Goal: Task Accomplishment & Management: Manage account settings

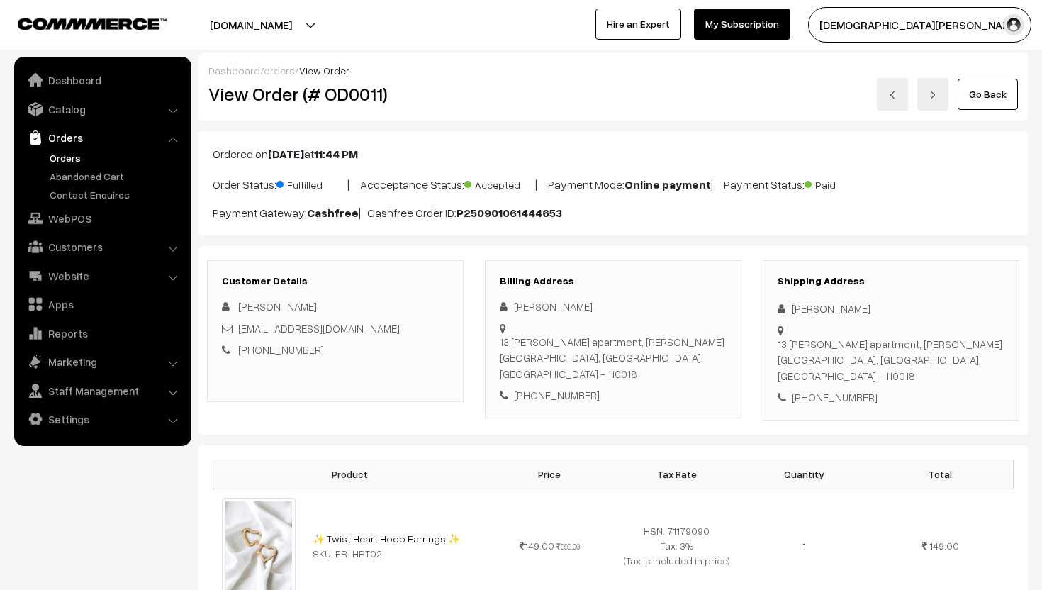
scroll to position [397, 0]
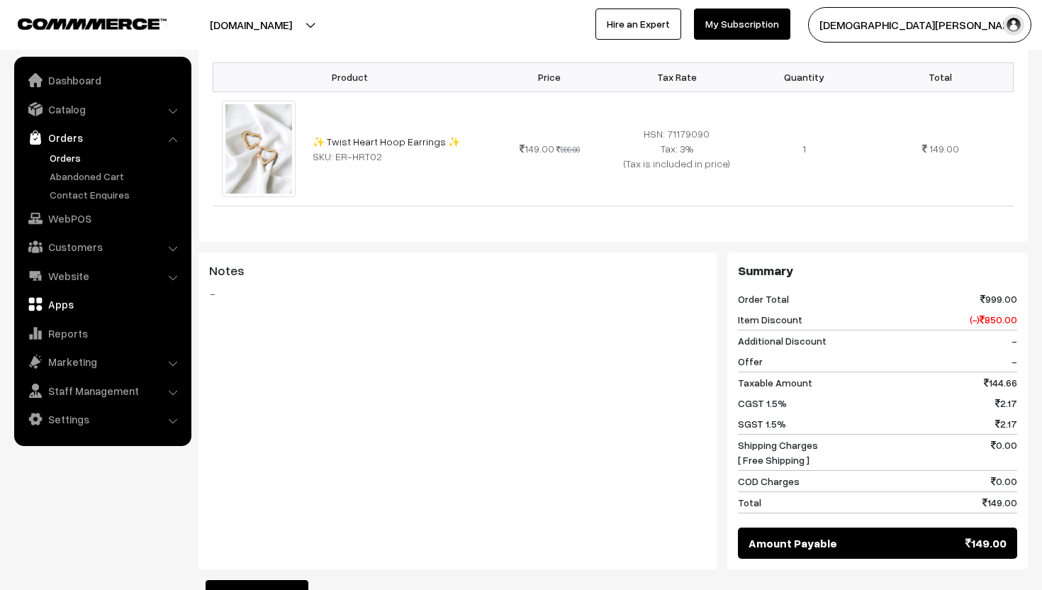
click at [74, 306] on link "Apps" at bounding box center [102, 304] width 169 height 26
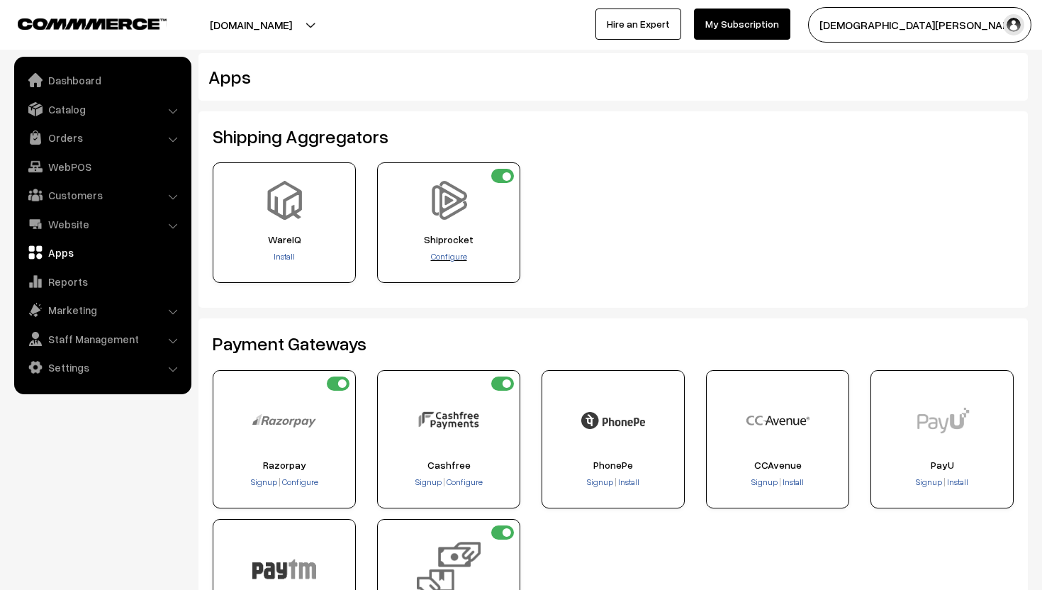
click at [451, 255] on span "Configure" at bounding box center [449, 256] width 36 height 11
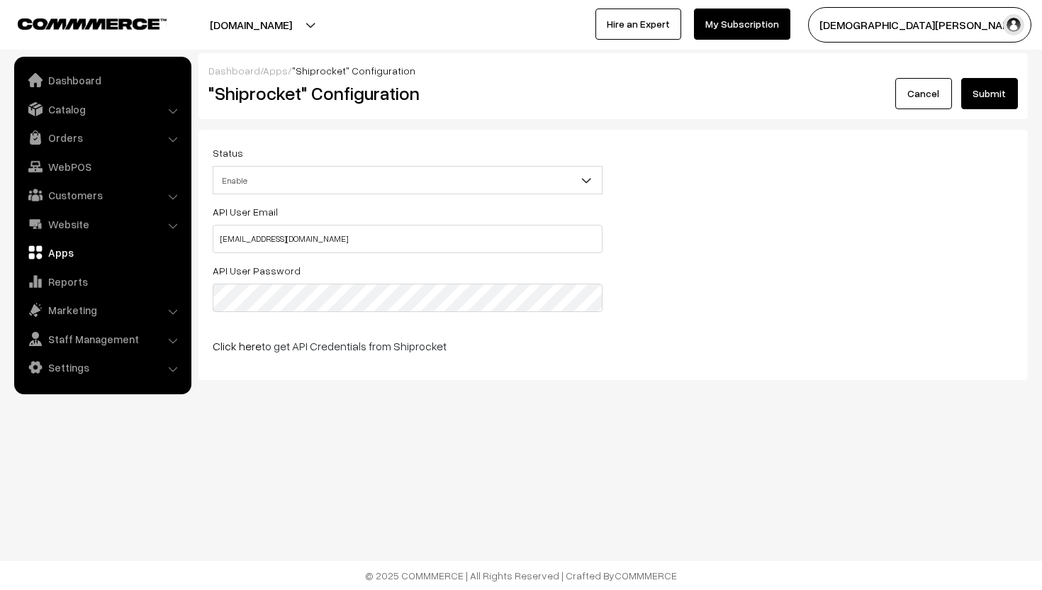
click at [69, 246] on link "Apps" at bounding box center [102, 252] width 169 height 26
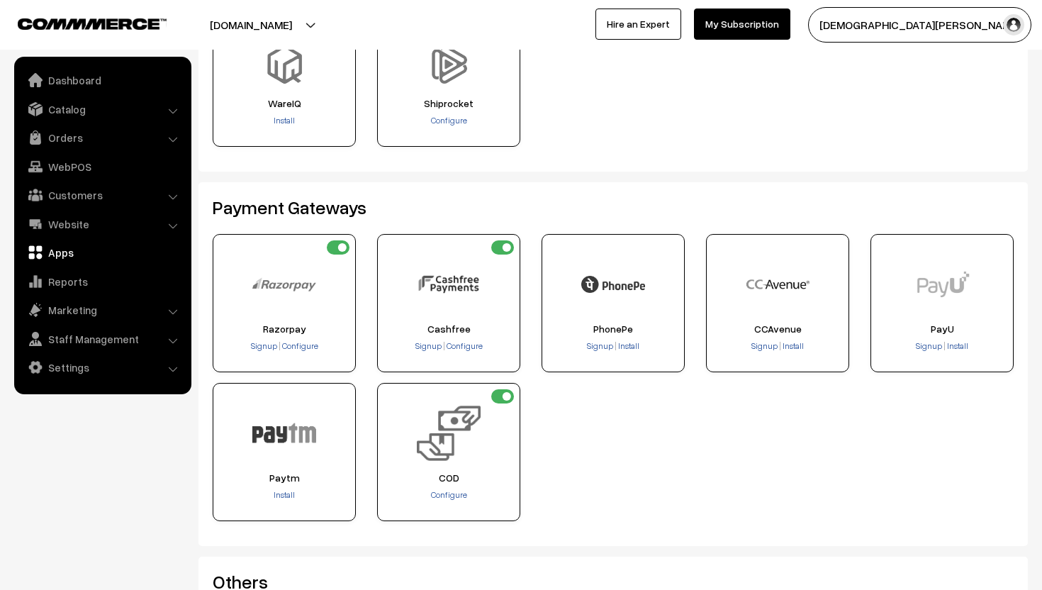
scroll to position [129, 0]
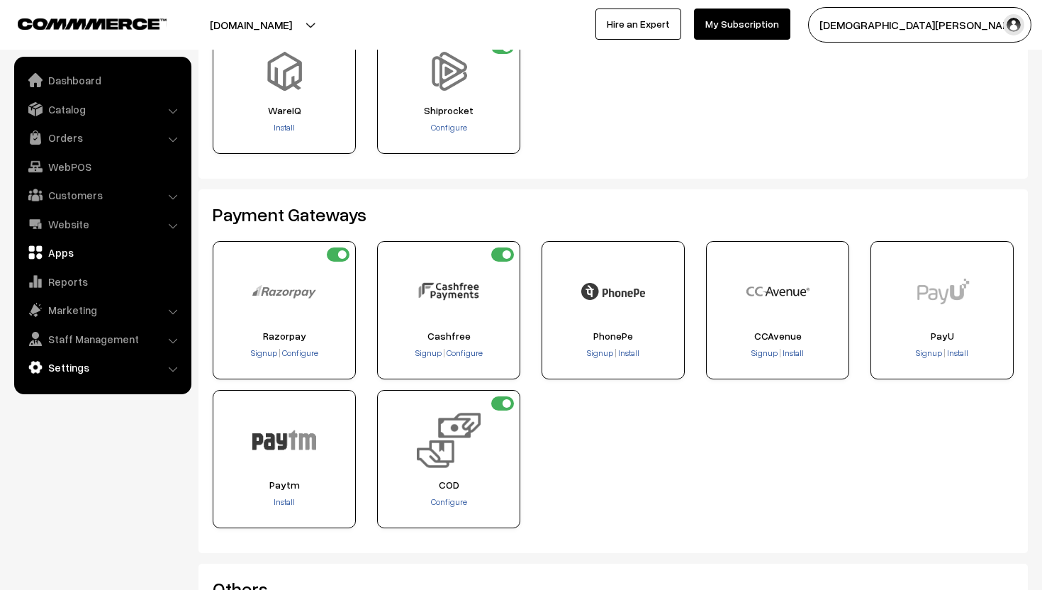
click at [113, 371] on link "Settings" at bounding box center [102, 367] width 169 height 26
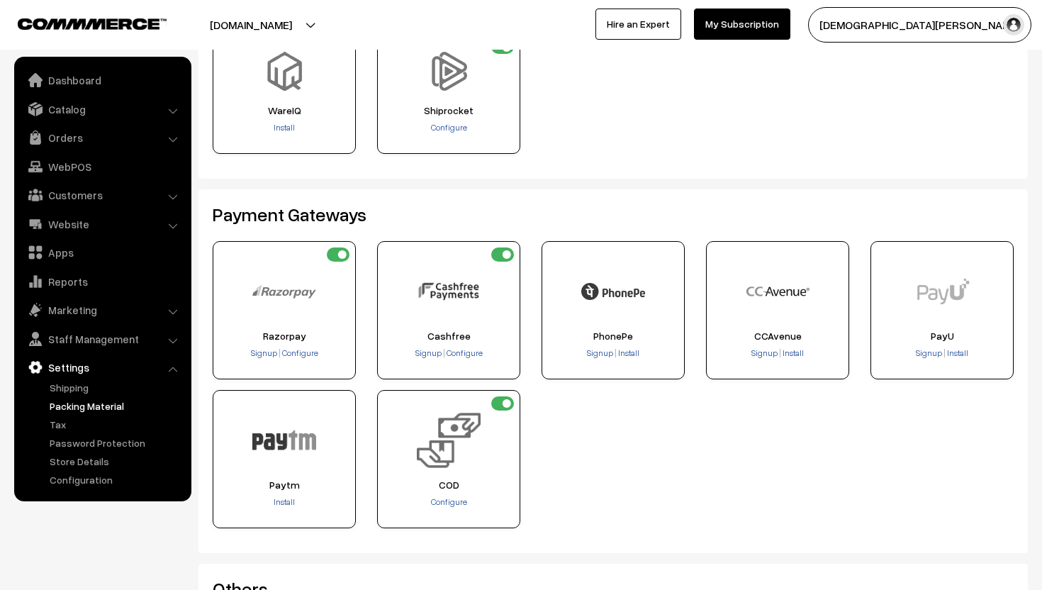
click at [109, 405] on link "Packing Material" at bounding box center [116, 405] width 140 height 15
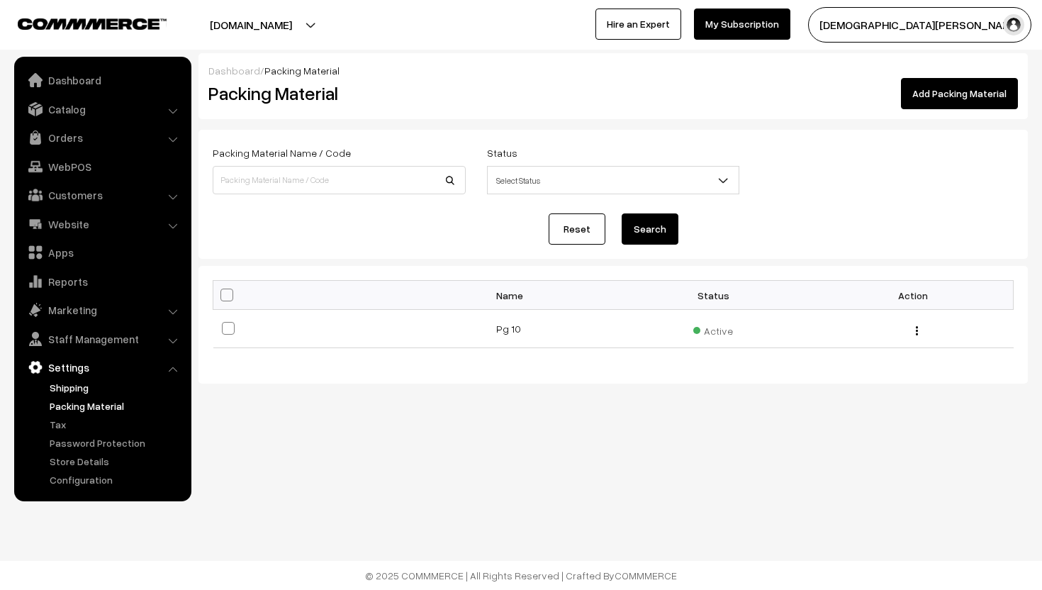
click at [94, 385] on link "Shipping" at bounding box center [116, 387] width 140 height 15
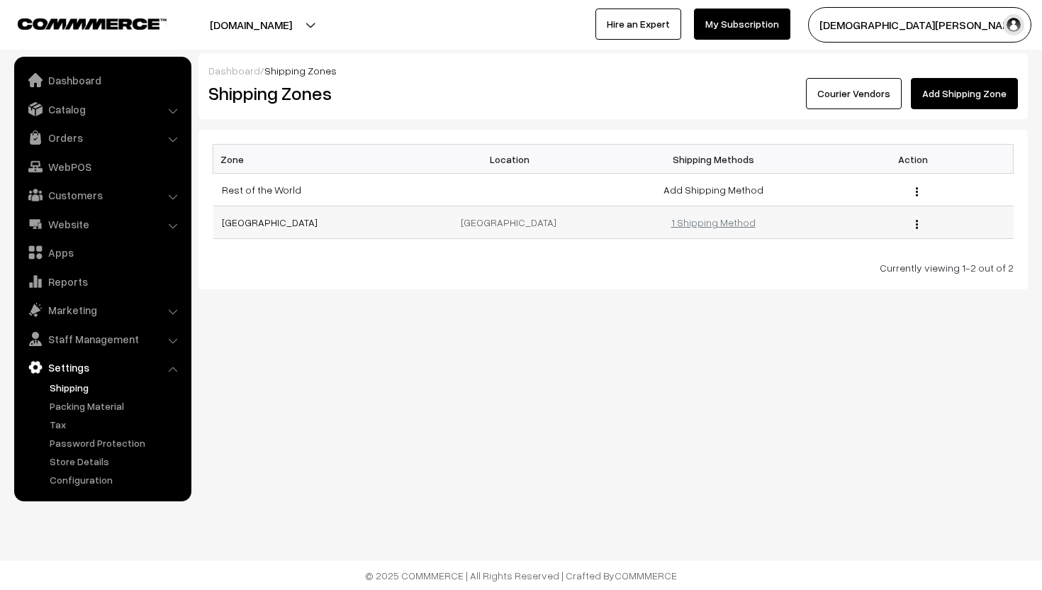
click at [731, 221] on link "1 Shipping Method" at bounding box center [713, 222] width 84 height 12
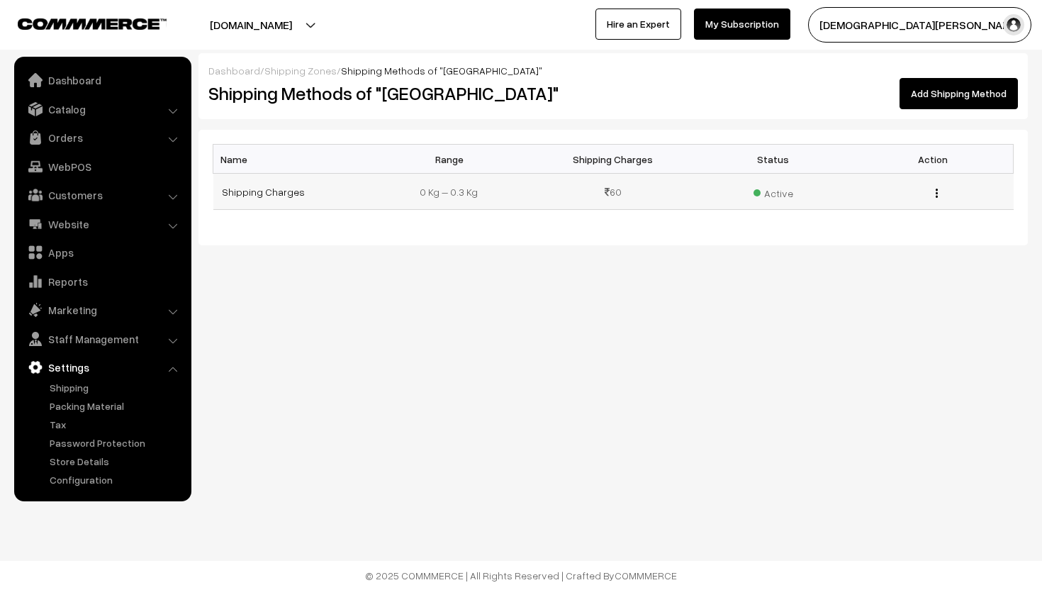
click at [935, 189] on img "button" at bounding box center [936, 192] width 2 height 9
click at [906, 216] on link "Edit" at bounding box center [873, 213] width 120 height 31
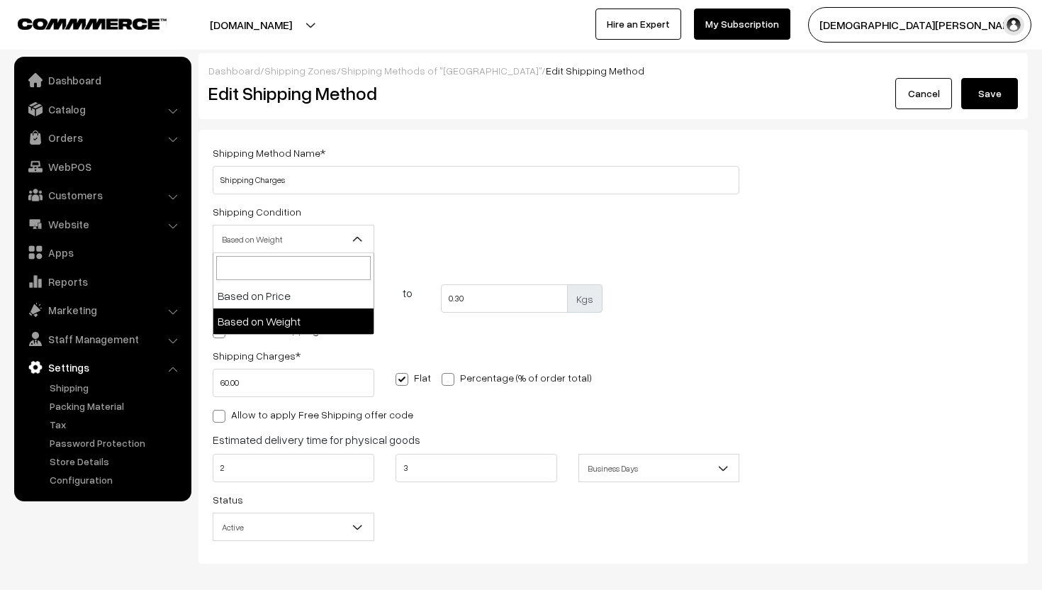
click at [326, 244] on span "Based on Weight" at bounding box center [293, 239] width 160 height 25
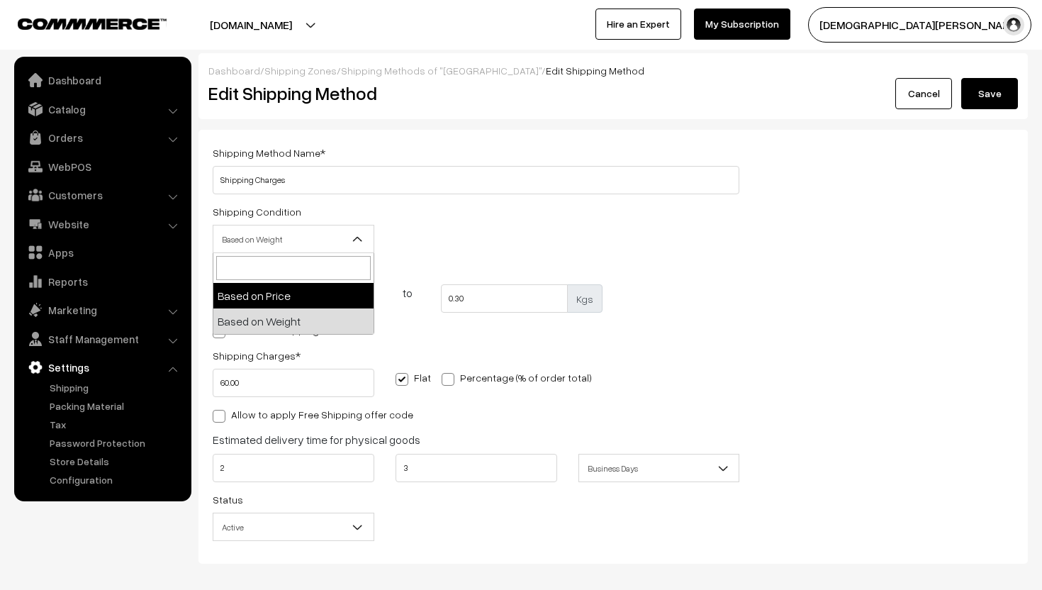
select select "price"
type input "0"
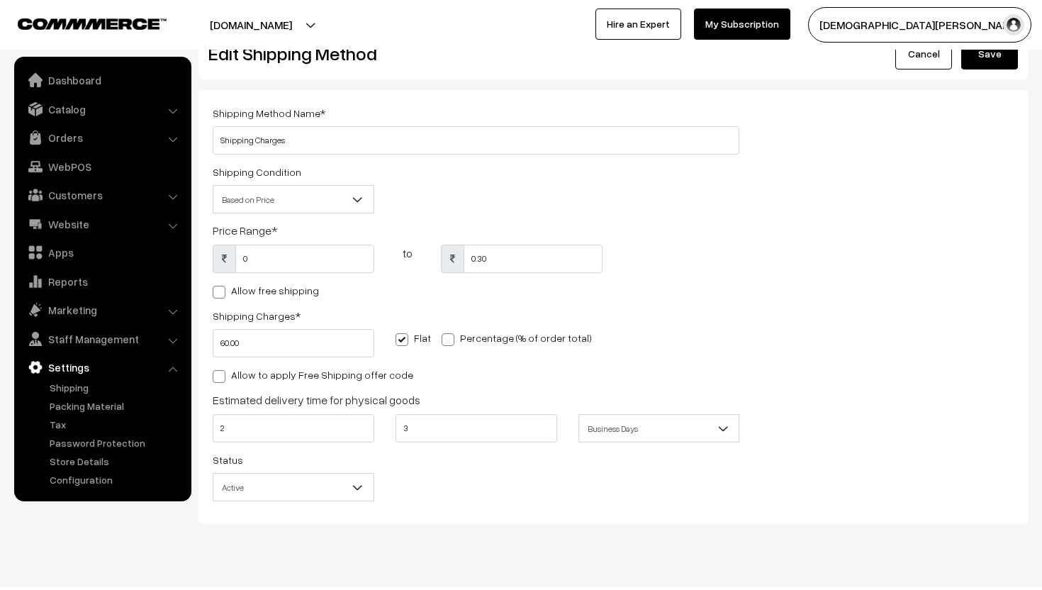
scroll to position [48, 0]
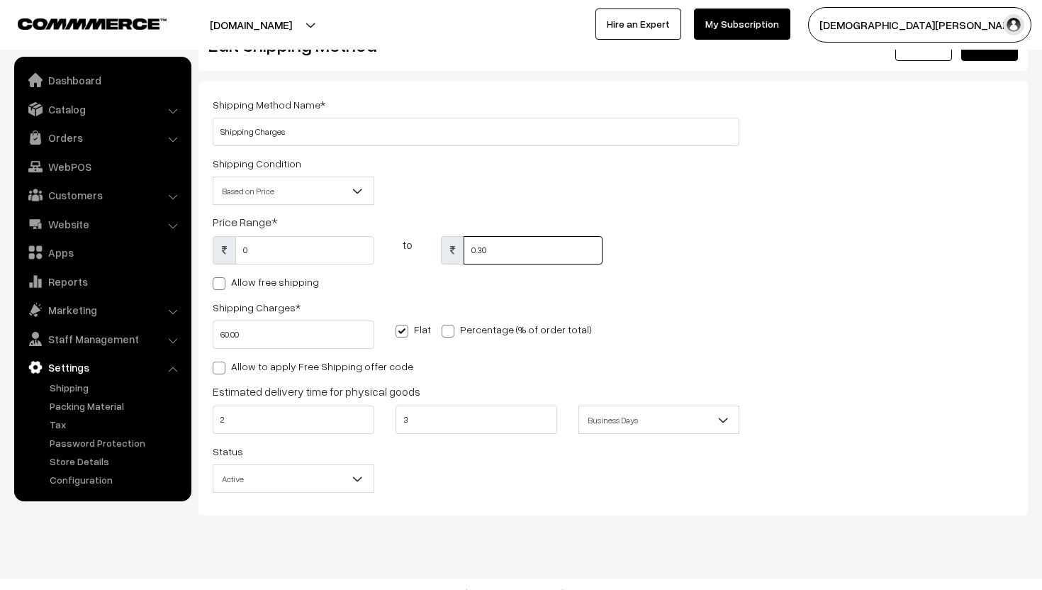
click at [495, 246] on input "0.30" at bounding box center [532, 250] width 139 height 28
click at [359, 191] on b at bounding box center [358, 191] width 14 height 14
click at [505, 252] on input "0.30" at bounding box center [532, 250] width 139 height 28
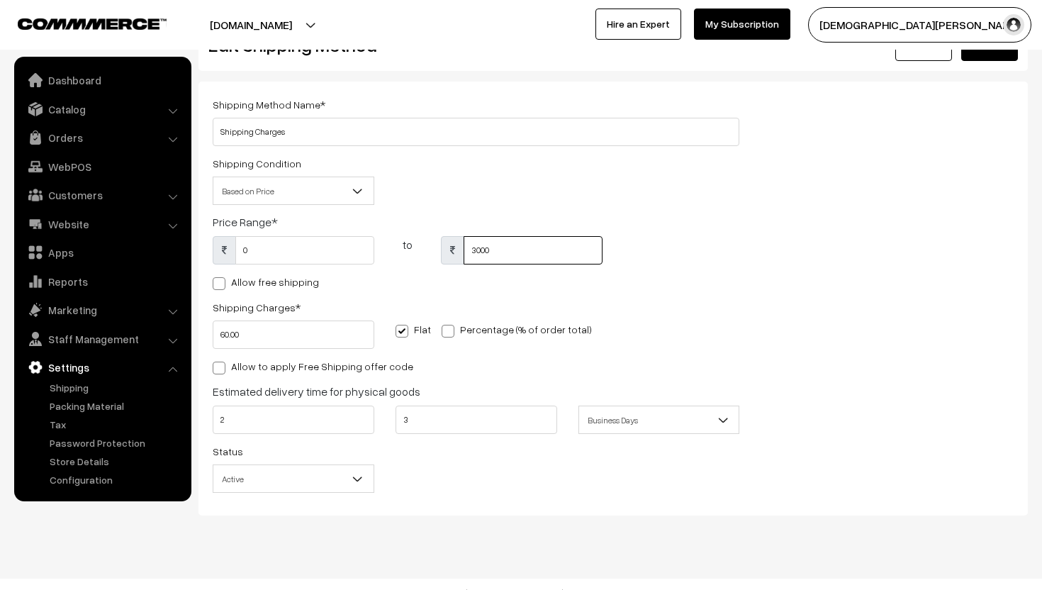
type input "3000"
click at [226, 286] on label "Allow free shipping" at bounding box center [266, 281] width 106 height 15
click at [222, 286] on input "Allow free shipping" at bounding box center [217, 280] width 9 height 9
checkbox input "true"
type input "0"
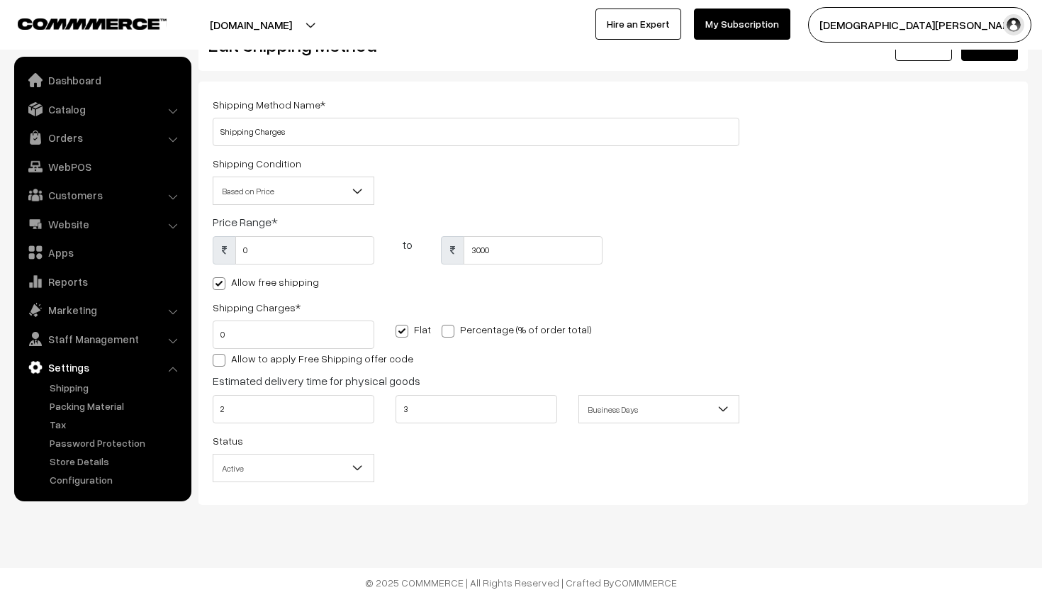
scroll to position [0, 0]
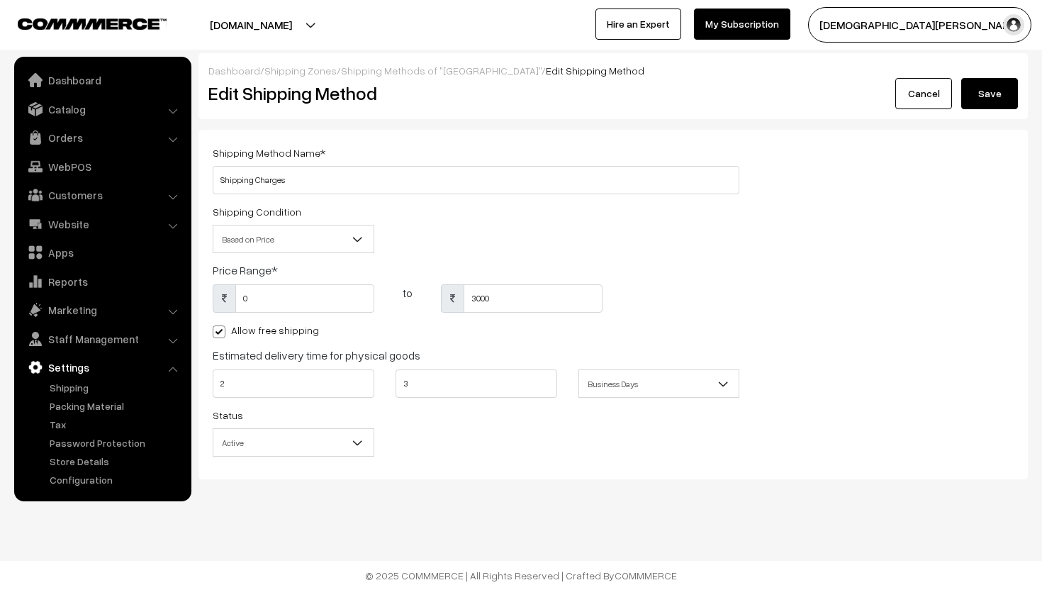
click at [222, 334] on span at bounding box center [219, 331] width 13 height 13
click at [222, 334] on input "Allow free shipping" at bounding box center [217, 329] width 9 height 9
checkbox input "false"
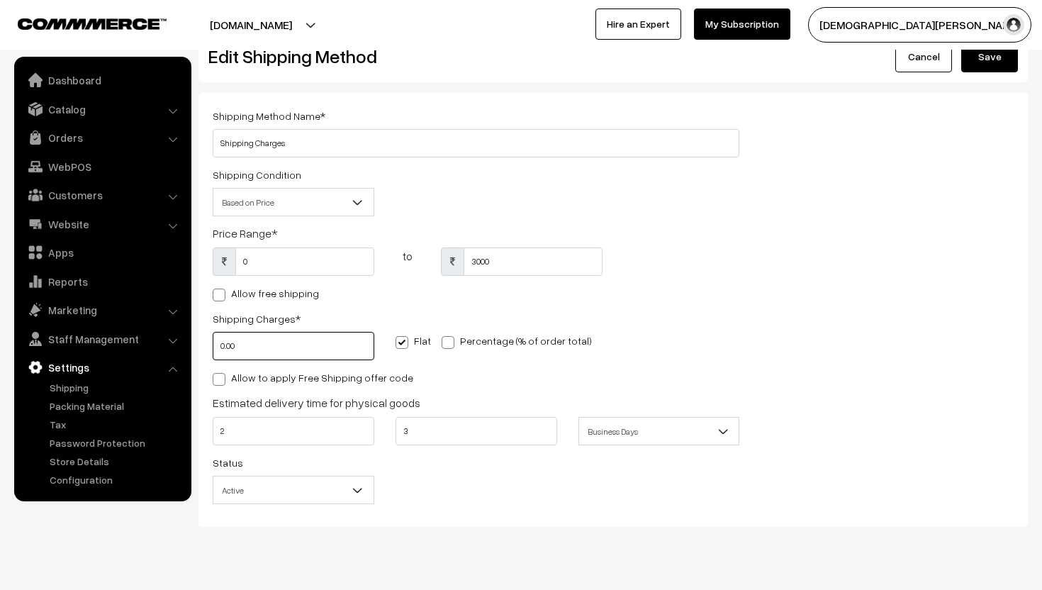
scroll to position [40, 0]
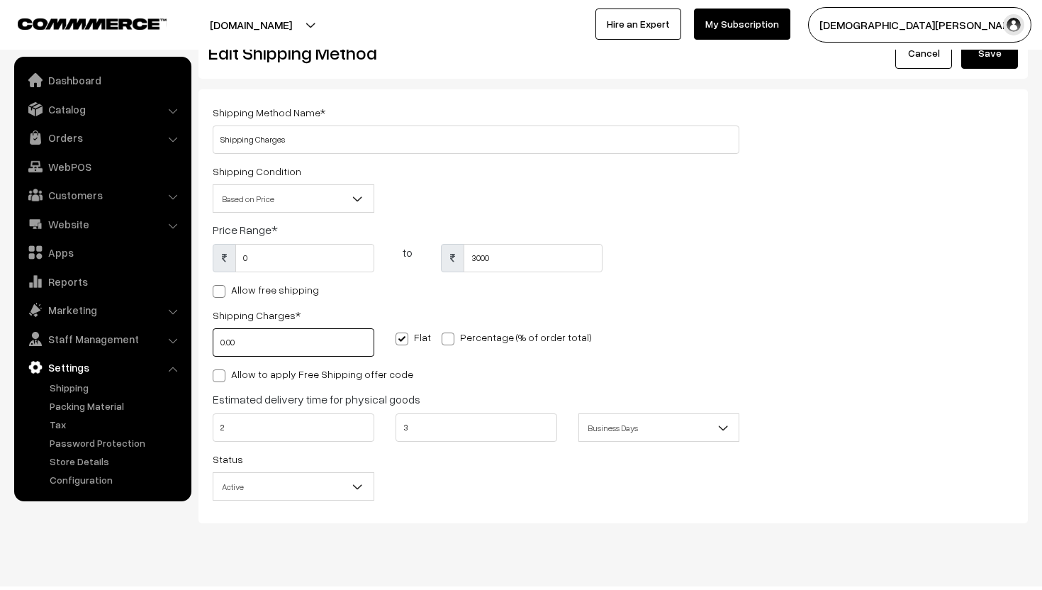
click at [264, 346] on input "0.00" at bounding box center [294, 342] width 162 height 28
click at [320, 346] on input "60.00" at bounding box center [294, 342] width 162 height 28
click at [300, 342] on input "60.00" at bounding box center [294, 342] width 162 height 28
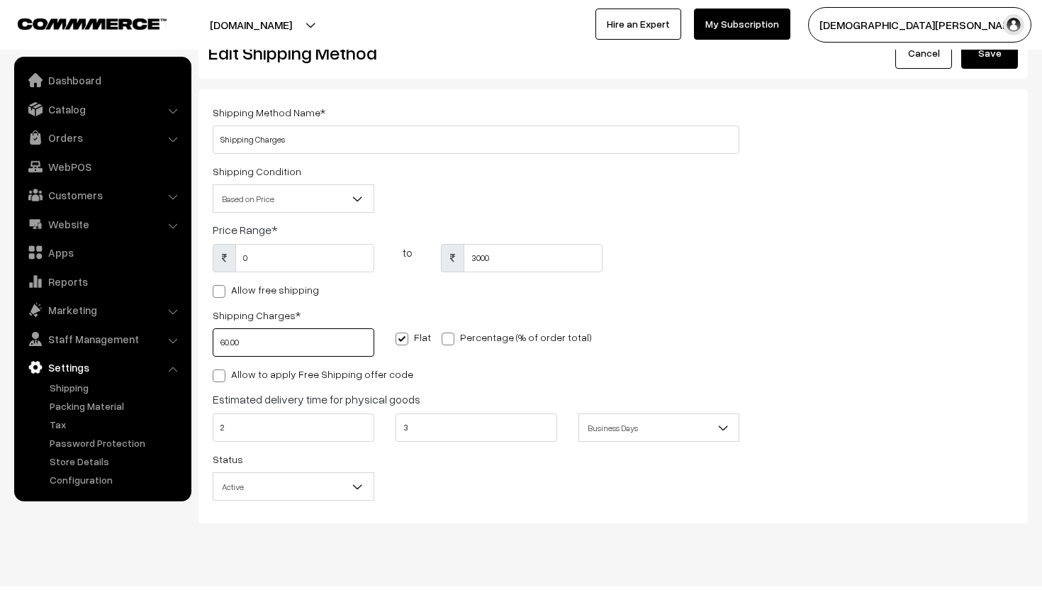
click at [300, 342] on input "60.00" at bounding box center [294, 342] width 162 height 28
click at [490, 291] on div "Allow free shipping" at bounding box center [476, 289] width 526 height 17
click at [269, 345] on input "60" at bounding box center [294, 342] width 162 height 28
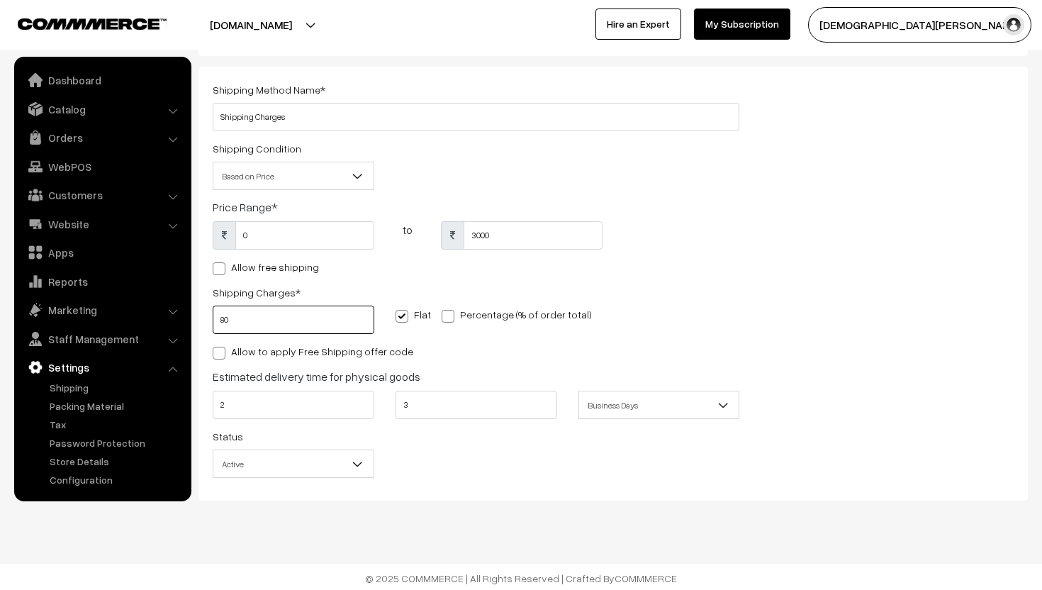
scroll to position [54, 0]
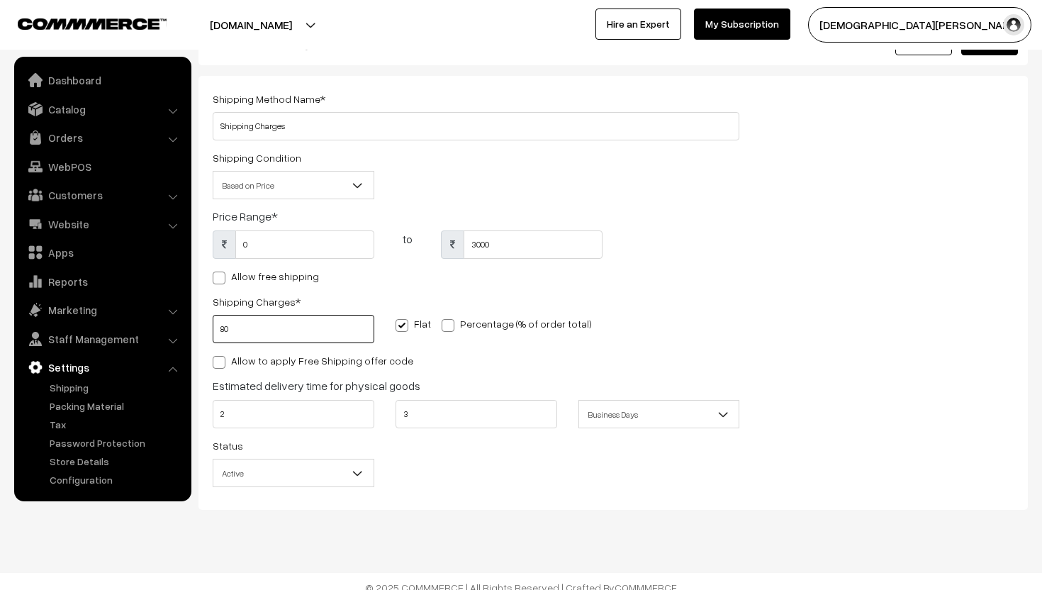
click at [340, 325] on input "80" at bounding box center [294, 329] width 162 height 28
type input "60"
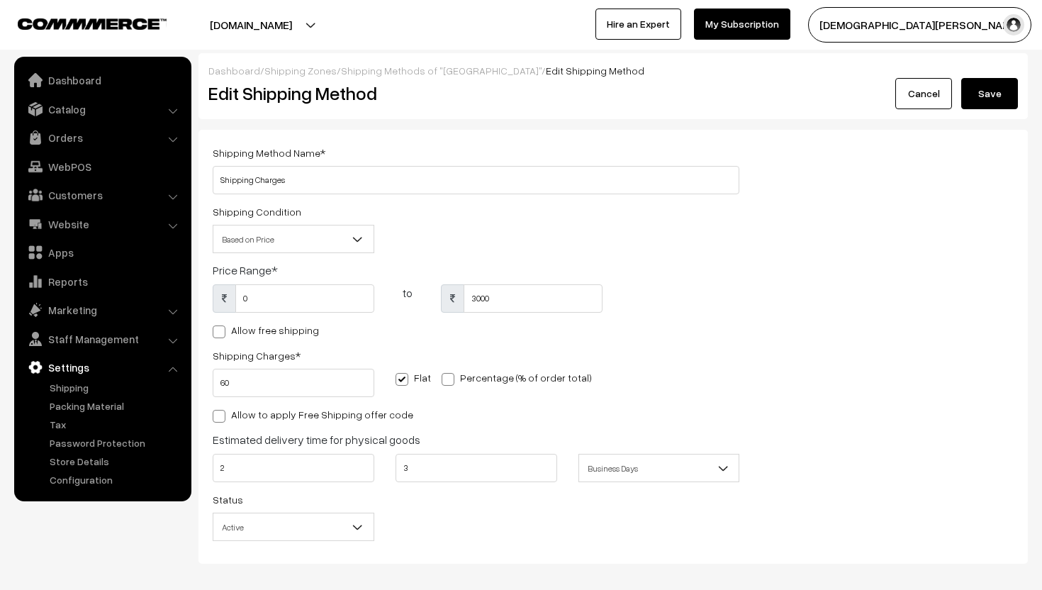
click at [999, 86] on button "Save" at bounding box center [989, 93] width 57 height 31
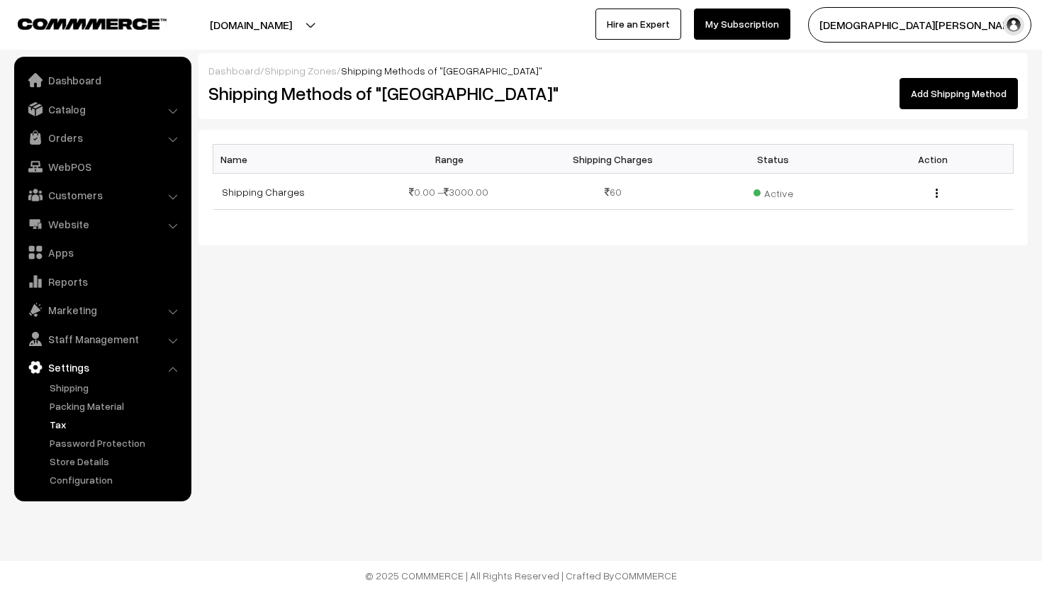
click at [55, 430] on link "Tax" at bounding box center [116, 424] width 140 height 15
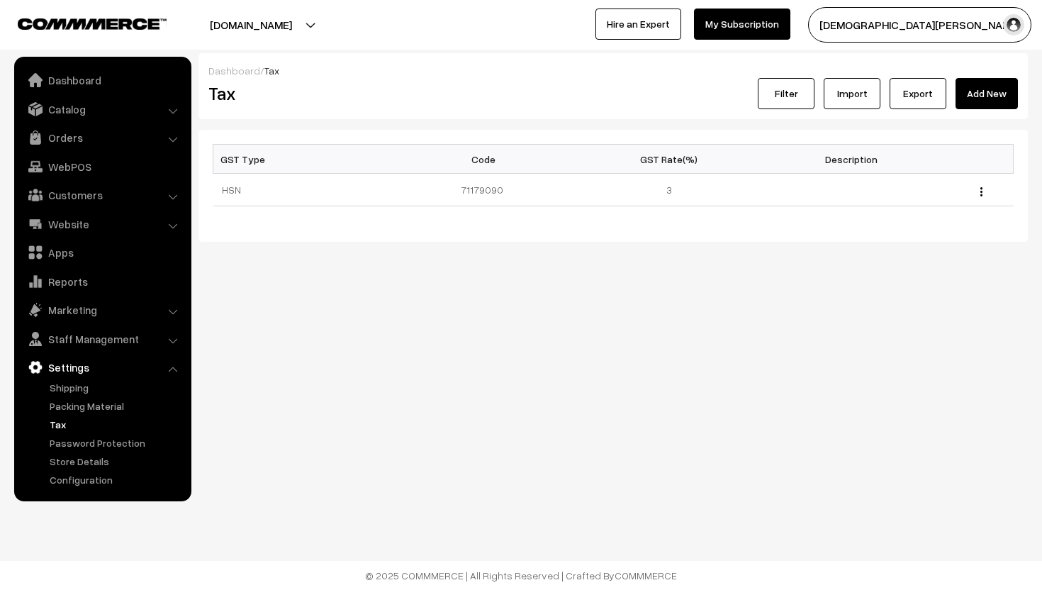
click at [60, 424] on link "Tax" at bounding box center [116, 424] width 140 height 15
click at [977, 187] on div "Edit Delete" at bounding box center [978, 189] width 54 height 15
click at [981, 189] on img "button" at bounding box center [981, 191] width 2 height 9
click at [930, 209] on link "Edit" at bounding box center [918, 211] width 120 height 31
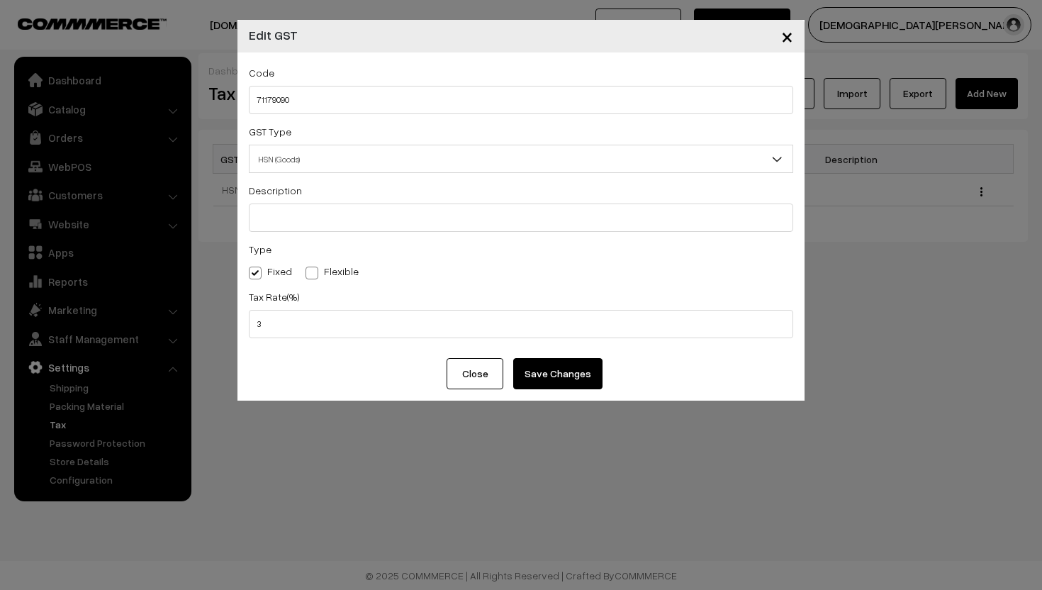
click at [487, 376] on button "Close" at bounding box center [474, 373] width 57 height 31
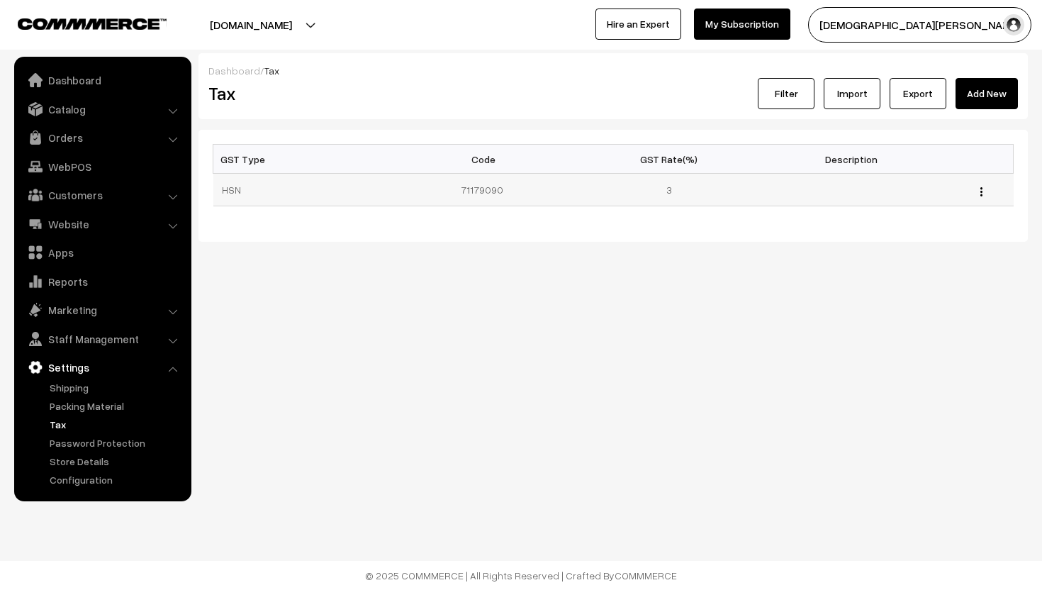
click at [473, 192] on td "71179090" at bounding box center [486, 190] width 182 height 33
click at [981, 187] on img "button" at bounding box center [981, 191] width 2 height 9
click at [936, 244] on link "Delete" at bounding box center [918, 242] width 120 height 31
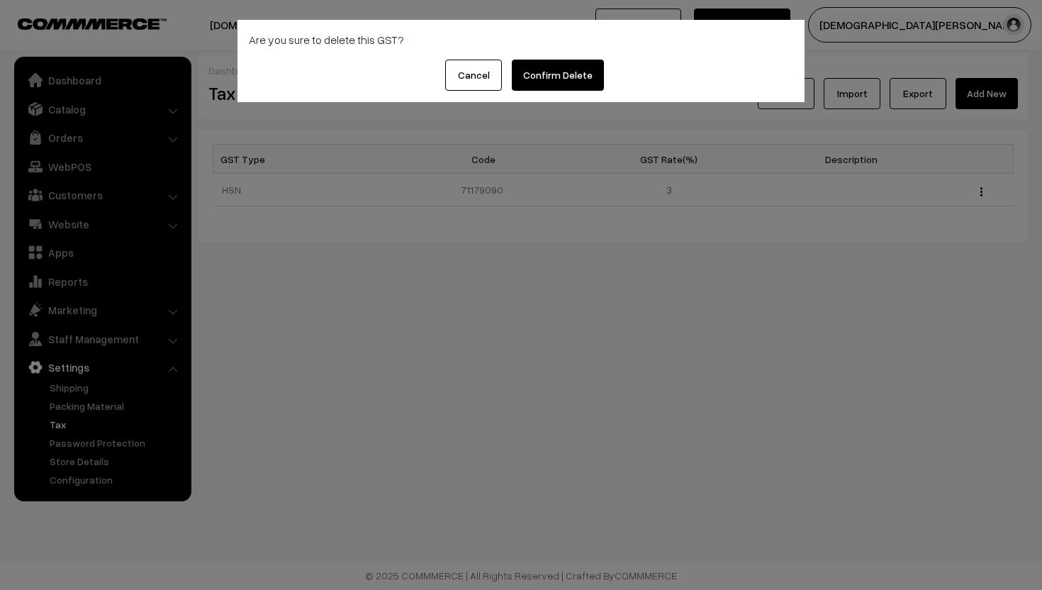
click at [553, 77] on button "Confirm Delete" at bounding box center [558, 75] width 92 height 31
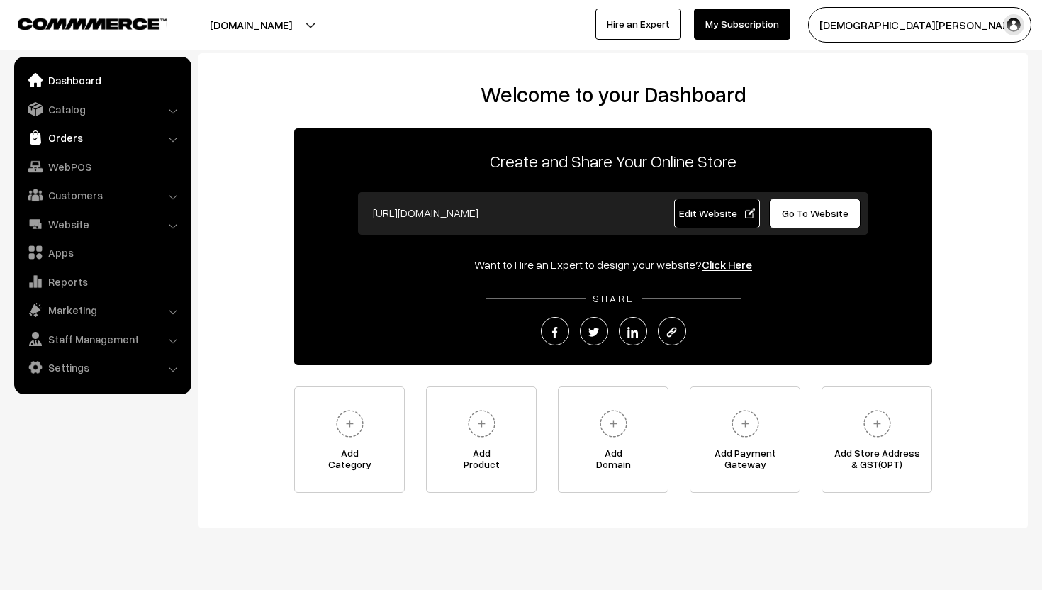
click at [86, 130] on link "Orders" at bounding box center [102, 138] width 169 height 26
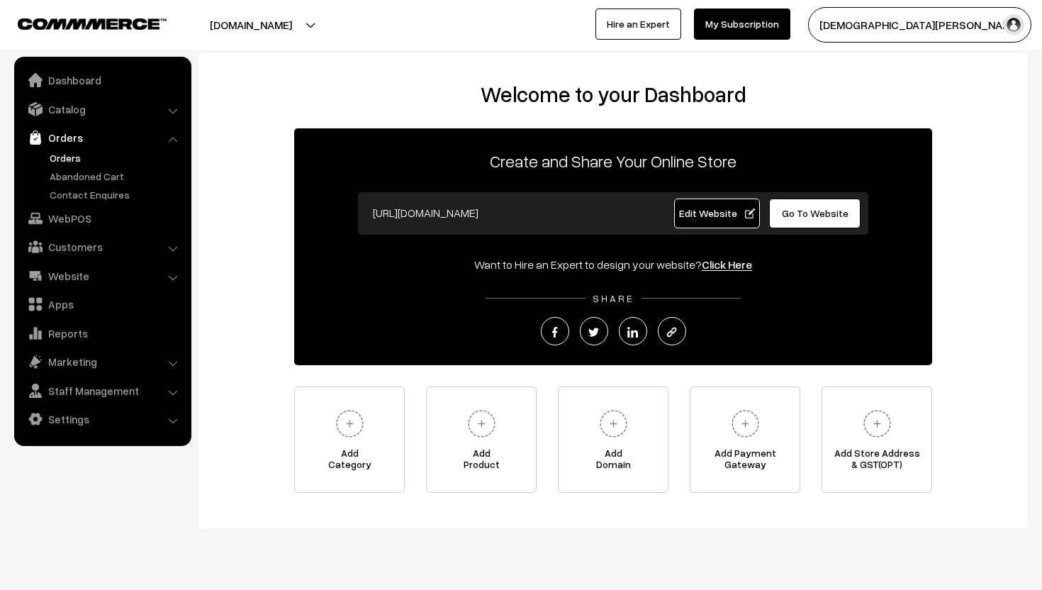
click at [79, 150] on link "Orders" at bounding box center [116, 157] width 140 height 15
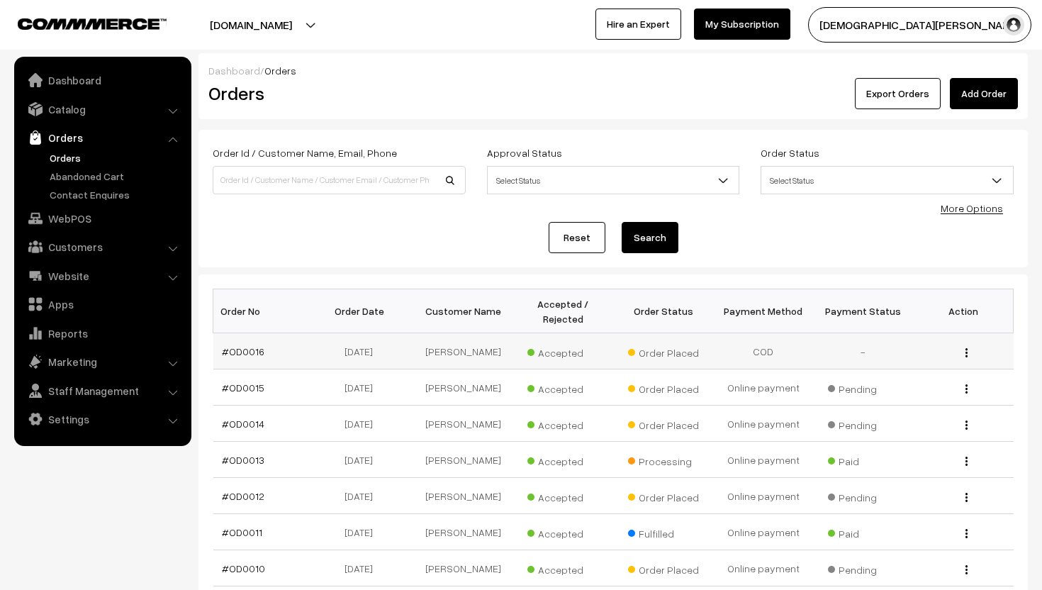
click at [967, 349] on img "button" at bounding box center [966, 352] width 2 height 9
click at [940, 363] on link "View" at bounding box center [902, 372] width 120 height 31
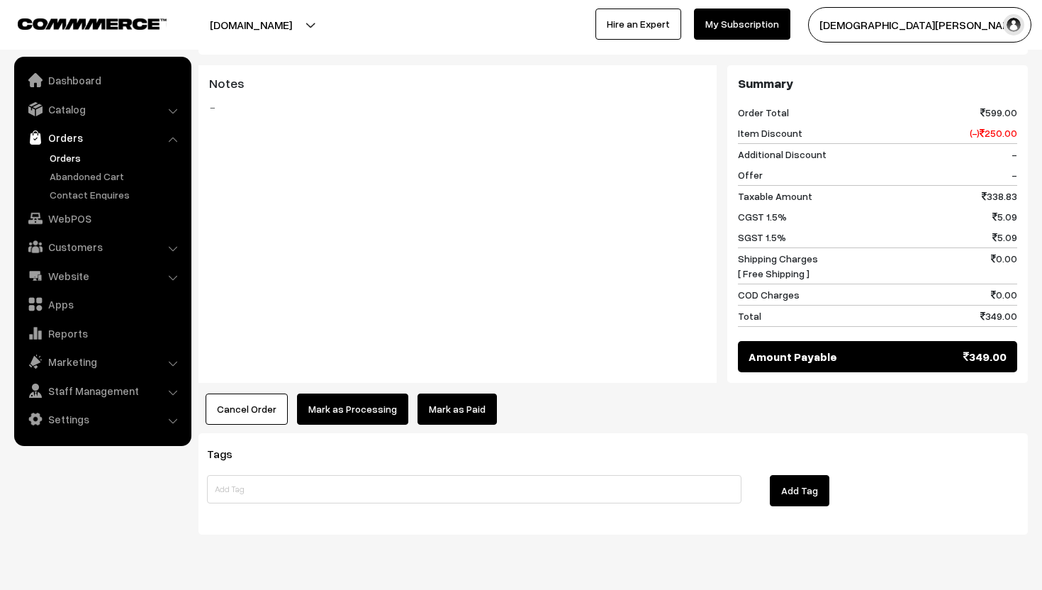
scroll to position [581, 0]
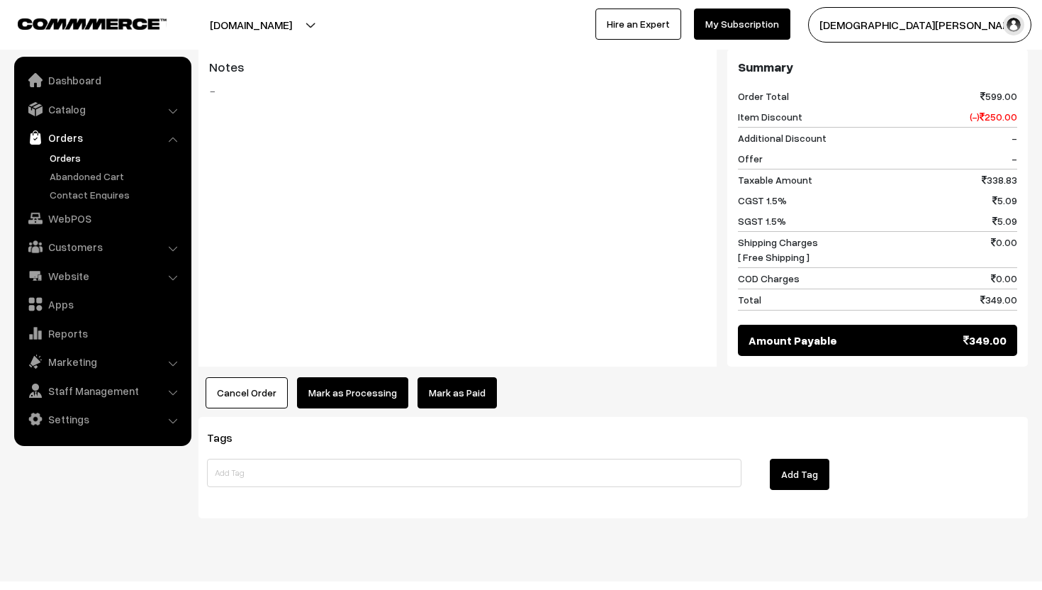
click at [341, 377] on button "Mark as Processing" at bounding box center [352, 392] width 111 height 31
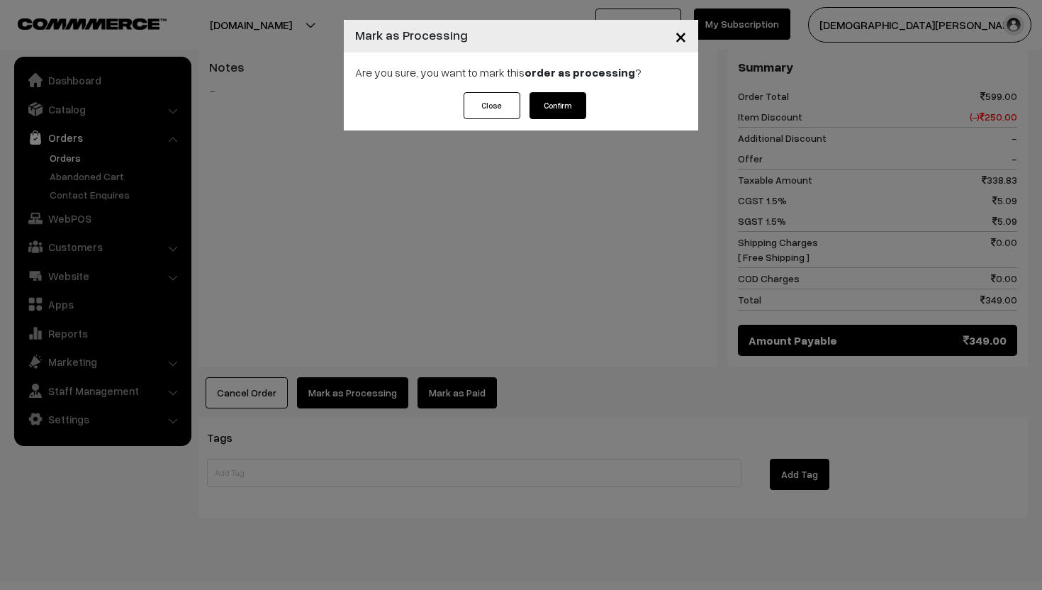
click at [551, 103] on button "Confirm" at bounding box center [557, 105] width 57 height 27
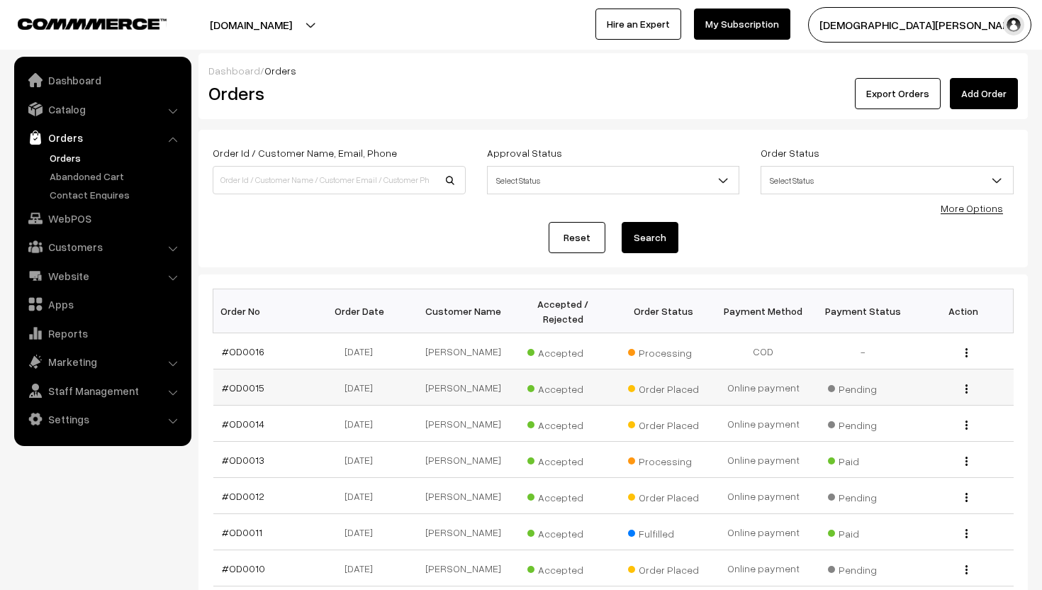
click at [965, 390] on img "button" at bounding box center [966, 388] width 2 height 9
click at [937, 394] on link "View" at bounding box center [902, 408] width 120 height 31
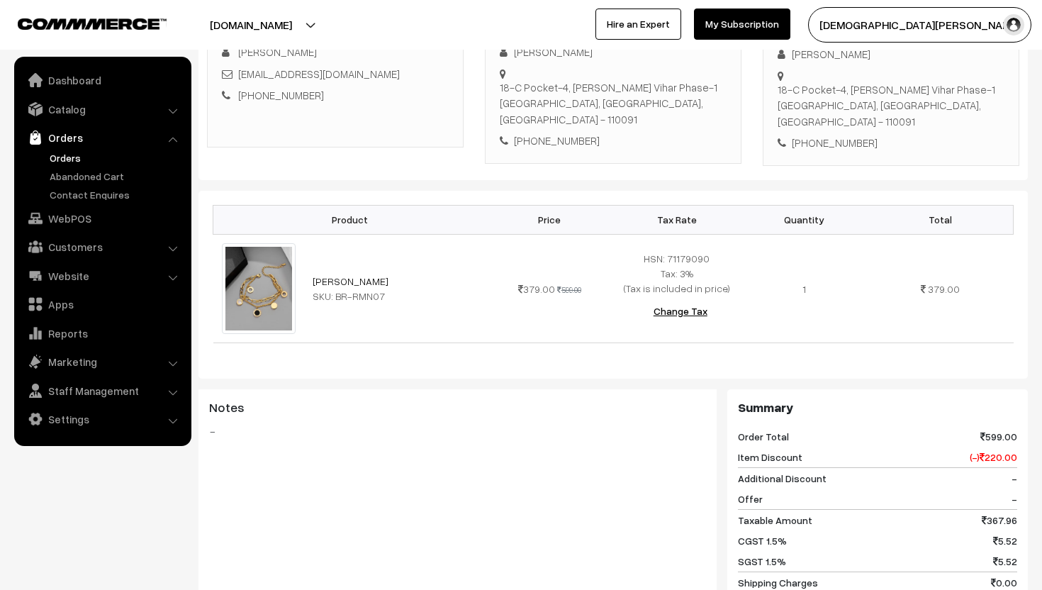
scroll to position [594, 0]
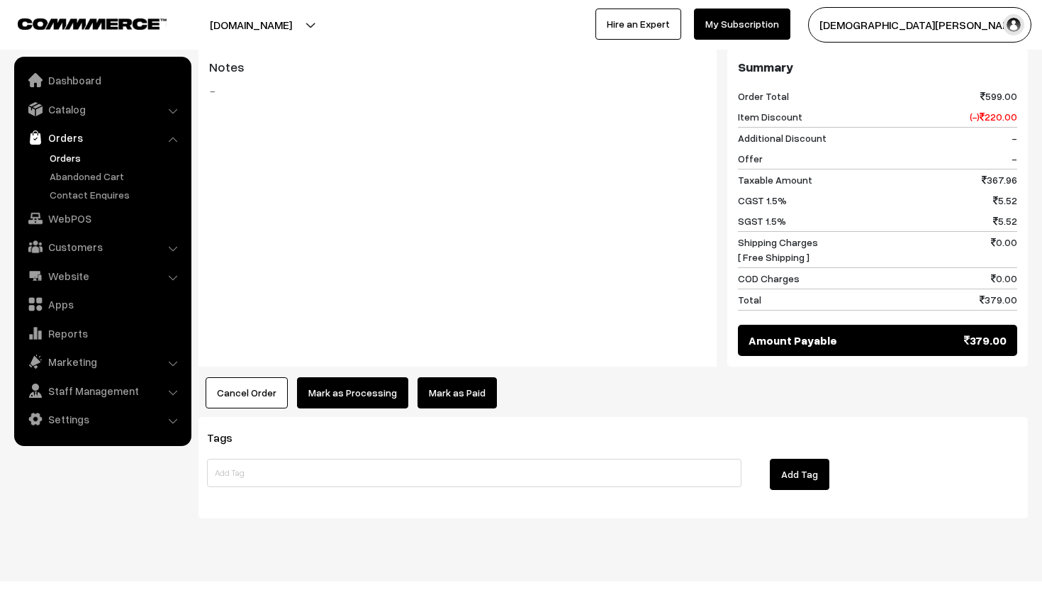
click at [259, 377] on button "Cancel Order" at bounding box center [246, 392] width 82 height 31
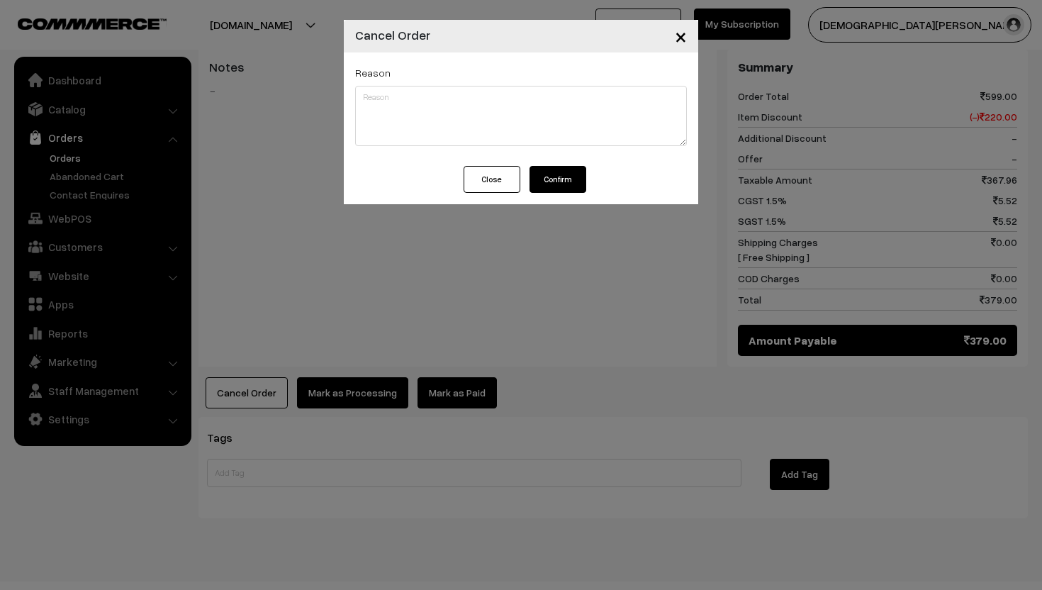
click at [559, 173] on button "Confirm" at bounding box center [557, 179] width 57 height 27
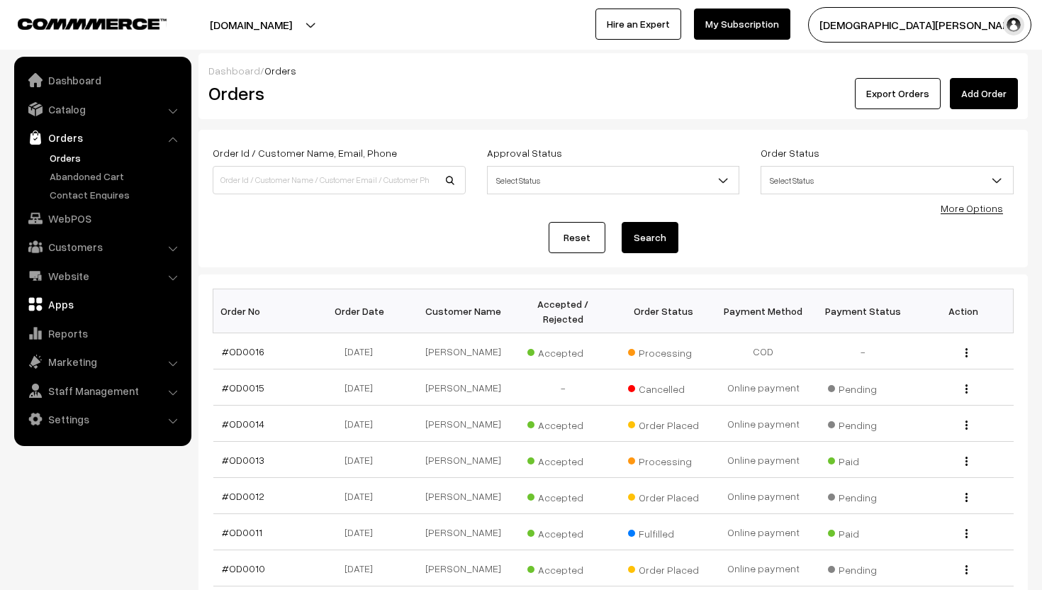
click at [84, 312] on link "Apps" at bounding box center [102, 304] width 169 height 26
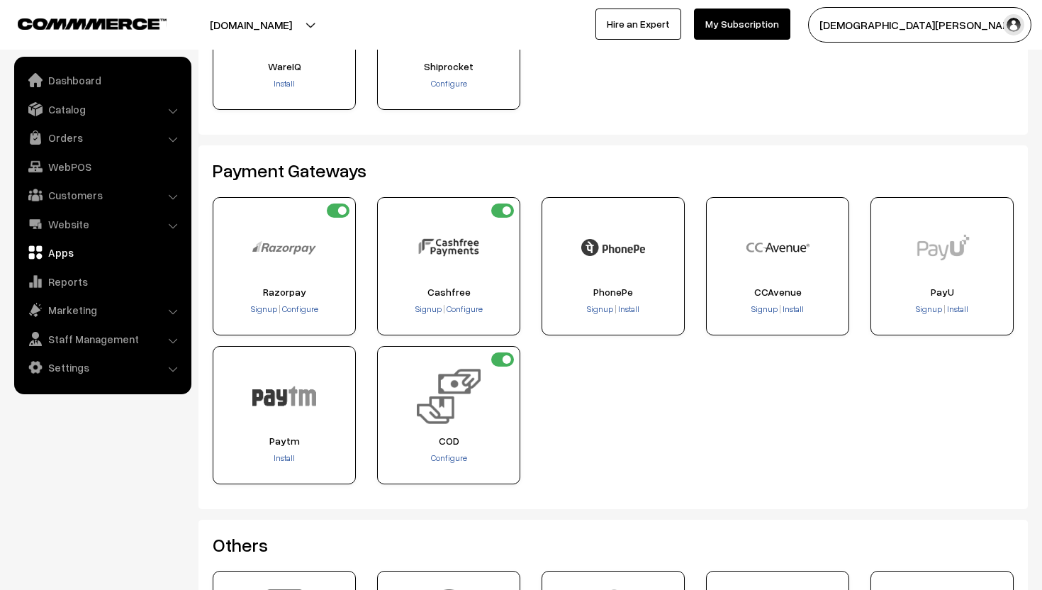
scroll to position [177, 0]
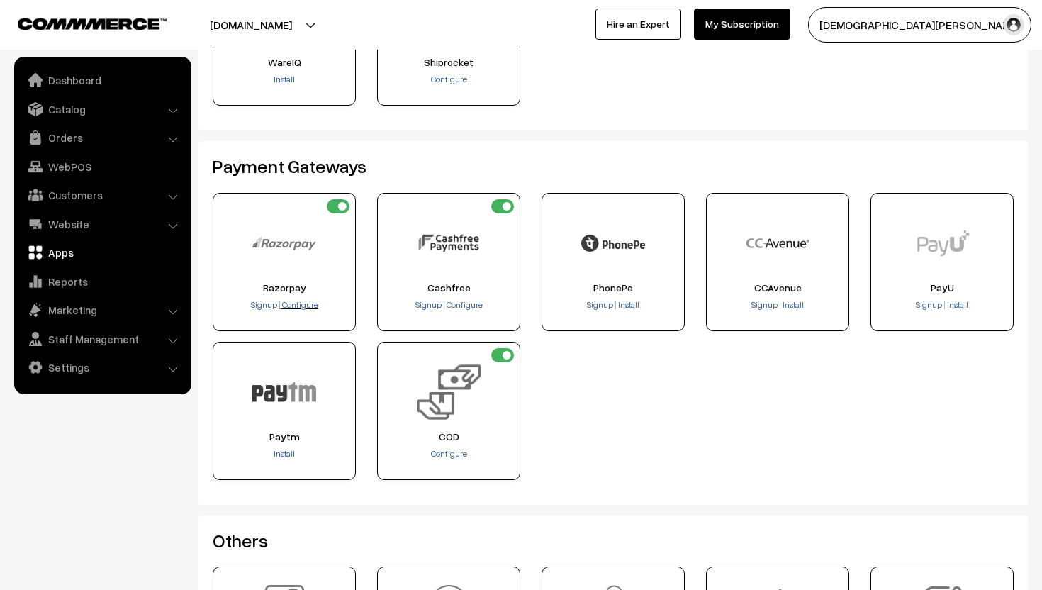
click at [307, 300] on span "Configure" at bounding box center [300, 304] width 36 height 11
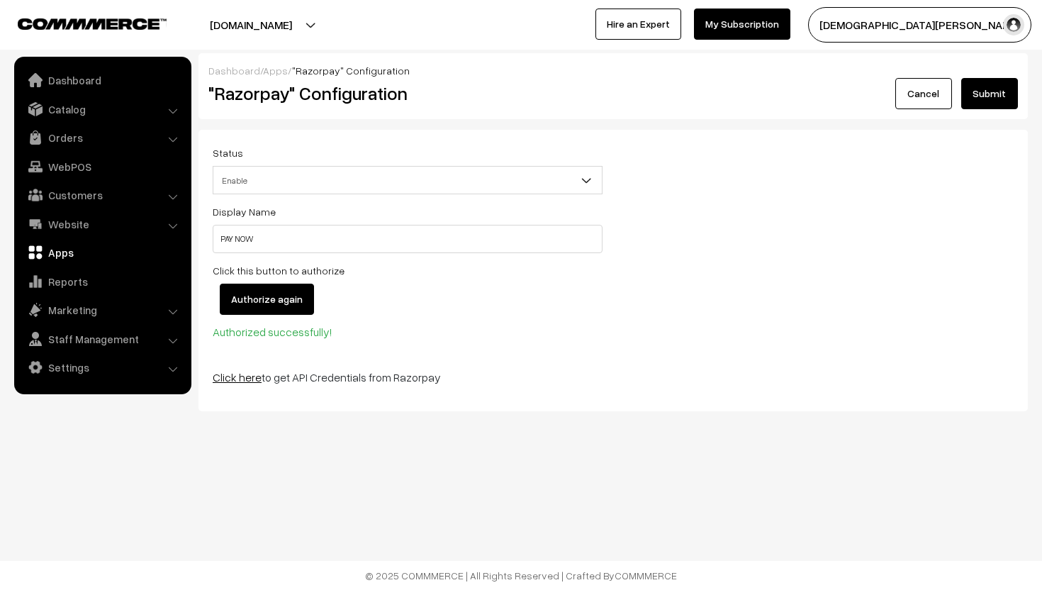
click at [242, 377] on link "Click here" at bounding box center [237, 377] width 49 height 14
click at [44, 254] on link "Apps" at bounding box center [102, 252] width 169 height 26
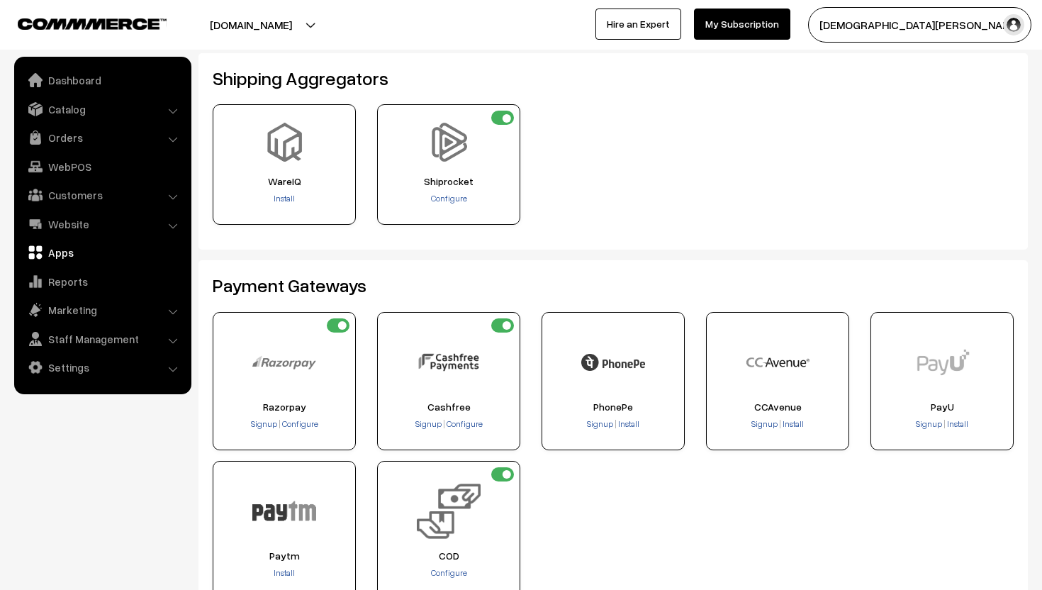
scroll to position [64, 0]
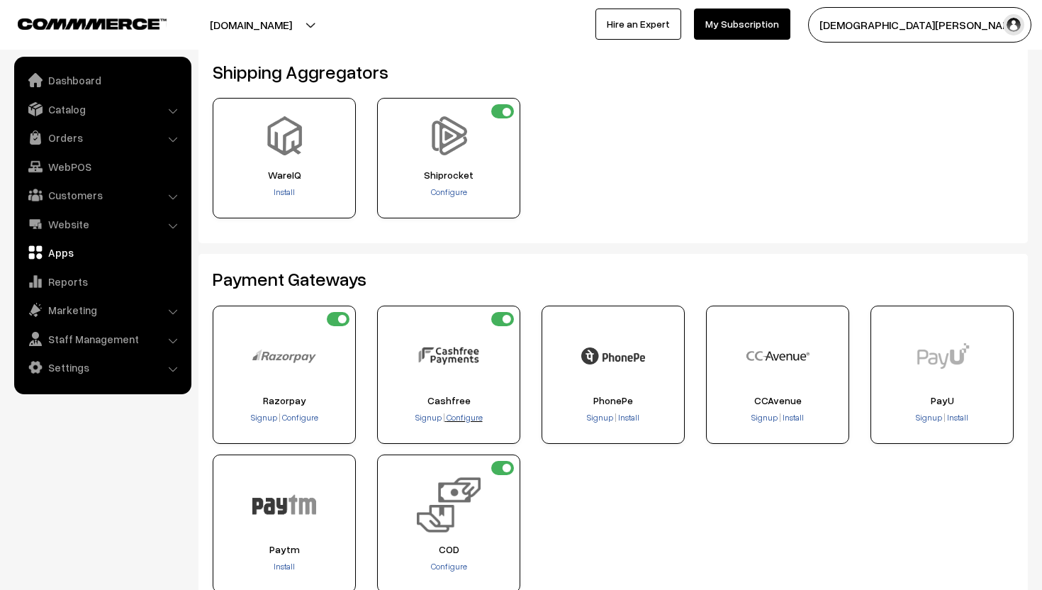
click at [458, 419] on span "Configure" at bounding box center [464, 417] width 36 height 11
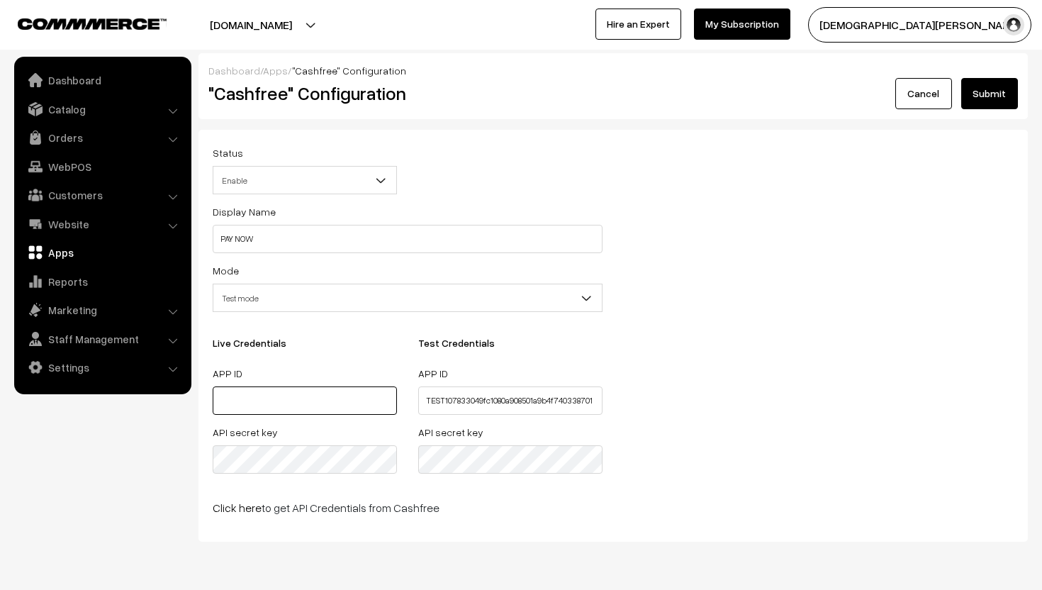
click at [288, 405] on input "text" at bounding box center [305, 400] width 184 height 28
paste input "1064552616cd3d69f2dd33fa63e2554601"
type input "1064552616cd3d69f2dd33fa63e2554601"
click at [395, 322] on div "Display Name PAY NOW Mode Test mode Live mode Test mode Live Credentials APP ID…" at bounding box center [407, 365] width 411 height 325
click at [981, 100] on button "Submit" at bounding box center [989, 93] width 57 height 31
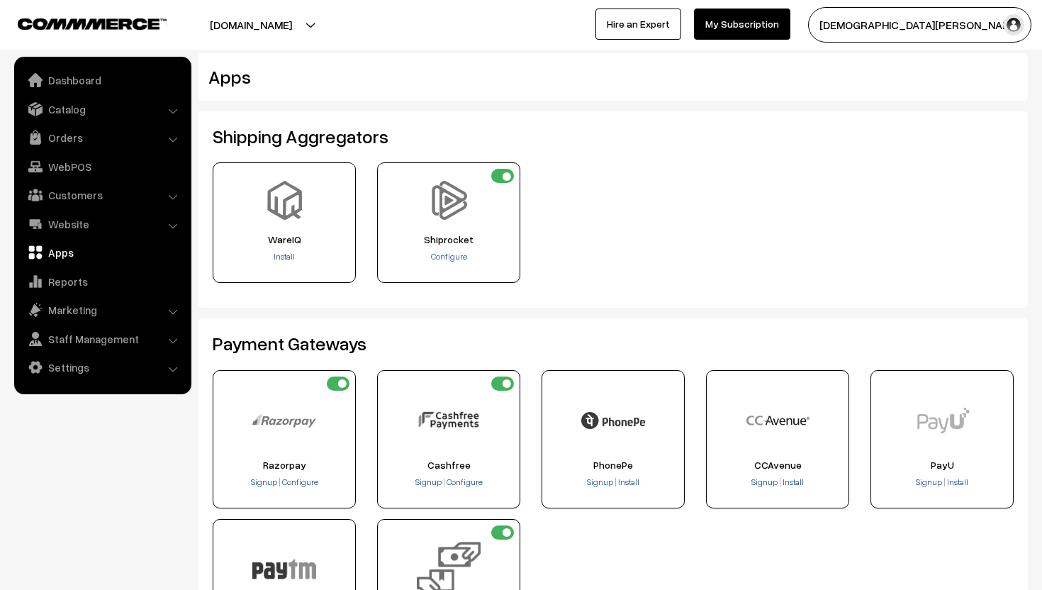
click at [336, 383] on input "checkbox" at bounding box center [338, 383] width 23 height 14
checkbox input "false"
click at [68, 140] on link "Orders" at bounding box center [102, 138] width 169 height 26
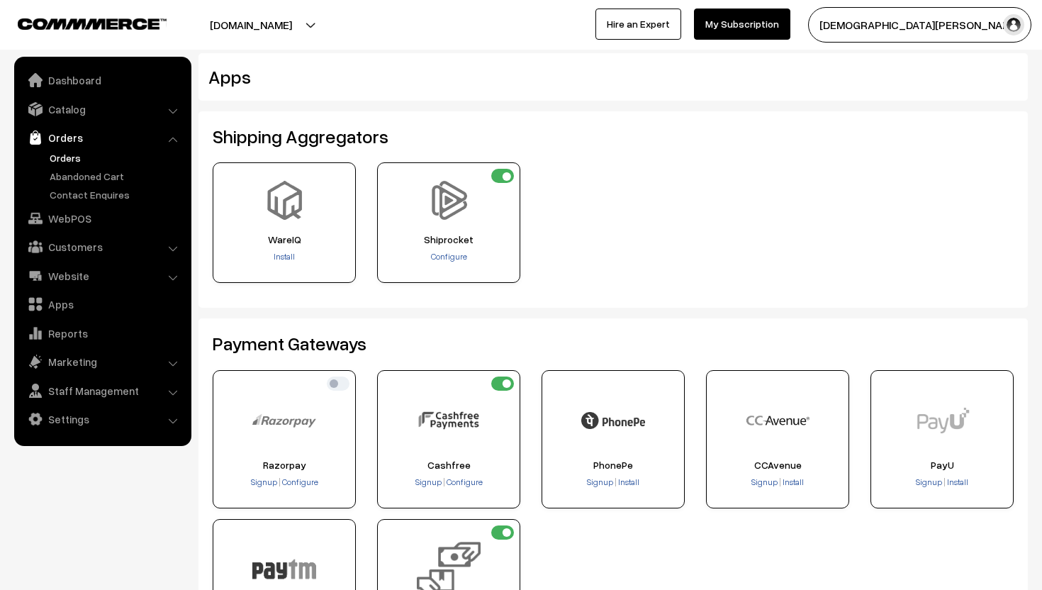
click at [86, 151] on link "Orders" at bounding box center [116, 157] width 140 height 15
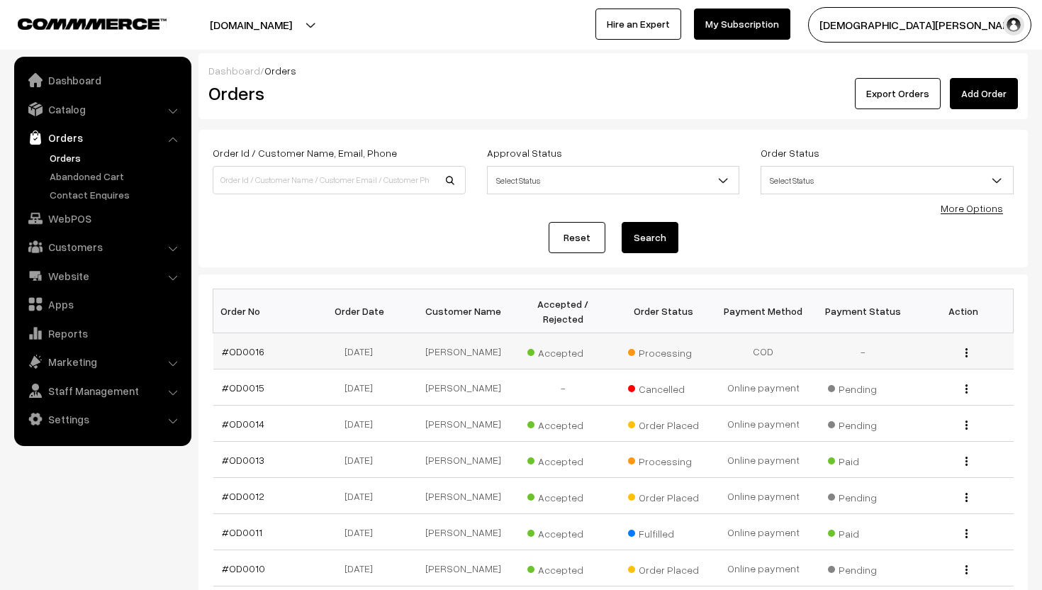
click at [967, 350] on button "button" at bounding box center [966, 351] width 4 height 11
click at [917, 363] on link "View" at bounding box center [902, 372] width 120 height 31
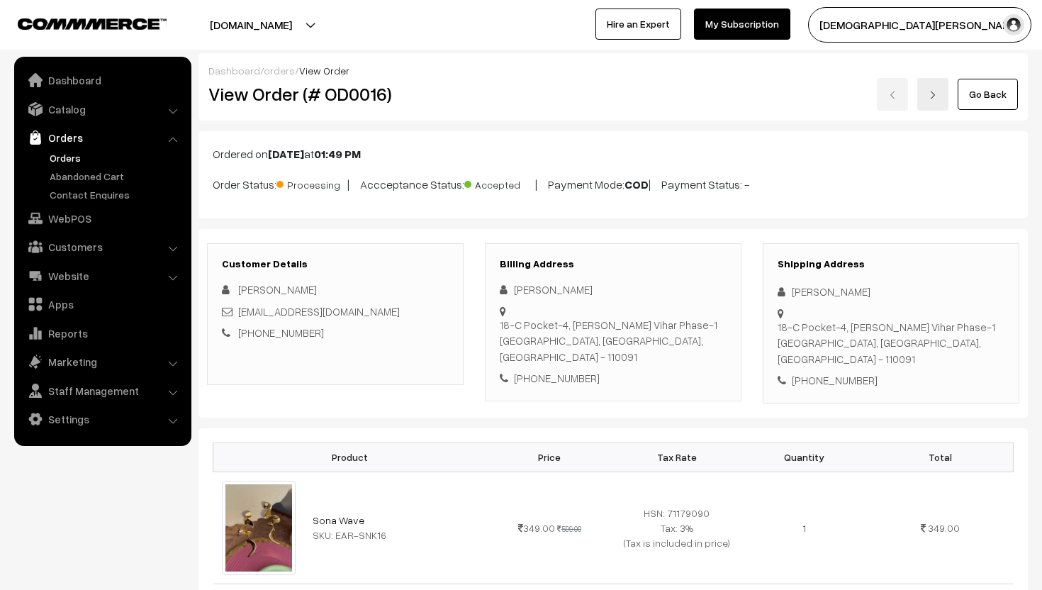
scroll to position [581, 0]
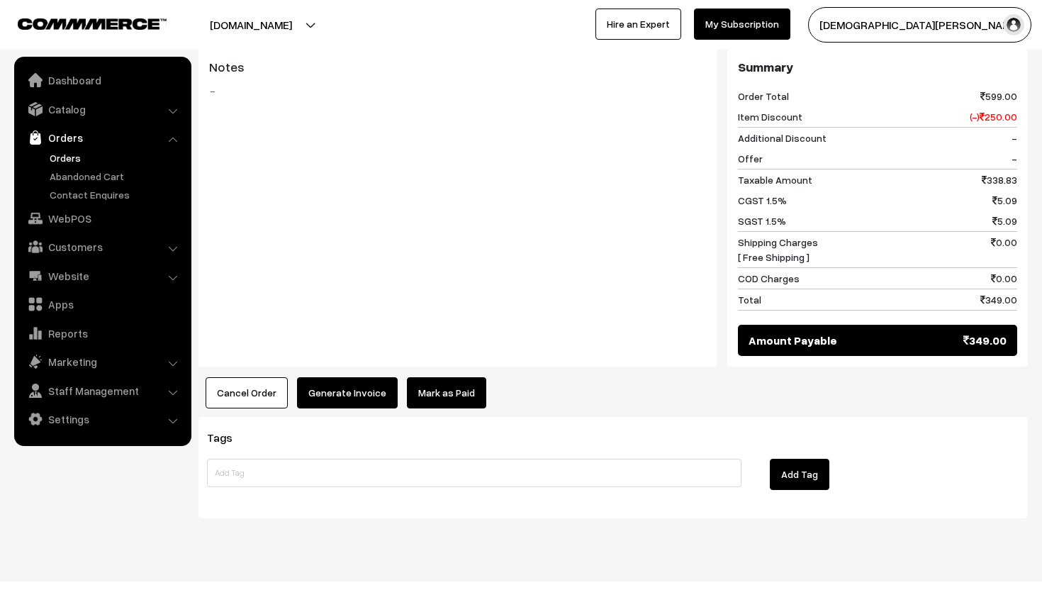
click at [344, 377] on button "Generate Invoice" at bounding box center [347, 392] width 101 height 31
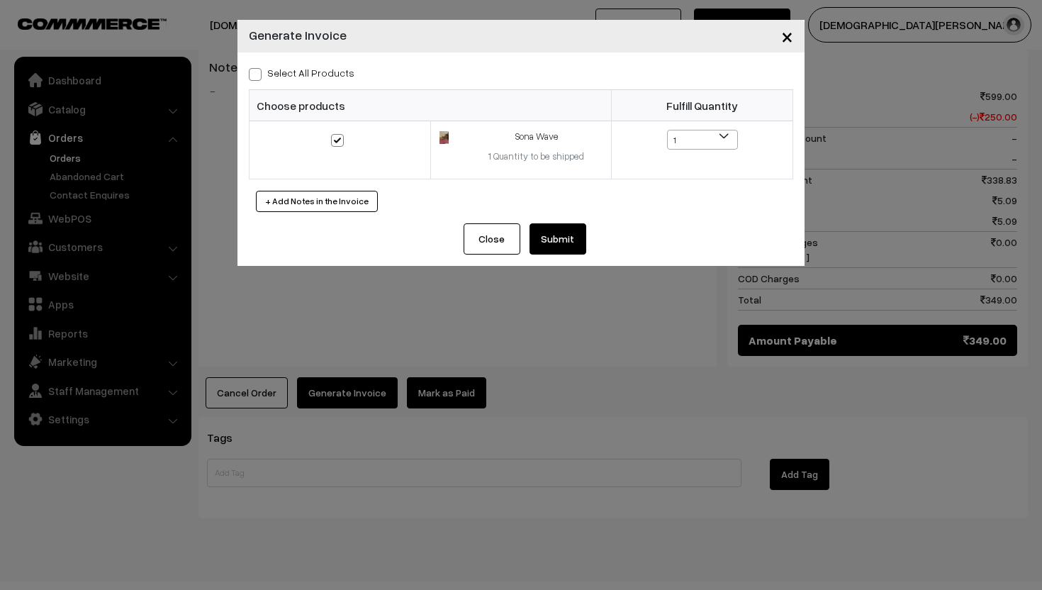
click at [566, 232] on button "Submit" at bounding box center [557, 238] width 57 height 31
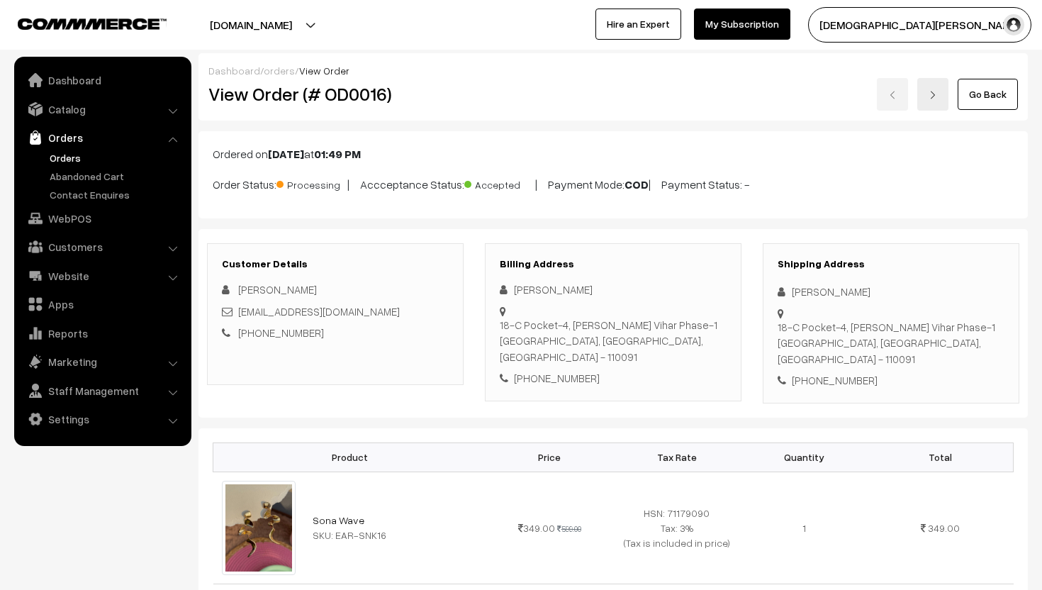
scroll to position [581, 0]
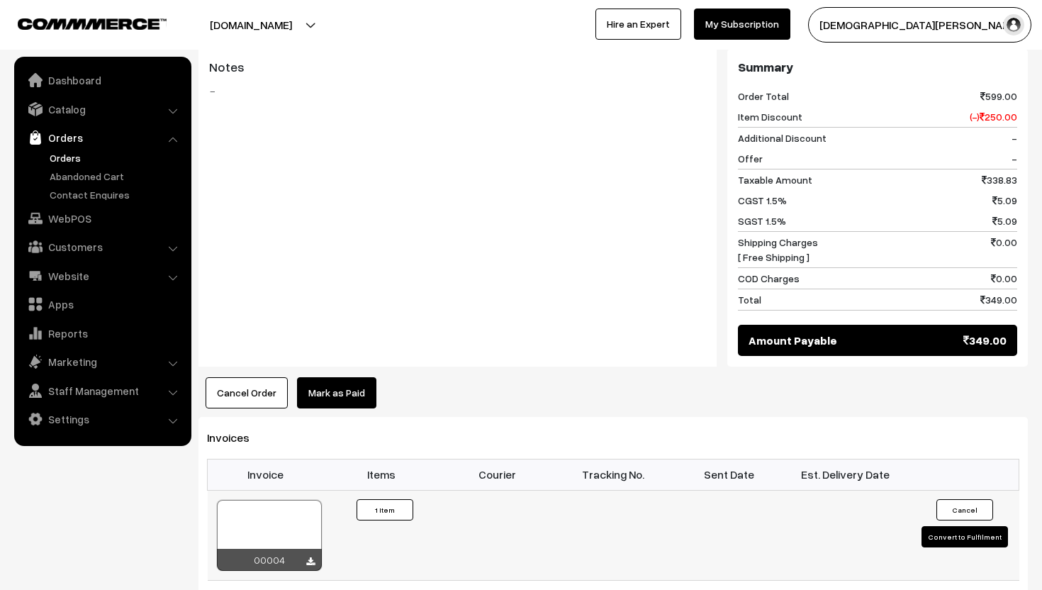
click at [948, 526] on button "Convert to Fulfilment" at bounding box center [964, 536] width 86 height 21
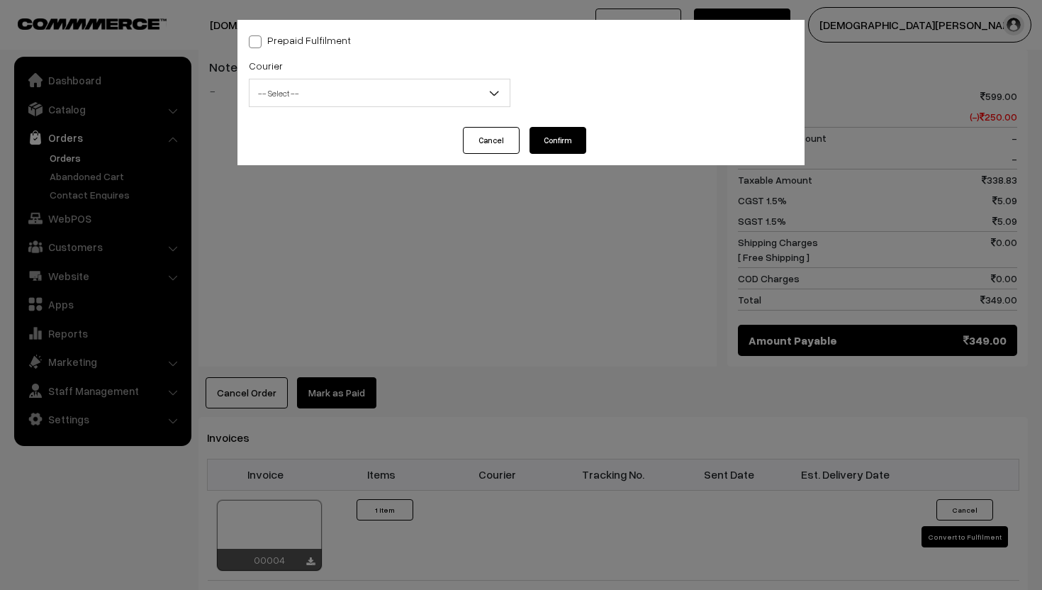
click at [451, 87] on span "-- Select --" at bounding box center [379, 93] width 260 height 25
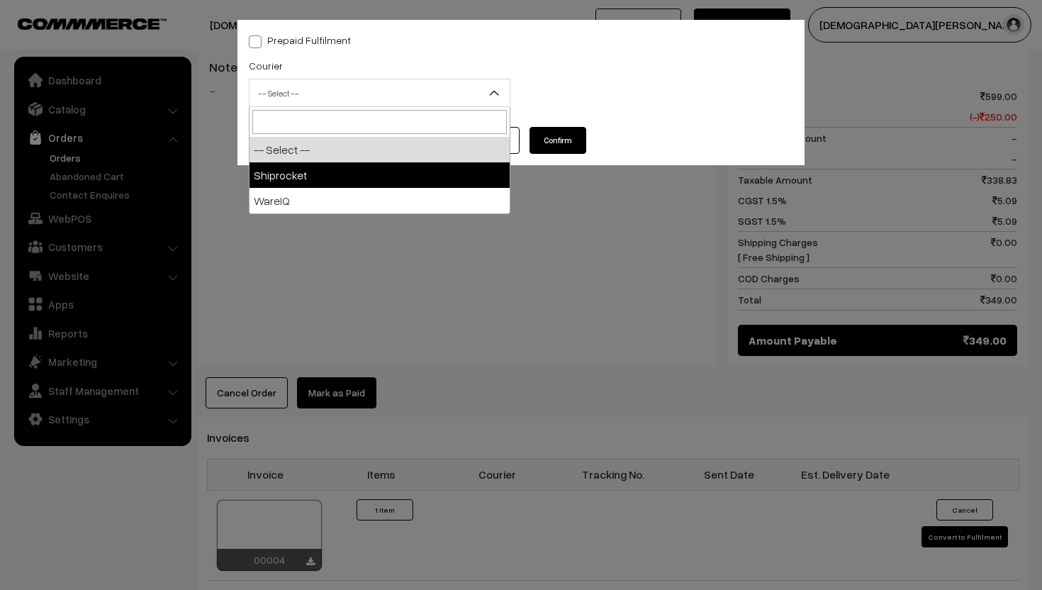
select select "1"
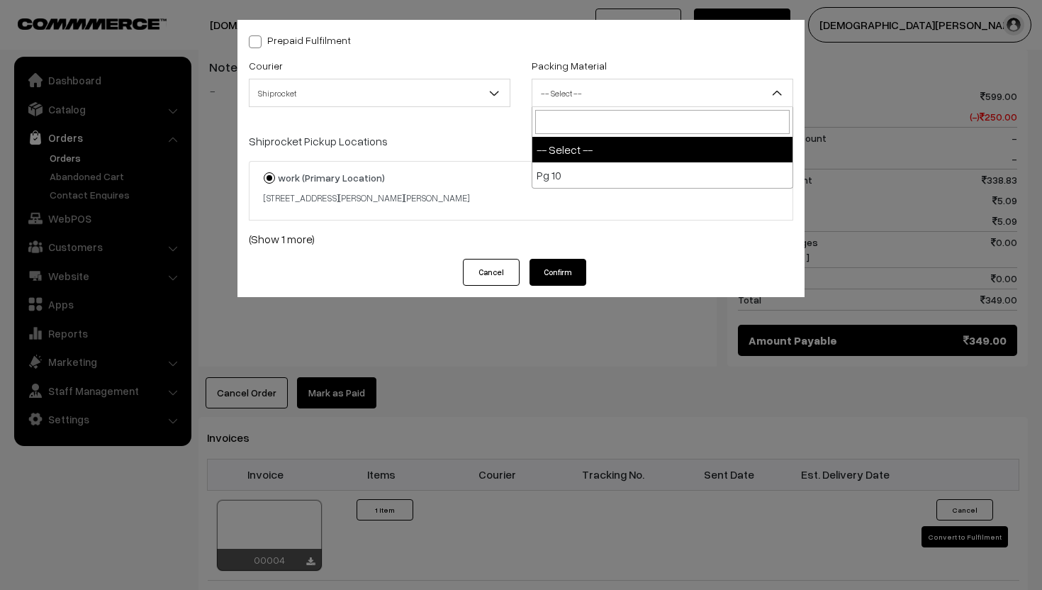
click at [577, 89] on span "-- Select --" at bounding box center [662, 93] width 260 height 25
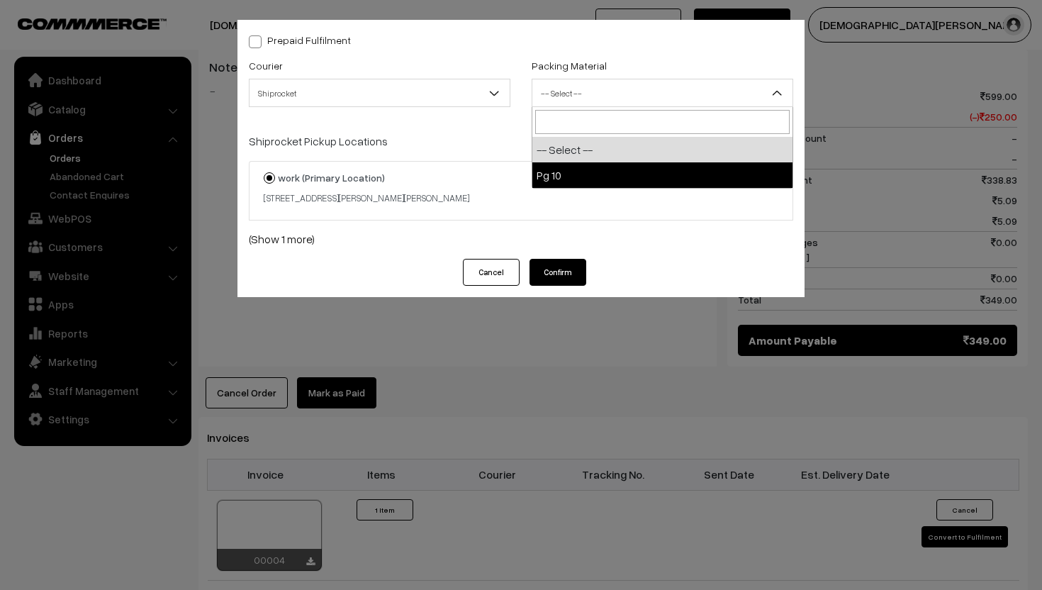
select select "1"
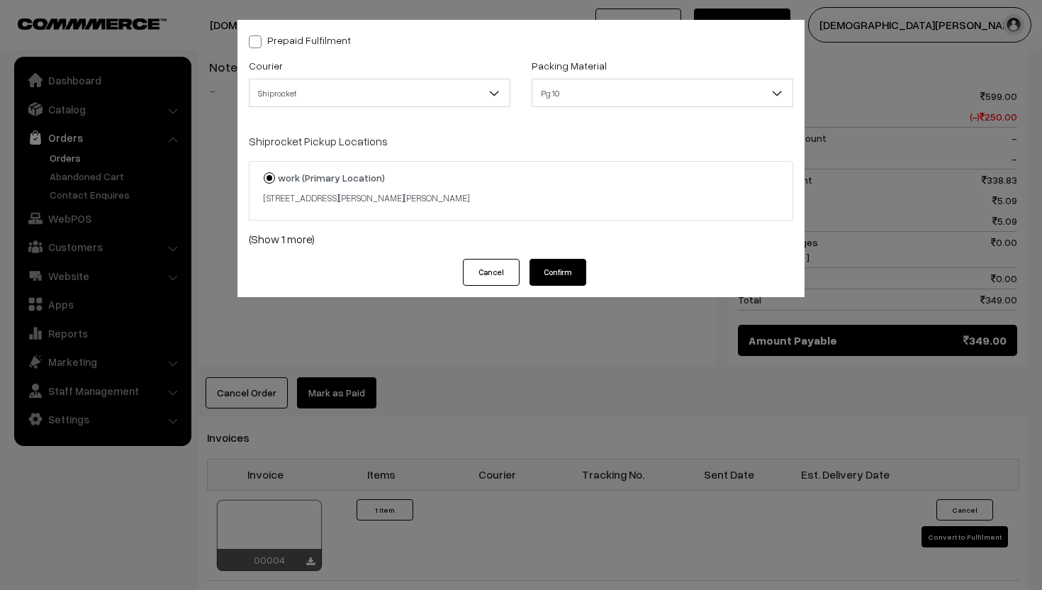
click at [558, 271] on button "Confirm" at bounding box center [557, 272] width 57 height 27
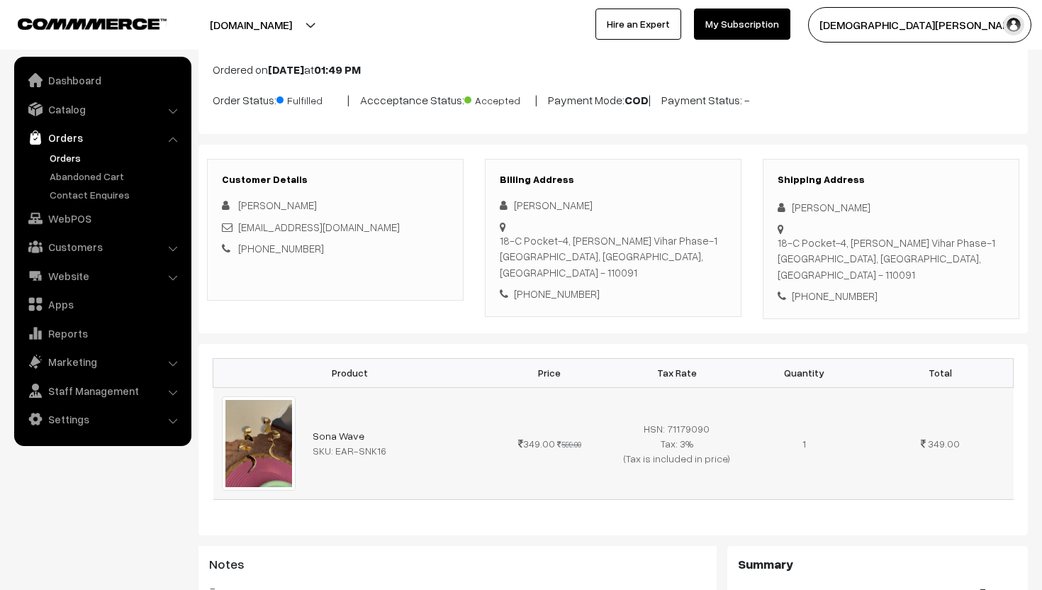
scroll to position [64, 0]
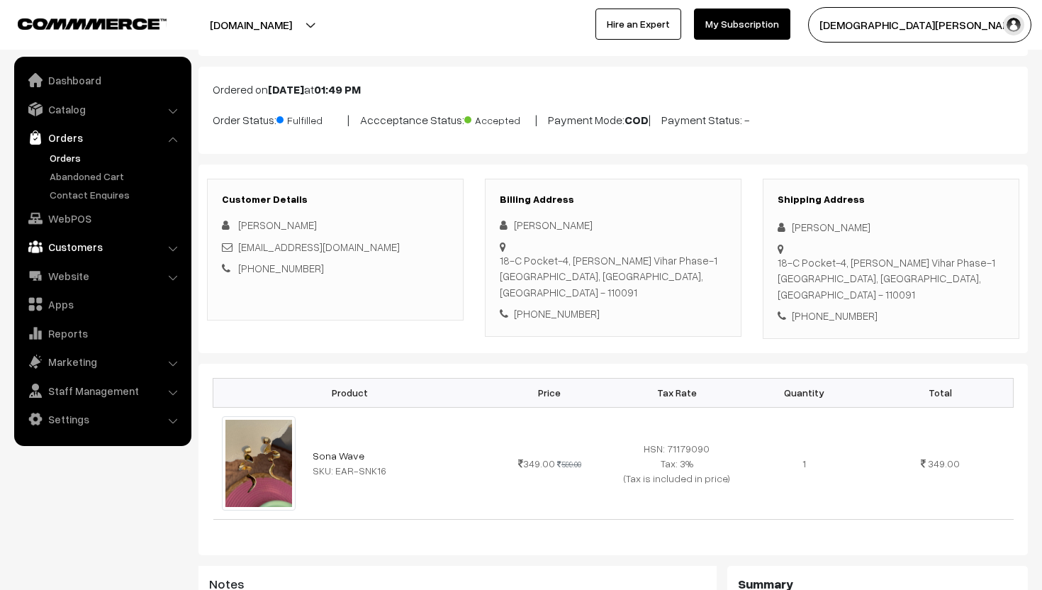
click at [84, 246] on link "Customers" at bounding box center [102, 247] width 169 height 26
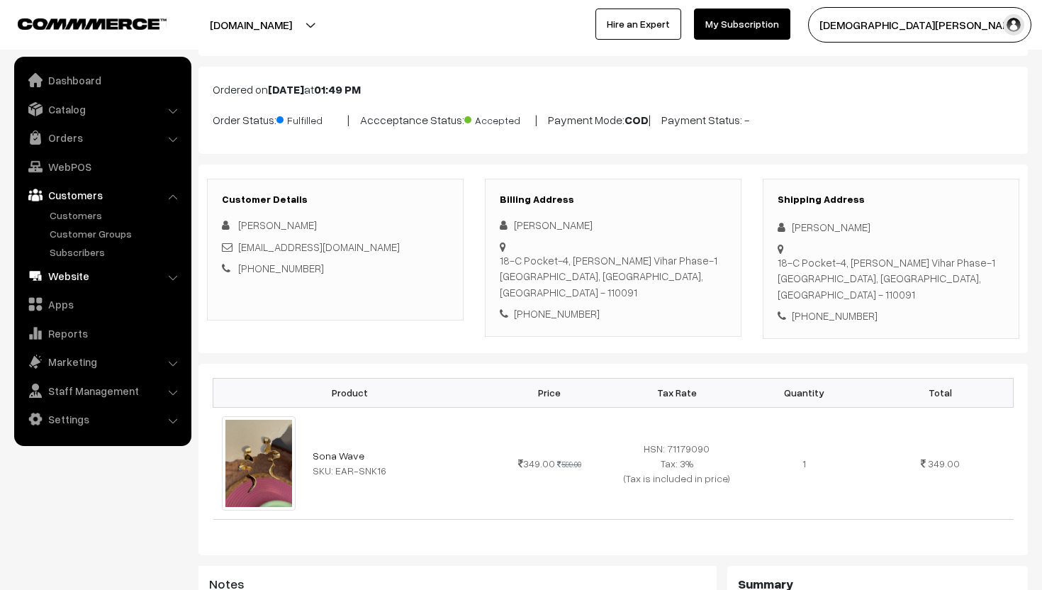
click at [103, 275] on link "Website" at bounding box center [102, 276] width 169 height 26
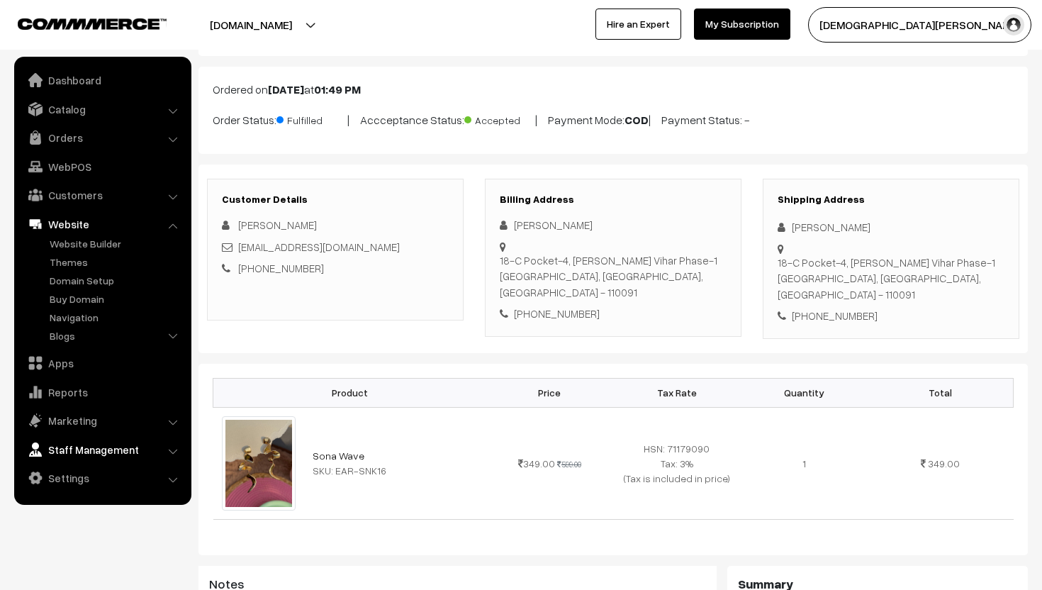
click at [80, 443] on link "Staff Management" at bounding box center [102, 449] width 169 height 26
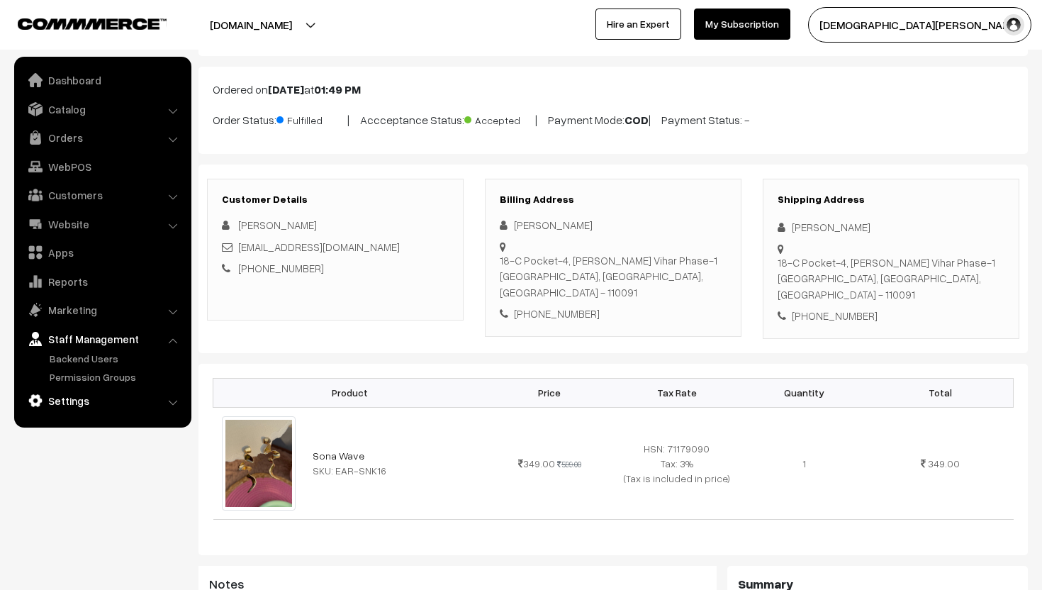
click at [69, 403] on link "Settings" at bounding box center [102, 401] width 169 height 26
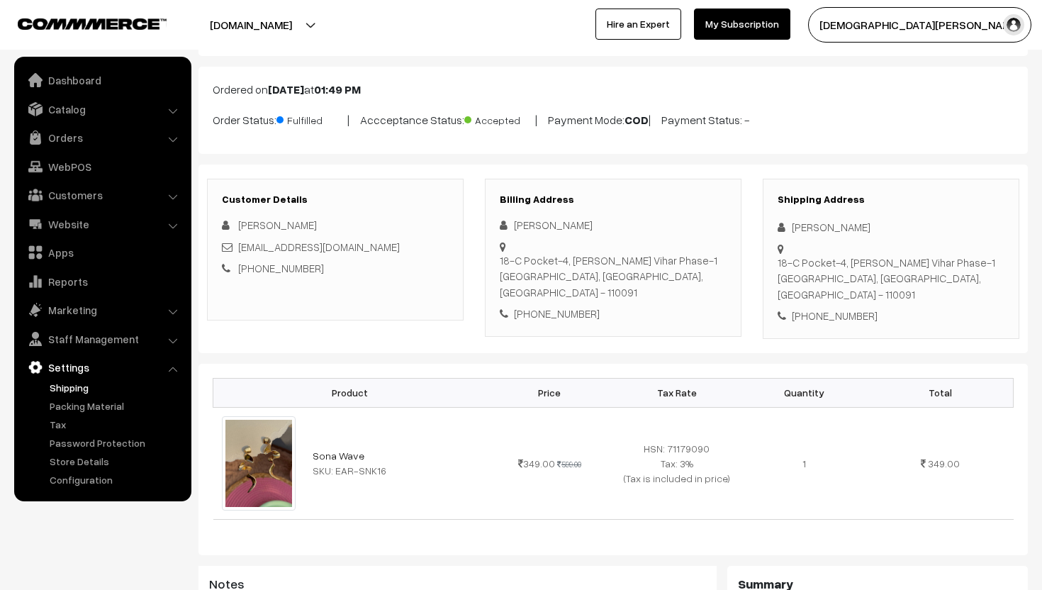
click at [81, 391] on link "Shipping" at bounding box center [116, 387] width 140 height 15
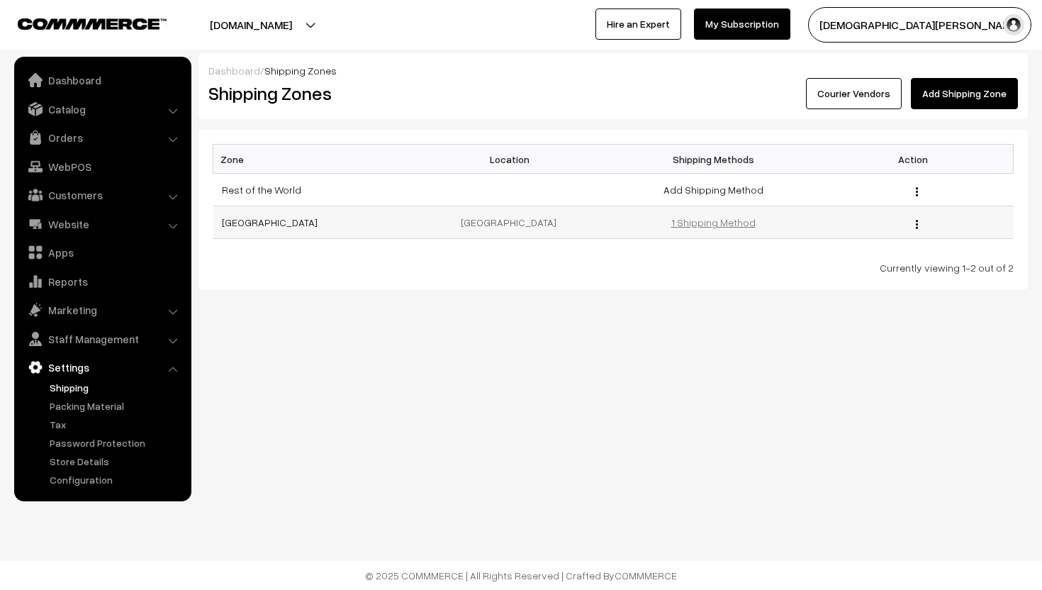
click at [709, 216] on link "1 Shipping Method" at bounding box center [713, 222] width 84 height 12
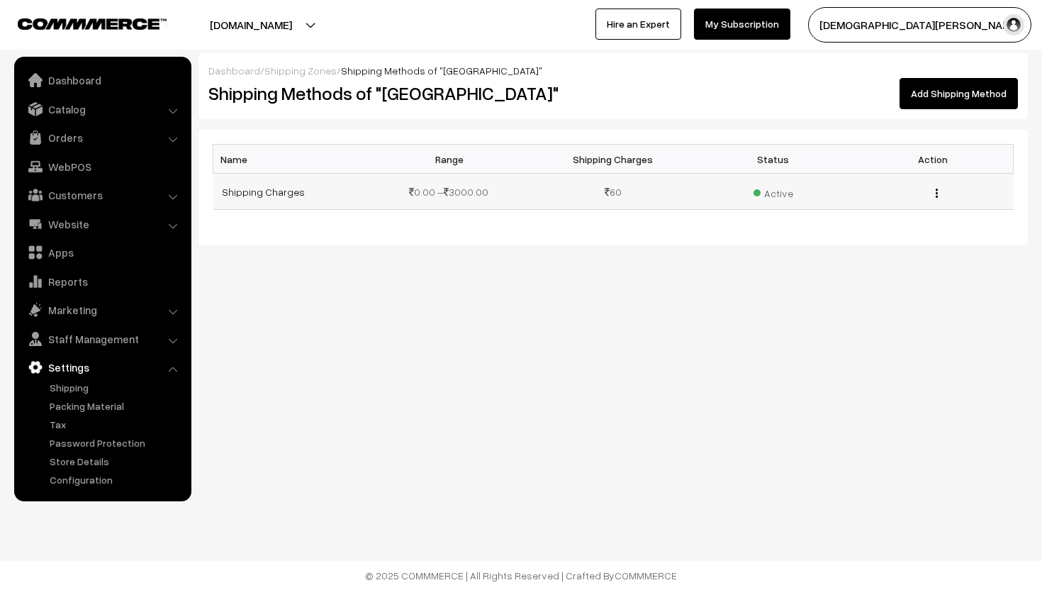
click at [937, 188] on button "button" at bounding box center [937, 192] width 4 height 11
click at [863, 211] on link "Edit" at bounding box center [873, 213] width 120 height 31
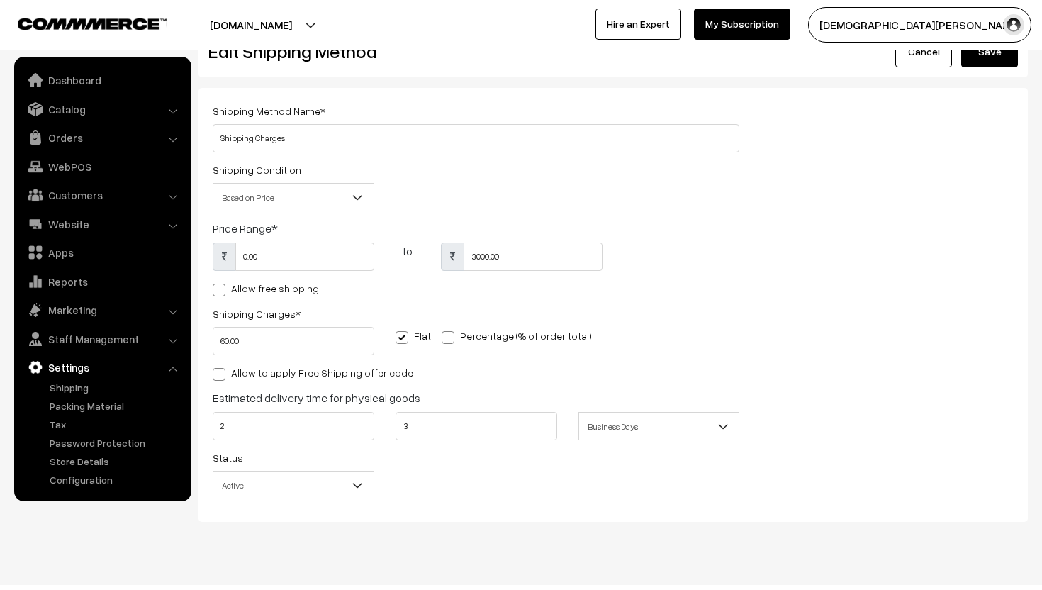
scroll to position [45, 0]
click at [443, 332] on span at bounding box center [447, 334] width 13 height 13
click at [443, 332] on input "Percentage (% of order total)" at bounding box center [445, 331] width 9 height 9
radio input "true"
click at [303, 331] on input "60.00" at bounding box center [294, 338] width 162 height 28
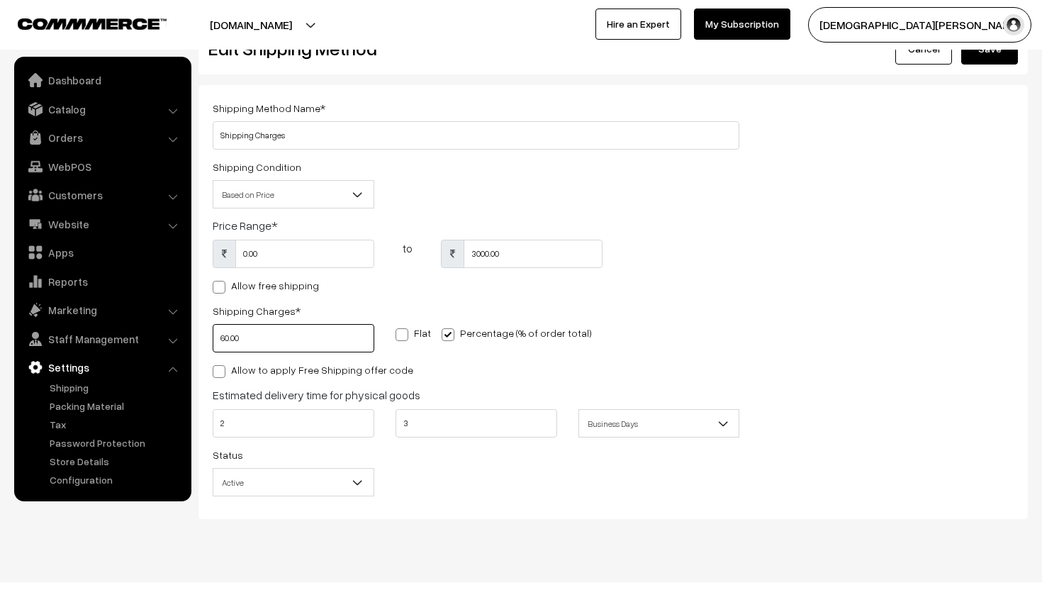
click at [303, 331] on input "60.00" at bounding box center [294, 338] width 162 height 28
type input "60"
click at [398, 337] on span at bounding box center [401, 334] width 13 height 13
click at [398, 337] on input "Flat" at bounding box center [399, 331] width 9 height 9
radio input "true"
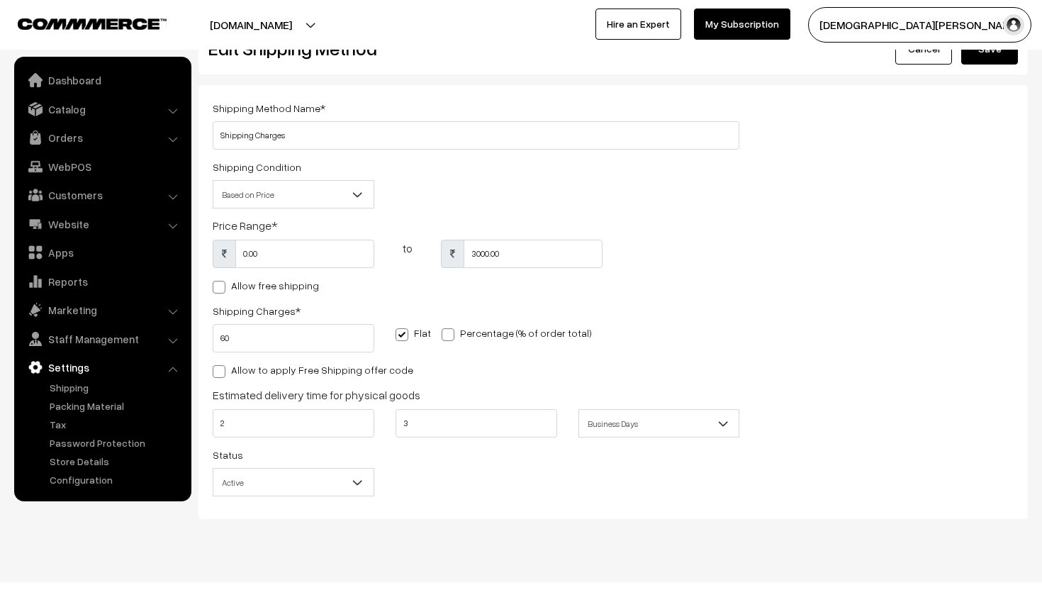
click at [257, 375] on label "Allow to apply Free Shipping offer code" at bounding box center [313, 369] width 201 height 15
click at [222, 373] on input "Allow to apply Free Shipping offer code" at bounding box center [217, 368] width 9 height 9
click at [256, 375] on label "Allow to apply Free Shipping offer code" at bounding box center [313, 369] width 201 height 15
click at [222, 373] on input "Allow to apply Free Shipping offer code" at bounding box center [217, 368] width 9 height 9
checkbox input "false"
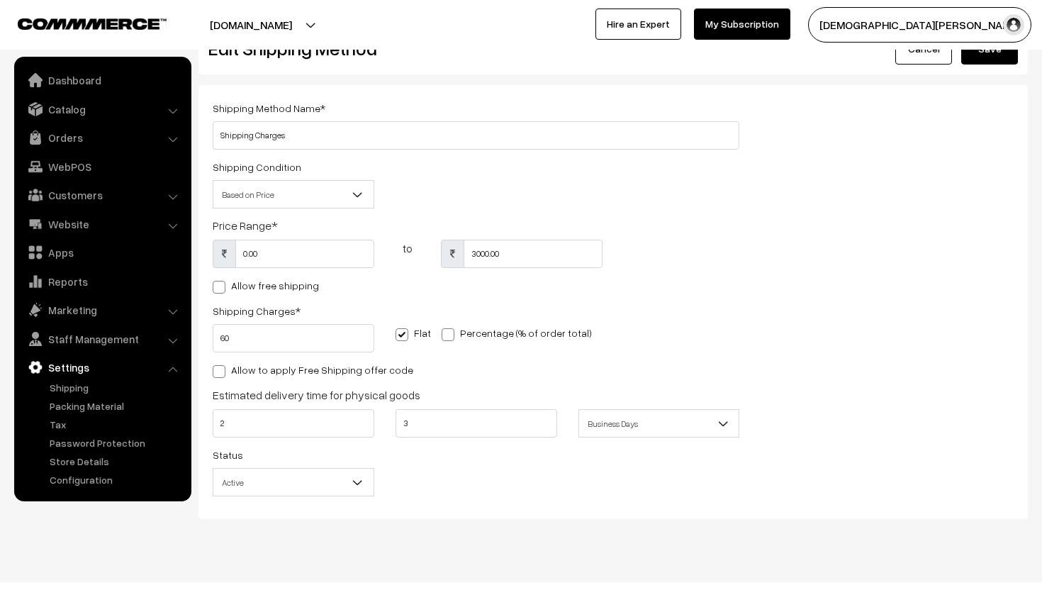
click at [261, 283] on label "Allow free shipping" at bounding box center [266, 285] width 106 height 15
click at [222, 283] on input "Allow free shipping" at bounding box center [217, 284] width 9 height 9
checkbox input "true"
type input "0"
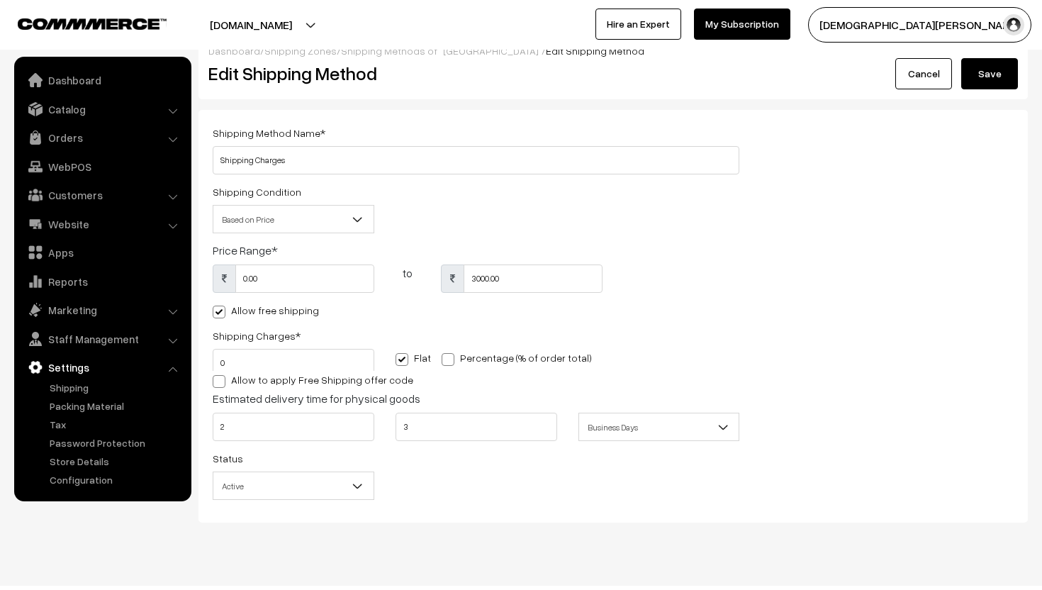
scroll to position [0, 0]
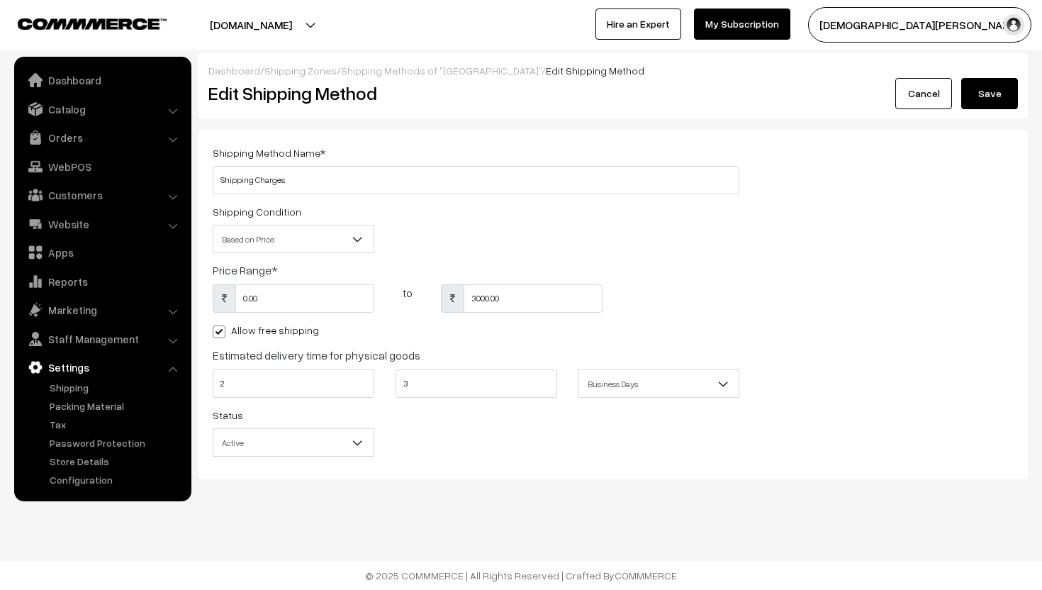
click at [256, 327] on label "Allow free shipping" at bounding box center [266, 329] width 106 height 15
click at [222, 327] on input "Allow free shipping" at bounding box center [217, 329] width 9 height 9
checkbox input "false"
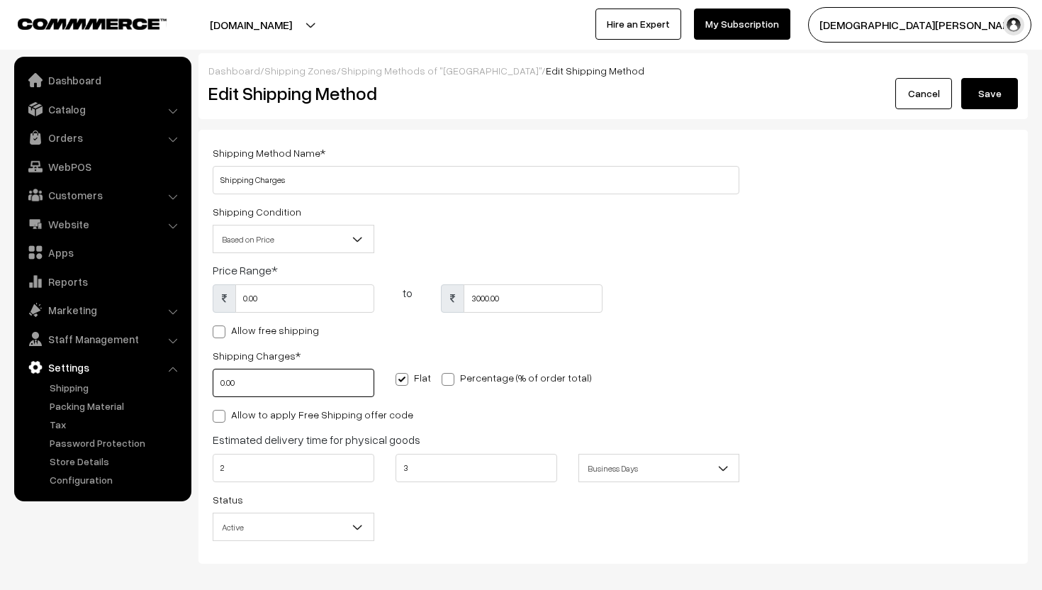
click at [270, 374] on input "0.00" at bounding box center [294, 382] width 162 height 28
type input "70"
click at [982, 96] on button "Save" at bounding box center [989, 93] width 57 height 31
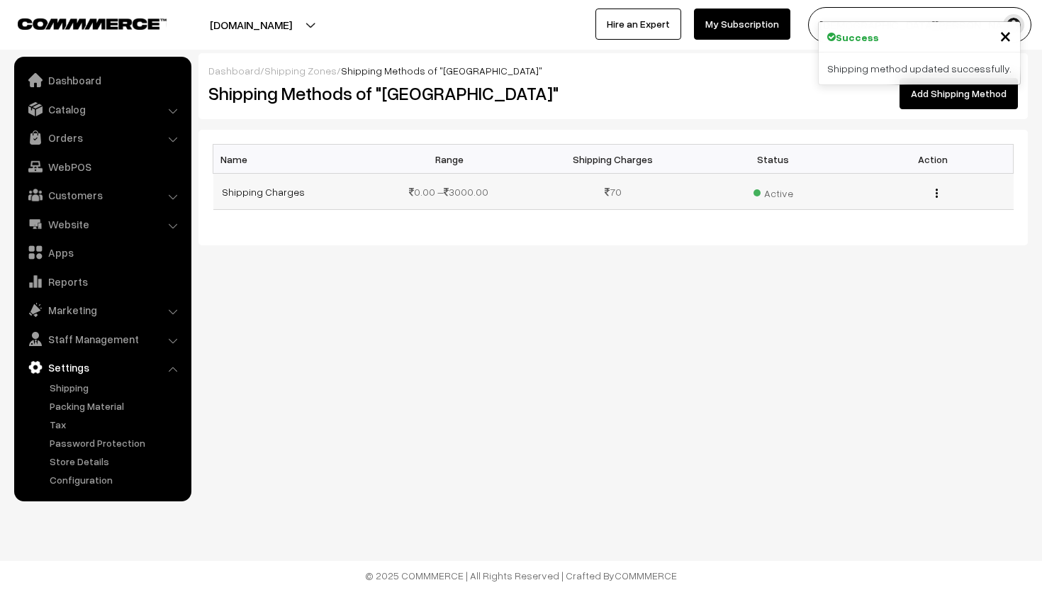
click at [937, 188] on button "button" at bounding box center [937, 192] width 4 height 11
click at [912, 211] on link "Edit" at bounding box center [873, 213] width 120 height 31
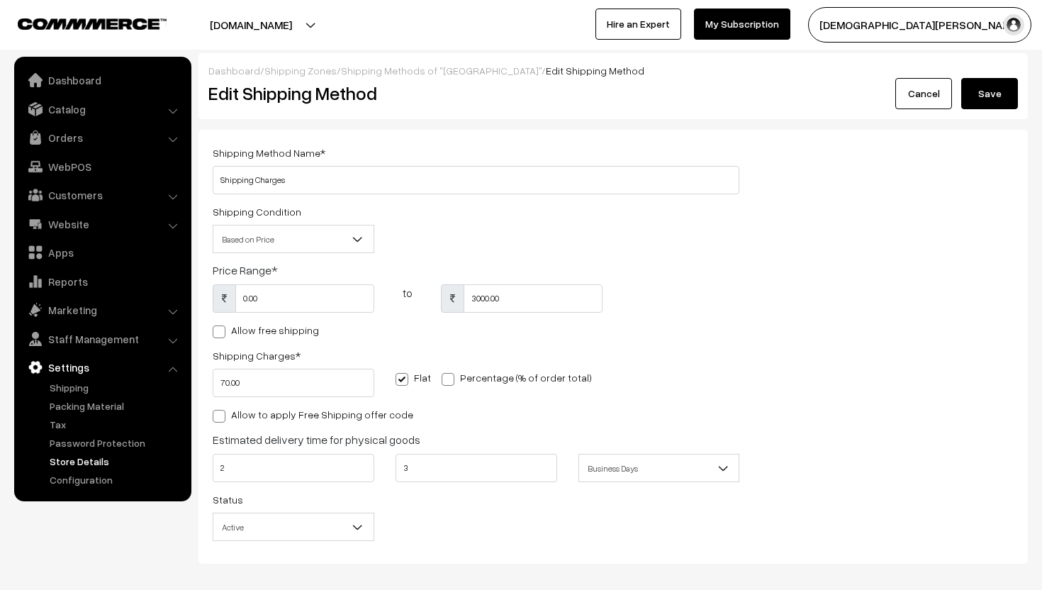
click at [142, 453] on link "Store Details" at bounding box center [116, 460] width 140 height 15
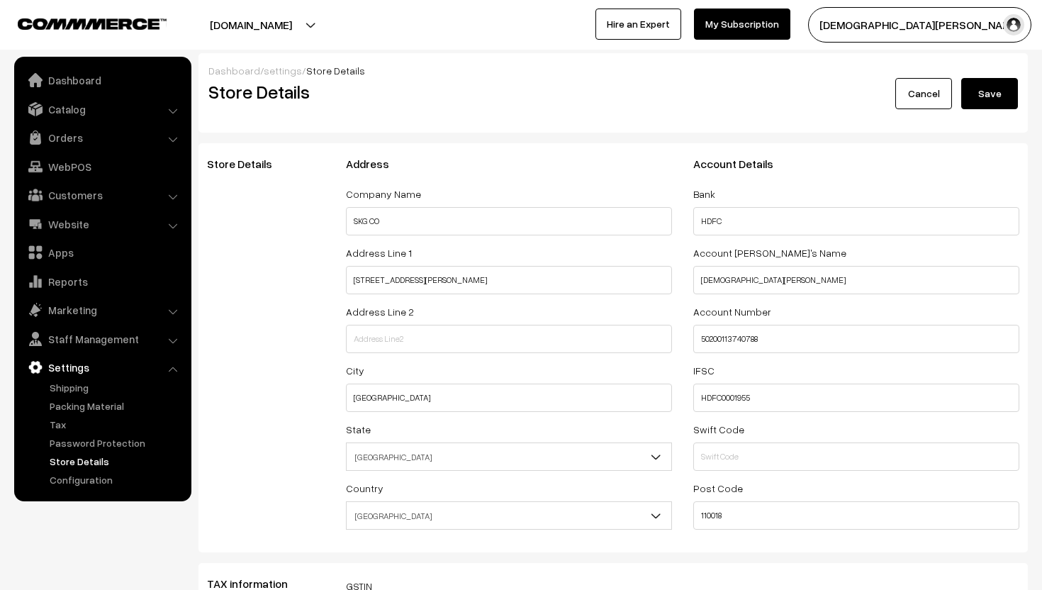
select select "99"
click at [112, 405] on link "Packing Material" at bounding box center [116, 405] width 140 height 15
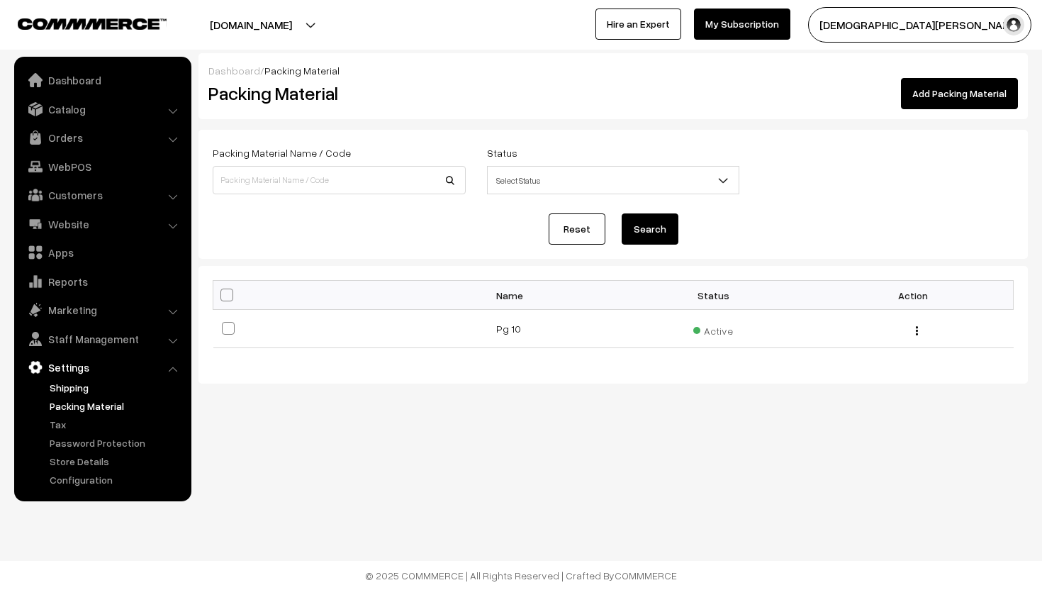
click at [109, 381] on link "Shipping" at bounding box center [116, 387] width 140 height 15
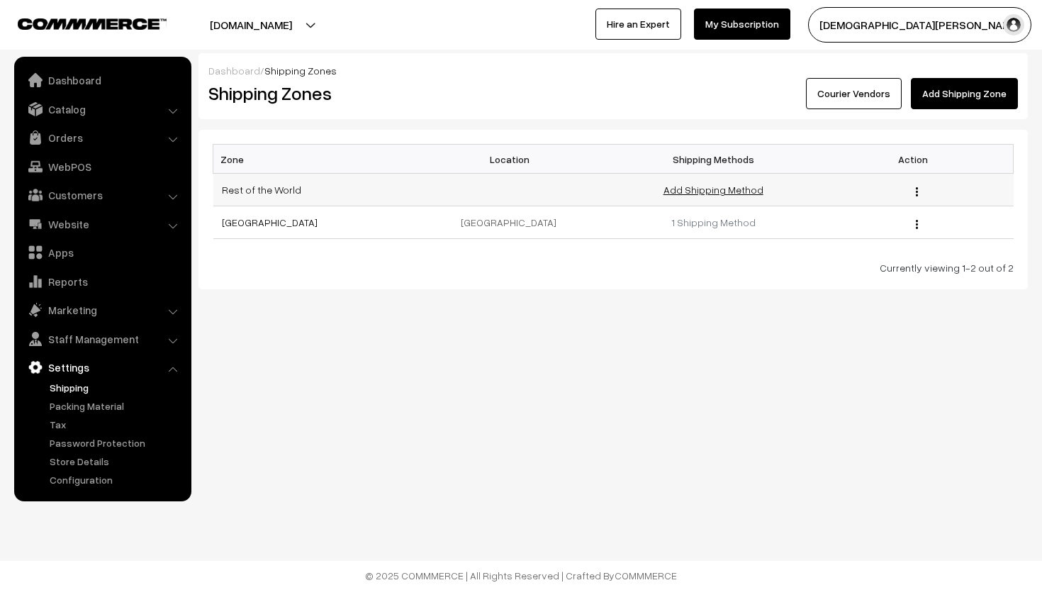
click at [748, 187] on link "Add Shipping Method" at bounding box center [713, 190] width 100 height 12
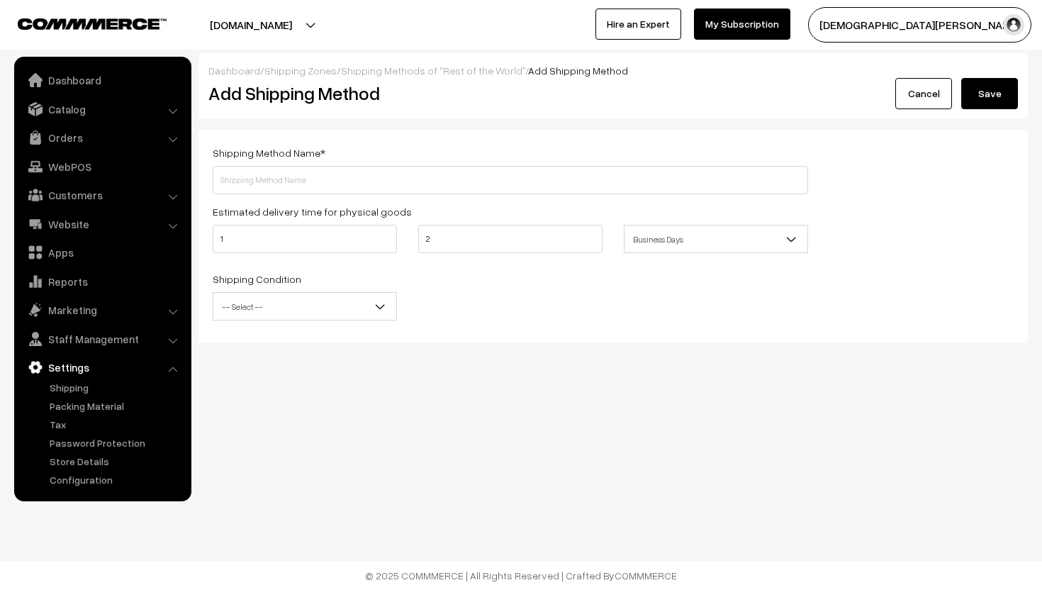
click at [381, 311] on b at bounding box center [380, 306] width 14 height 14
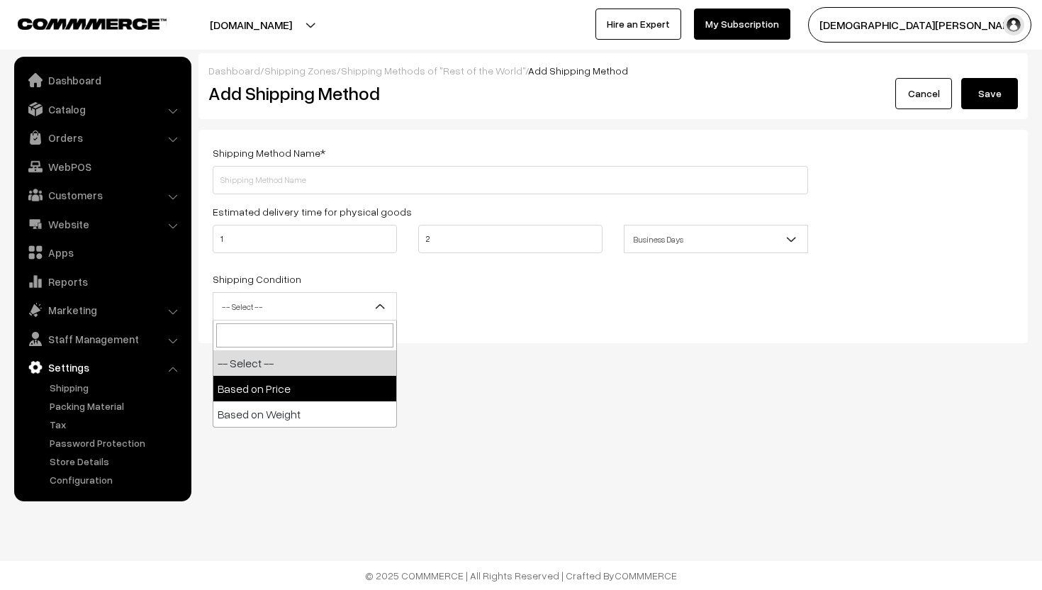
select select "price"
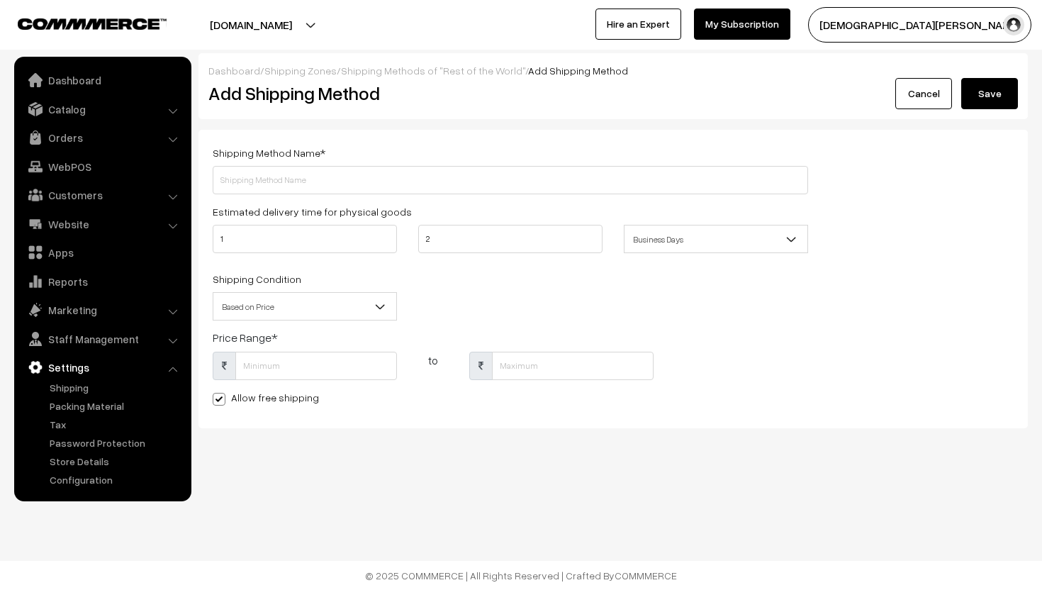
click at [901, 98] on link "Cancel" at bounding box center [923, 93] width 57 height 31
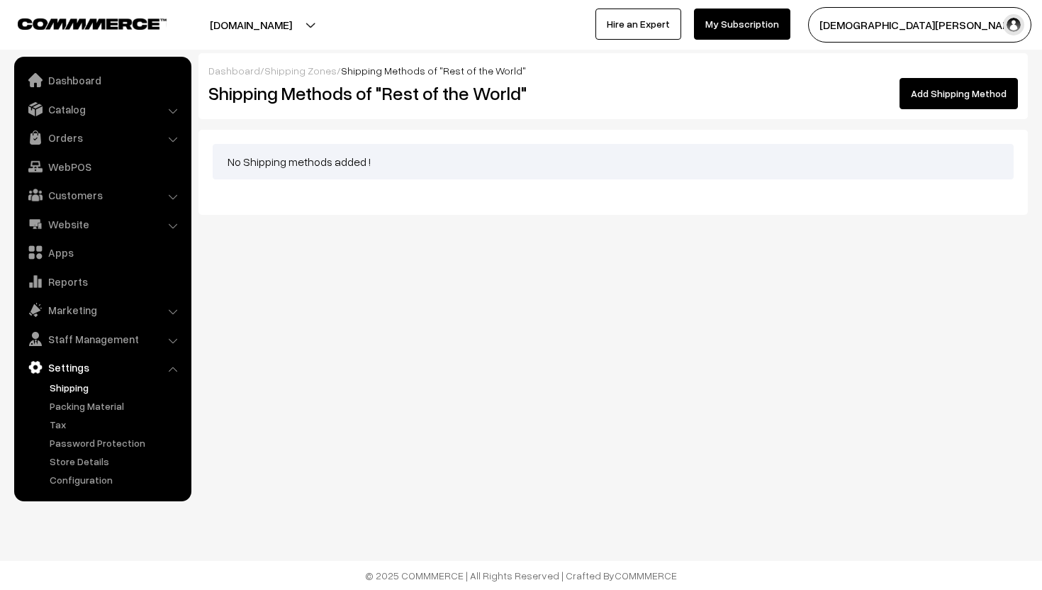
click at [71, 391] on link "Shipping" at bounding box center [116, 387] width 140 height 15
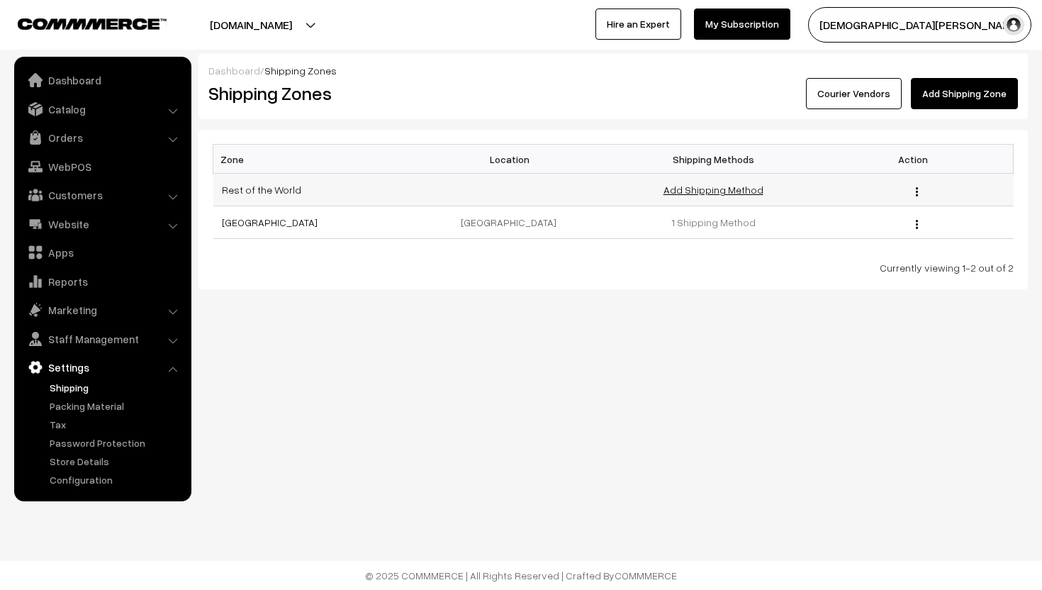
click at [733, 186] on link "Add Shipping Method" at bounding box center [713, 190] width 100 height 12
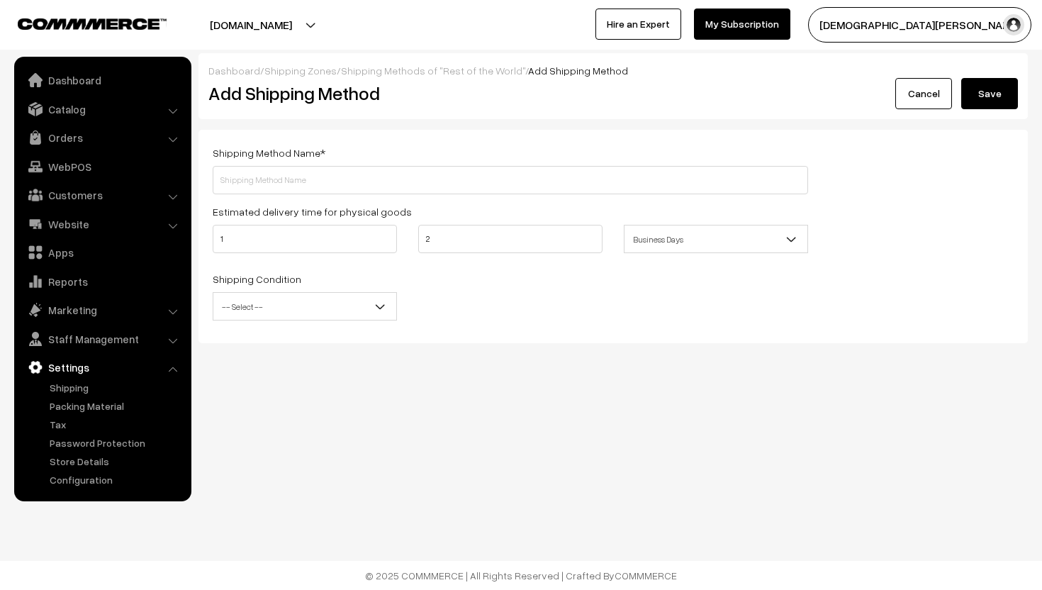
click at [916, 92] on link "Cancel" at bounding box center [923, 93] width 57 height 31
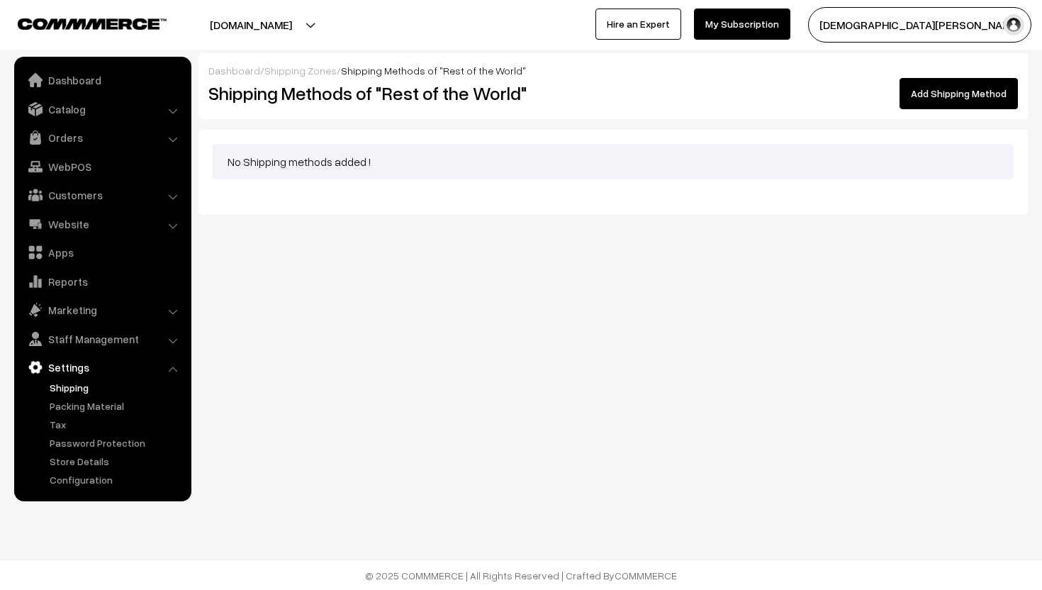
click at [54, 388] on link "Shipping" at bounding box center [116, 387] width 140 height 15
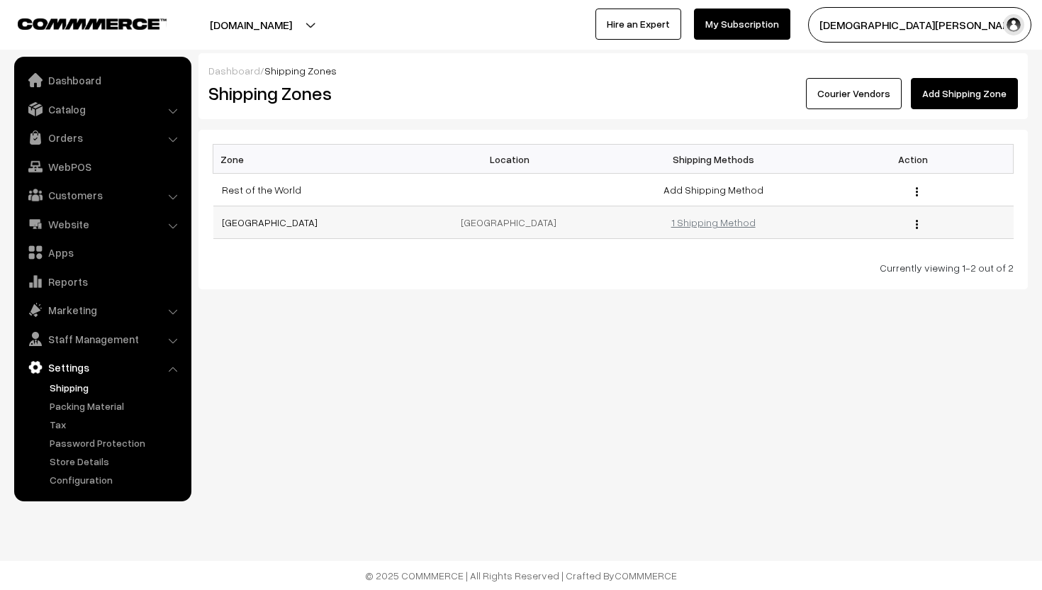
click at [738, 219] on link "1 Shipping Method" at bounding box center [713, 222] width 84 height 12
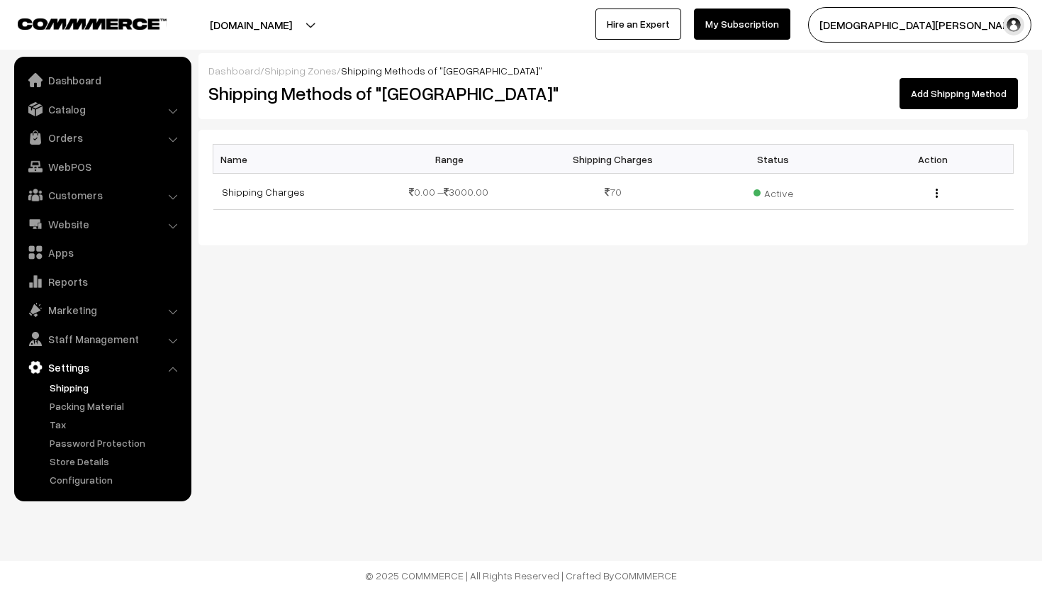
click at [63, 381] on link "Shipping" at bounding box center [116, 387] width 140 height 15
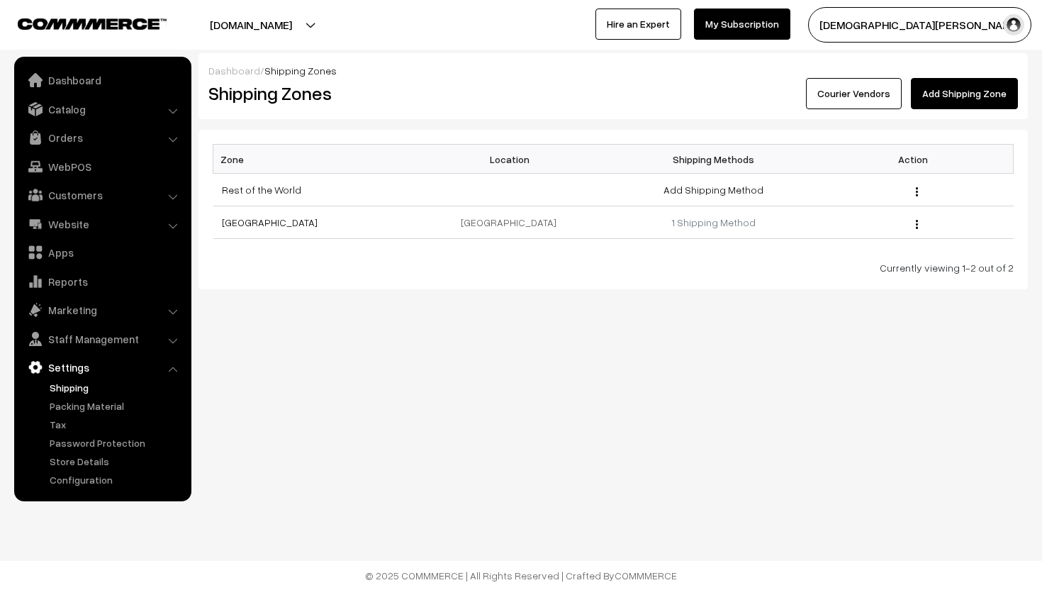
click at [940, 90] on link "Add Shipping Zone" at bounding box center [964, 93] width 107 height 31
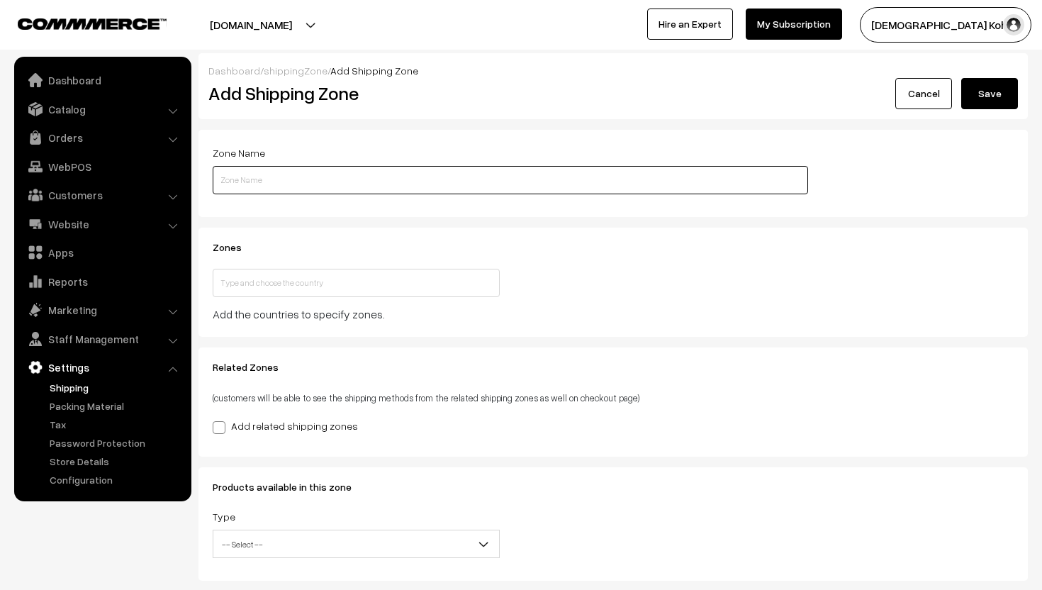
click at [611, 181] on input "text" at bounding box center [510, 180] width 595 height 28
type input "[GEOGRAPHIC_DATA]"
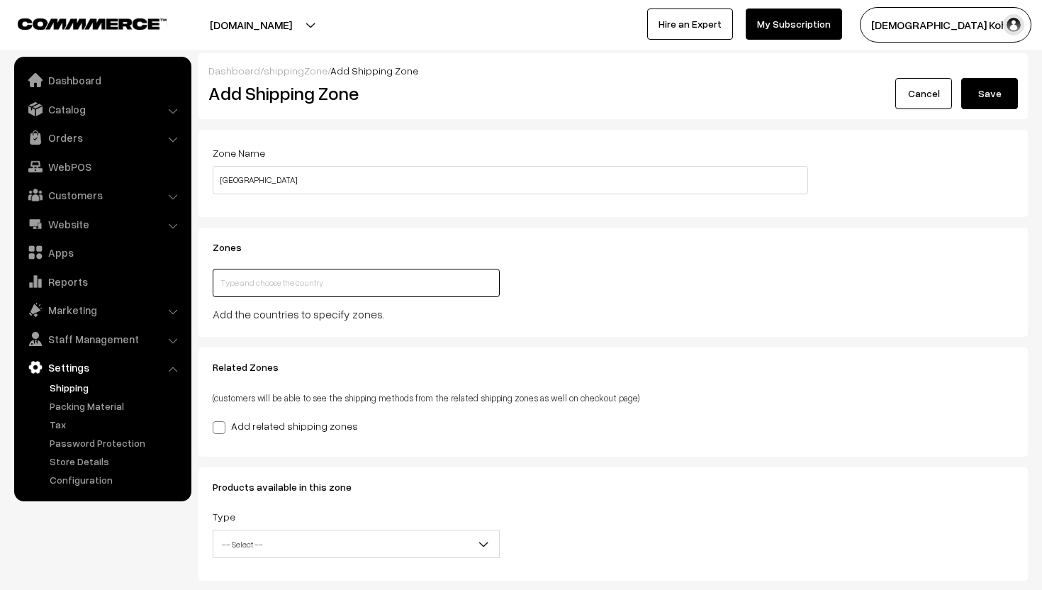
type input "[GEOGRAPHIC_DATA]"
click at [218, 427] on span at bounding box center [219, 427] width 13 height 13
click at [218, 427] on input "Add related shipping zones" at bounding box center [217, 424] width 9 height 9
checkbox input "true"
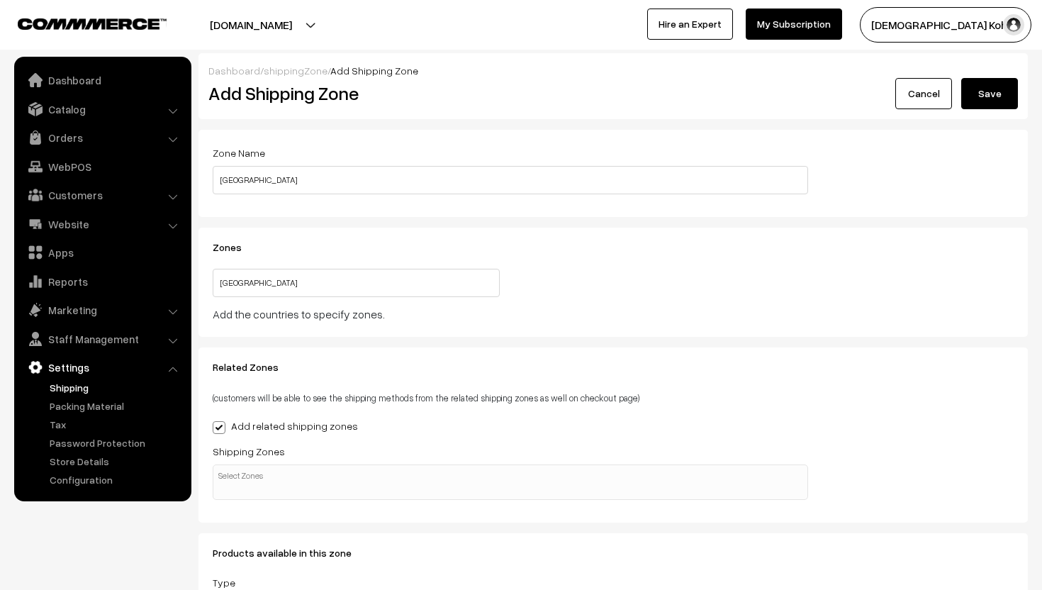
click at [271, 470] on input "search" at bounding box center [252, 475] width 71 height 14
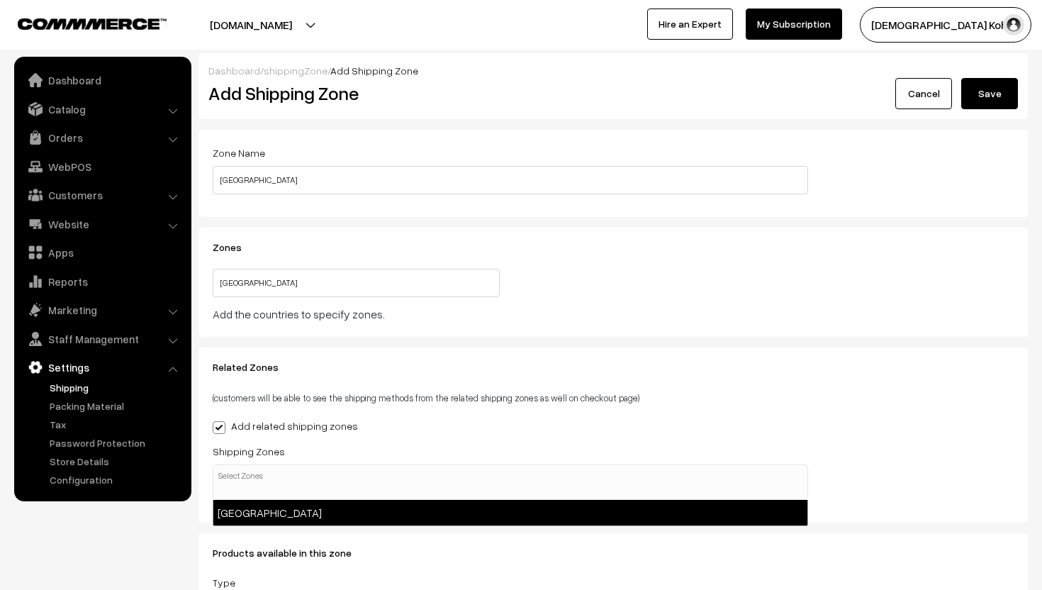
select select "2"
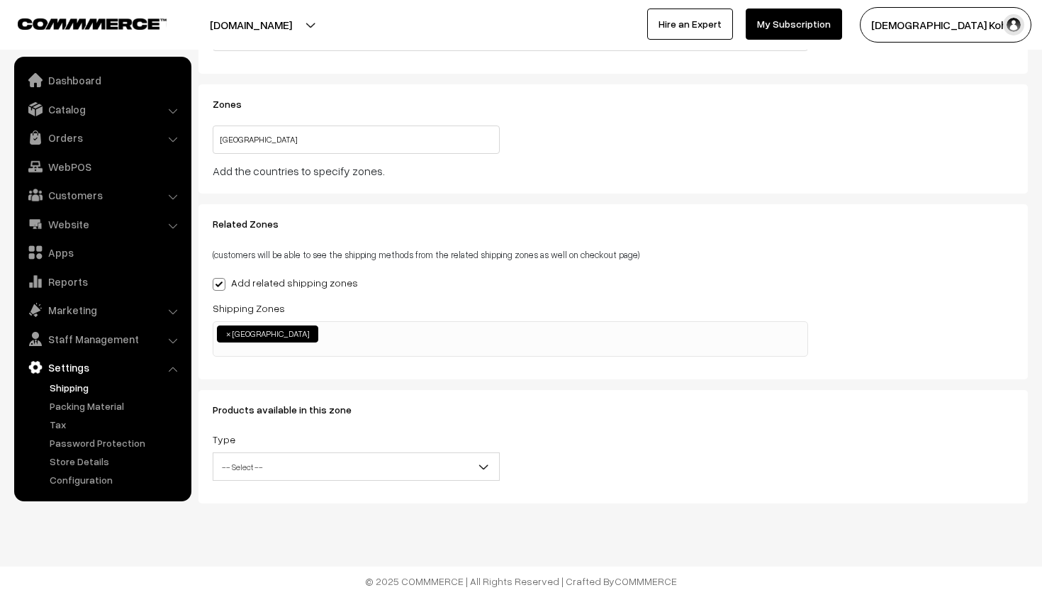
scroll to position [149, 0]
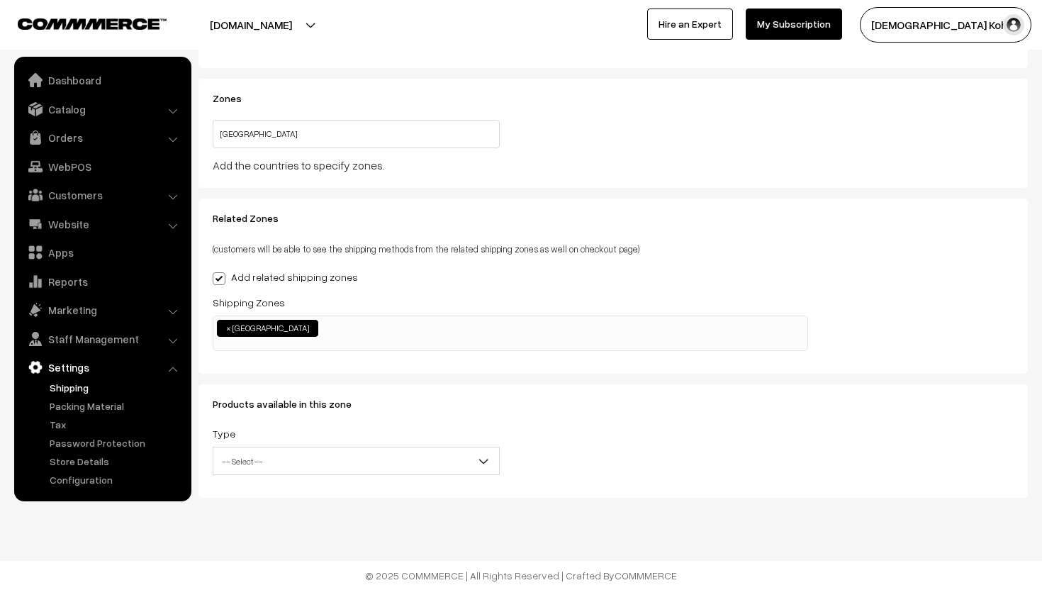
click at [313, 454] on span "-- Select --" at bounding box center [356, 461] width 286 height 25
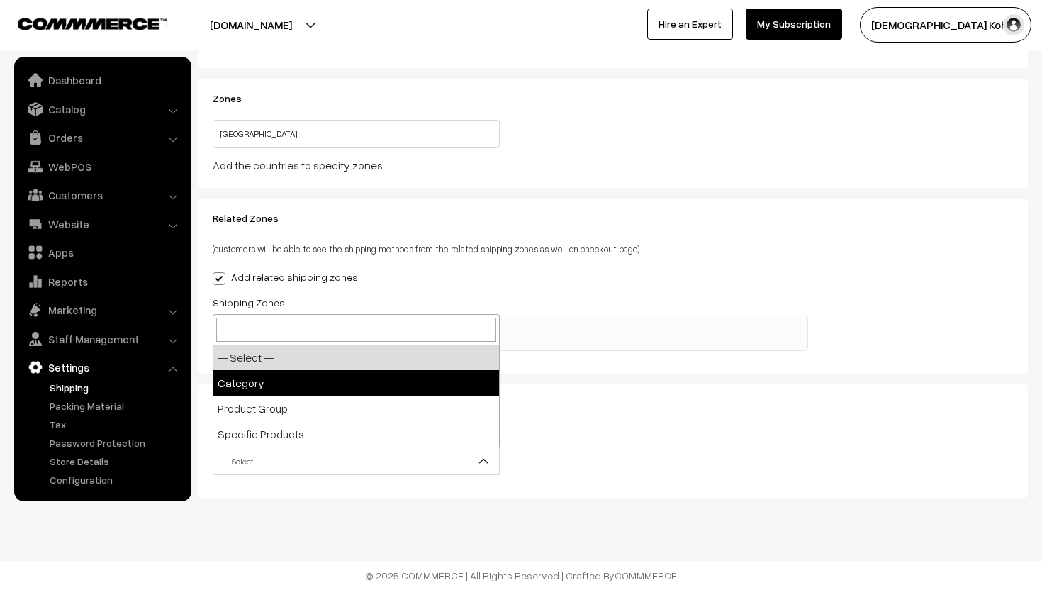
select select "category"
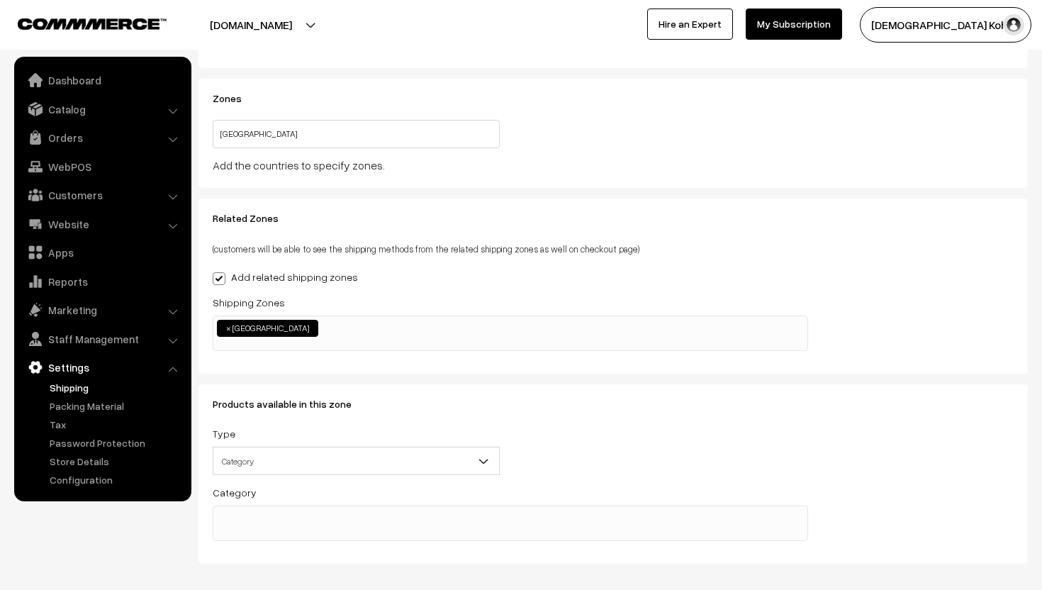
click at [295, 526] on span at bounding box center [510, 522] width 595 height 35
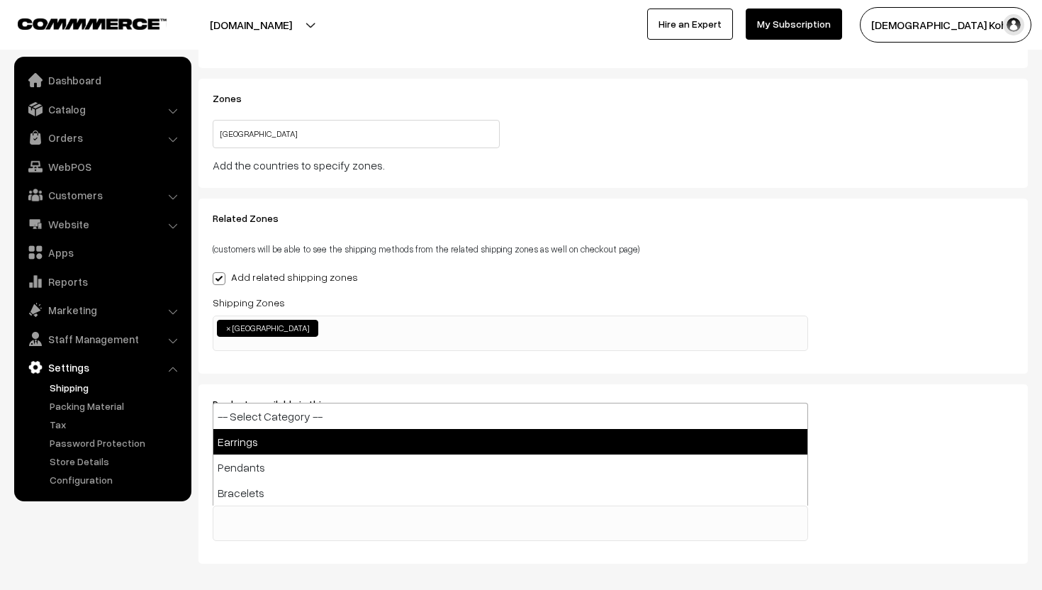
select select "1"
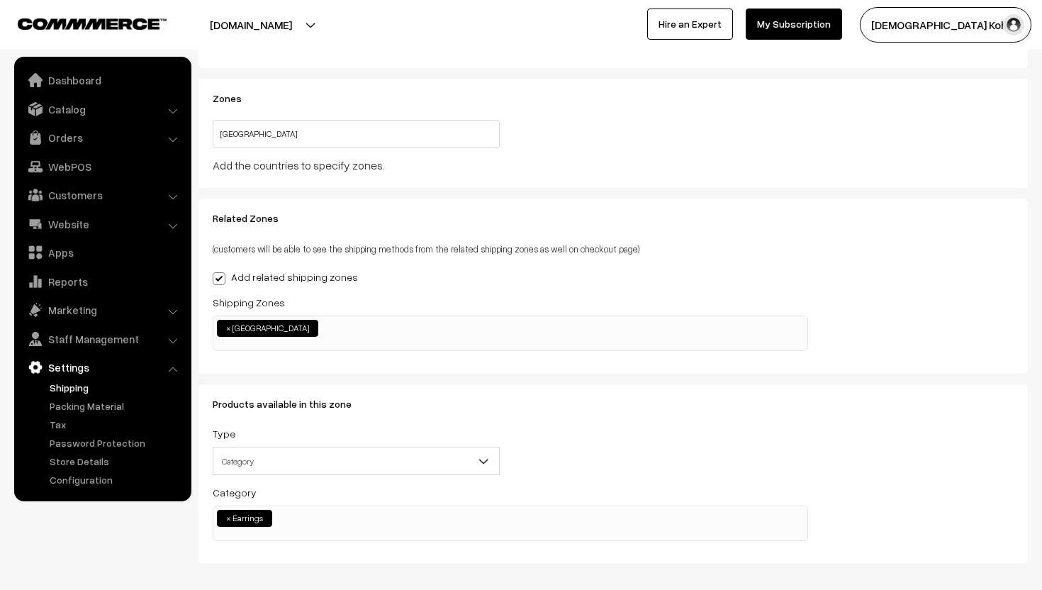
click at [301, 518] on ul "× Earrings" at bounding box center [510, 516] width 594 height 21
click at [385, 528] on span "× Earrings × Pendants" at bounding box center [510, 522] width 595 height 35
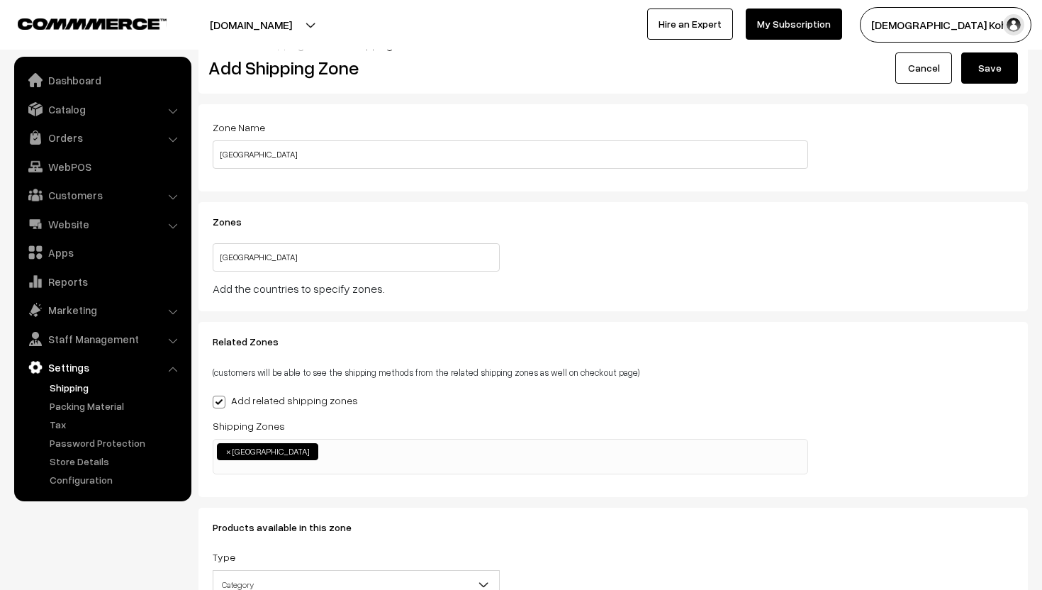
scroll to position [0, 0]
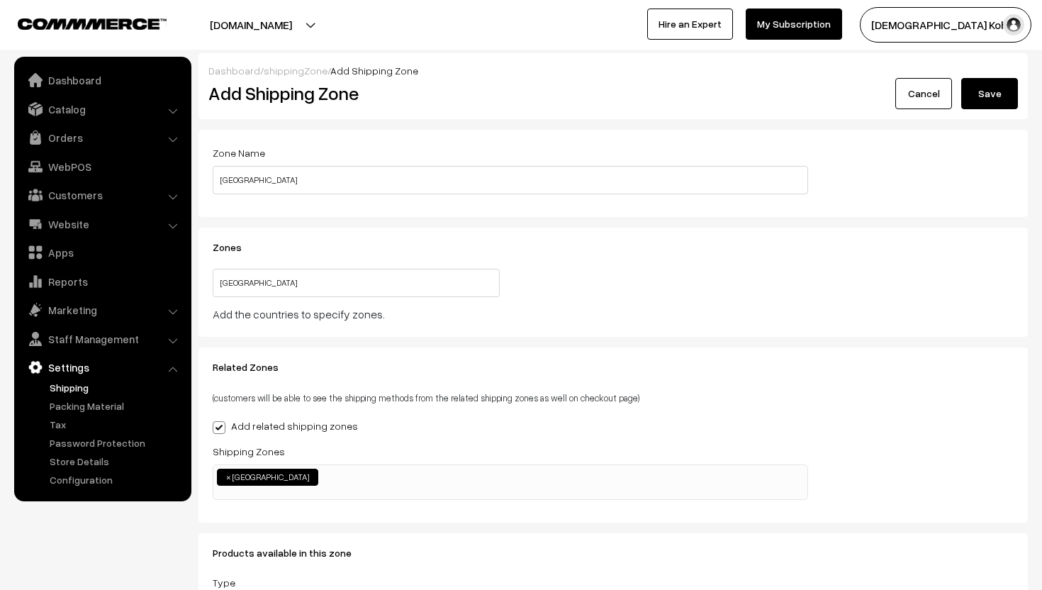
click at [1001, 86] on button "Save" at bounding box center [989, 93] width 57 height 31
click at [449, 278] on input "[GEOGRAPHIC_DATA]" at bounding box center [356, 283] width 287 height 28
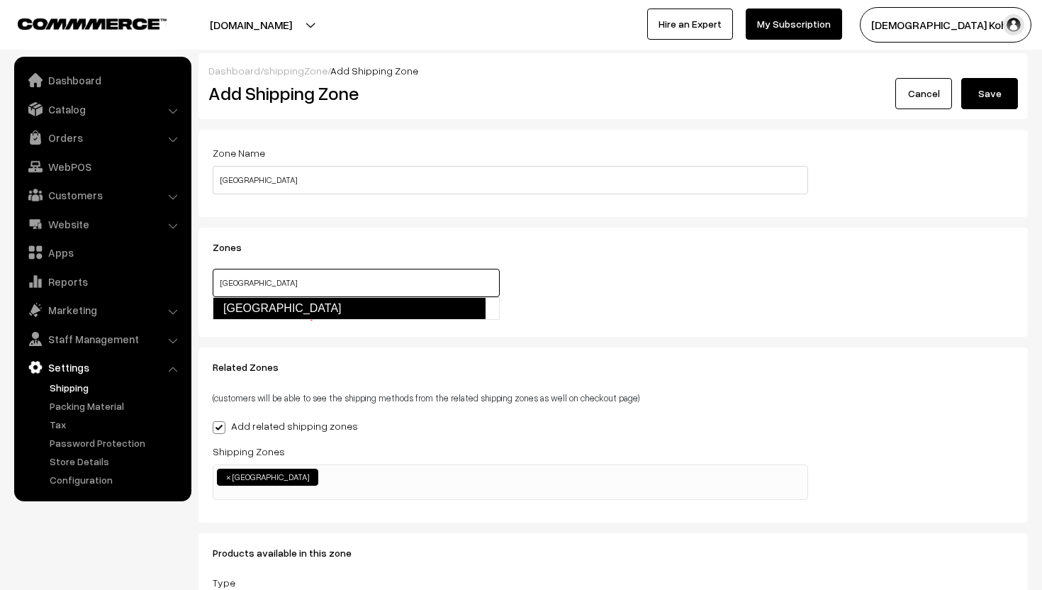
click at [400, 306] on link "[GEOGRAPHIC_DATA]" at bounding box center [349, 308] width 273 height 23
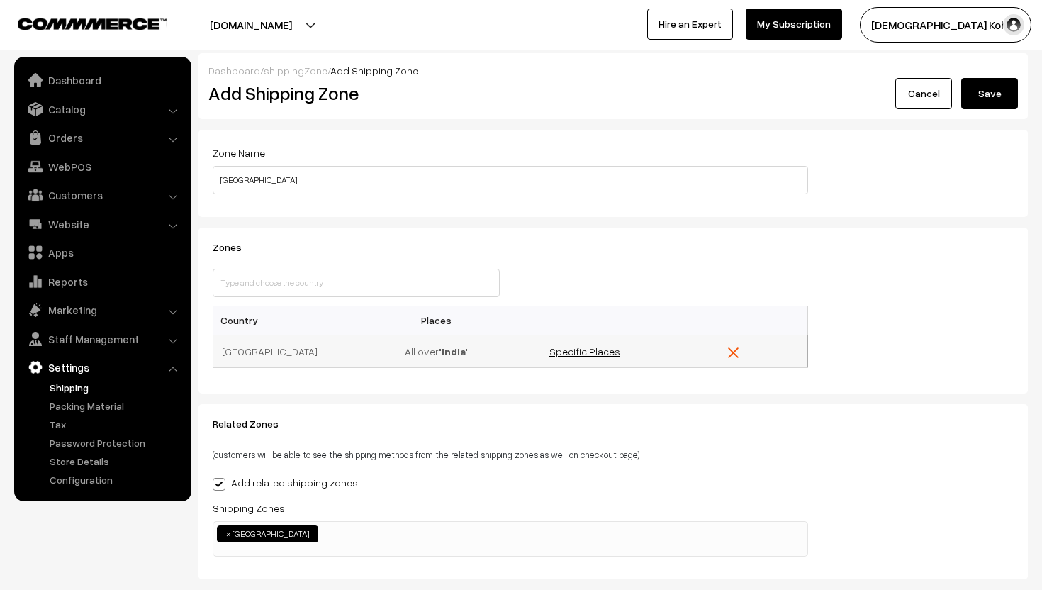
click at [603, 355] on link "Specific Places" at bounding box center [584, 351] width 71 height 12
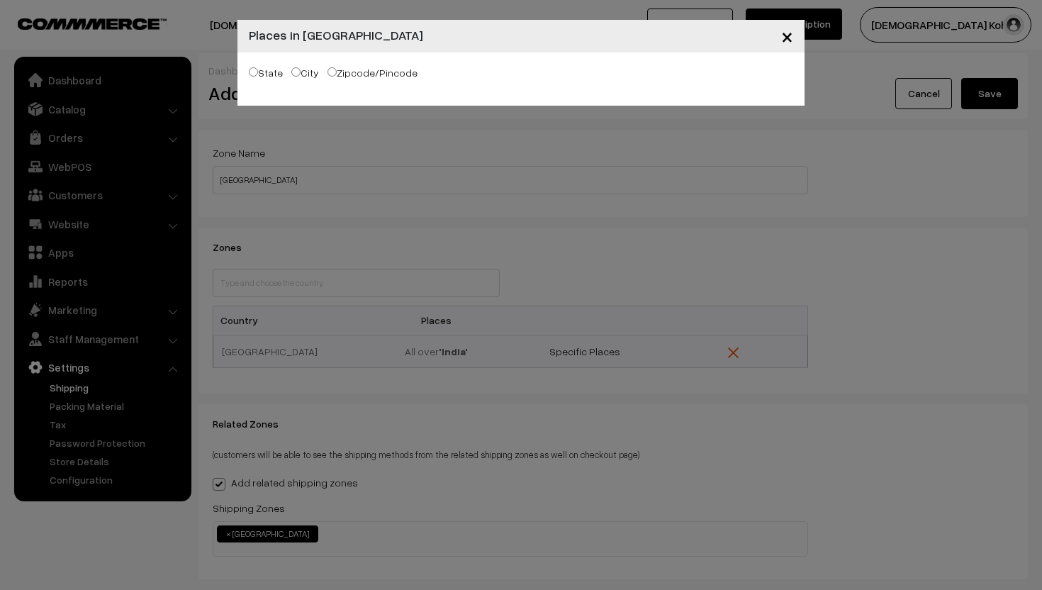
click at [332, 73] on input "Zipcode/Pincode" at bounding box center [331, 71] width 9 height 9
radio input "true"
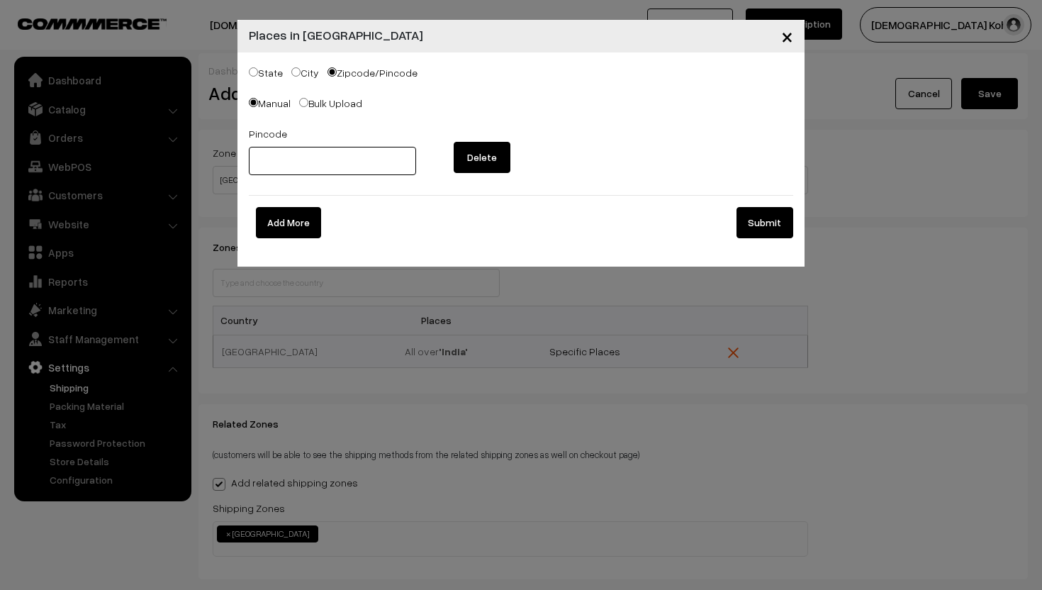
click at [332, 162] on input "text" at bounding box center [332, 161] width 167 height 28
click at [275, 215] on button "Add More" at bounding box center [288, 222] width 65 height 31
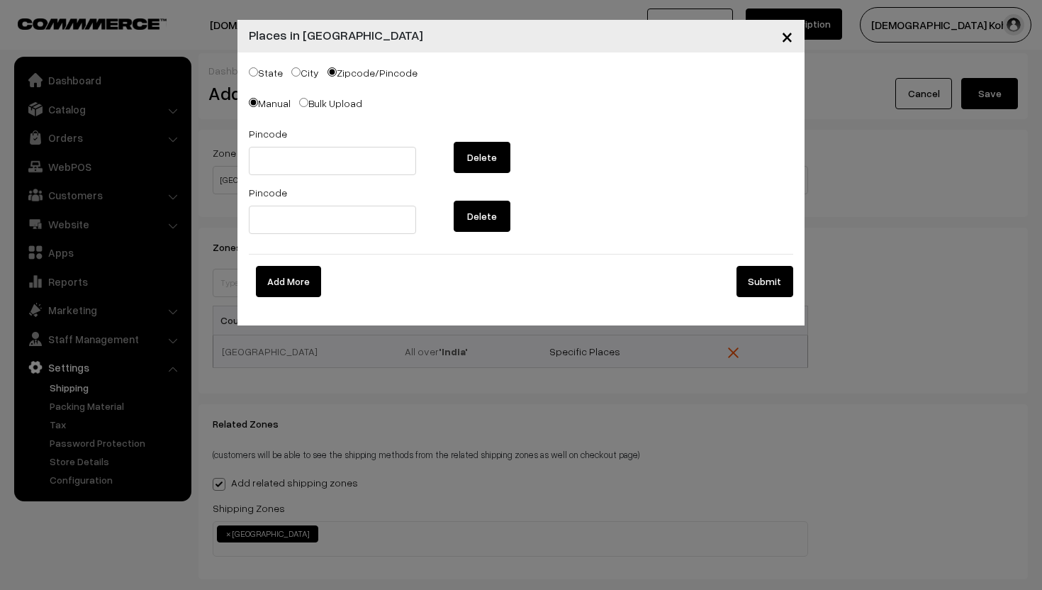
click at [283, 275] on button "Add More" at bounding box center [288, 281] width 65 height 31
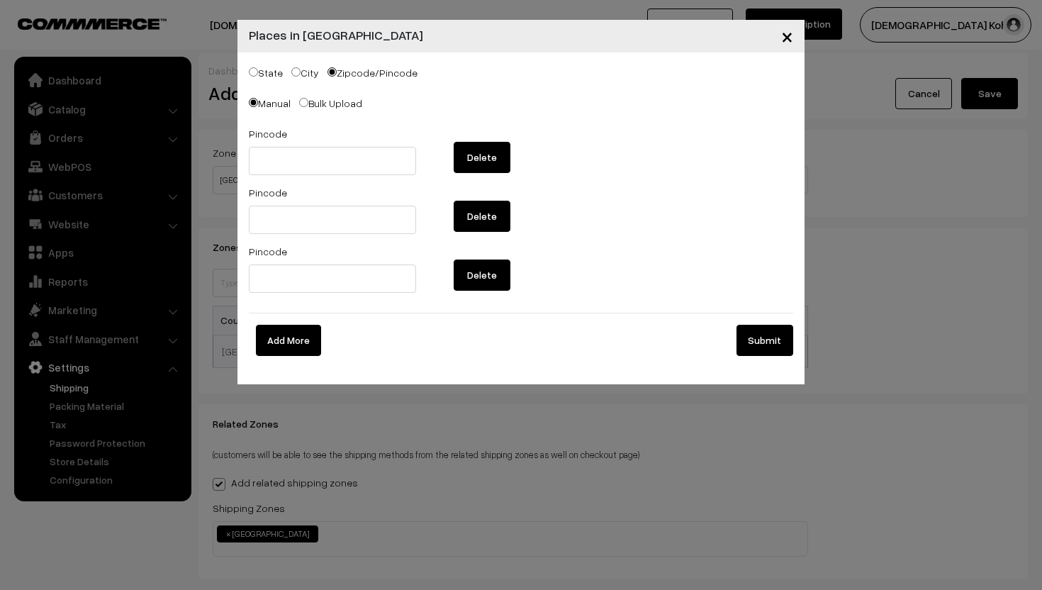
click at [283, 342] on button "Add More" at bounding box center [288, 340] width 65 height 31
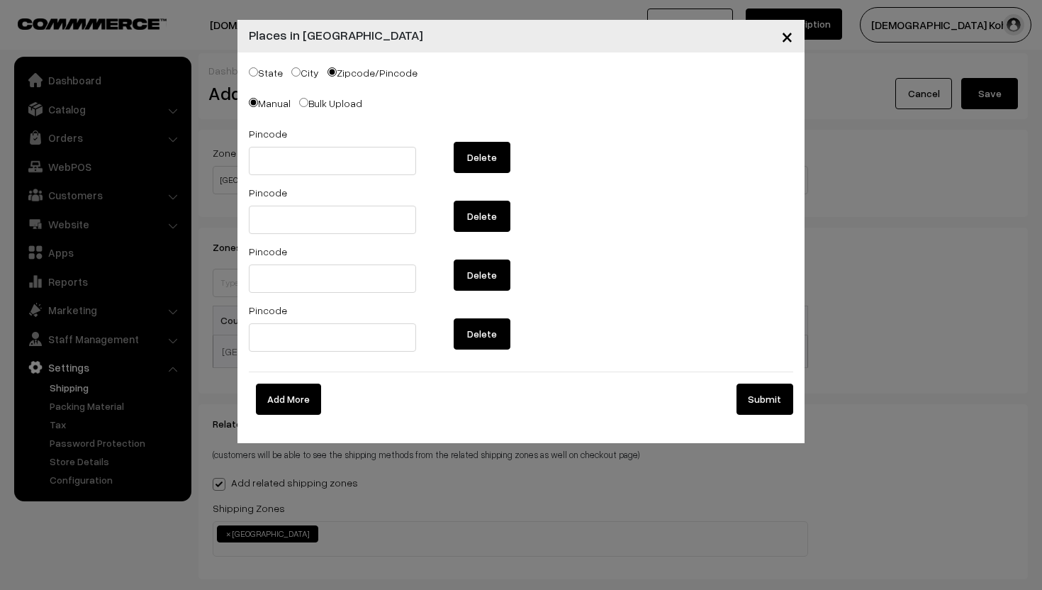
click at [300, 77] on label "City" at bounding box center [305, 72] width 28 height 15
click at [300, 77] on input "City" at bounding box center [295, 71] width 9 height 9
radio input "true"
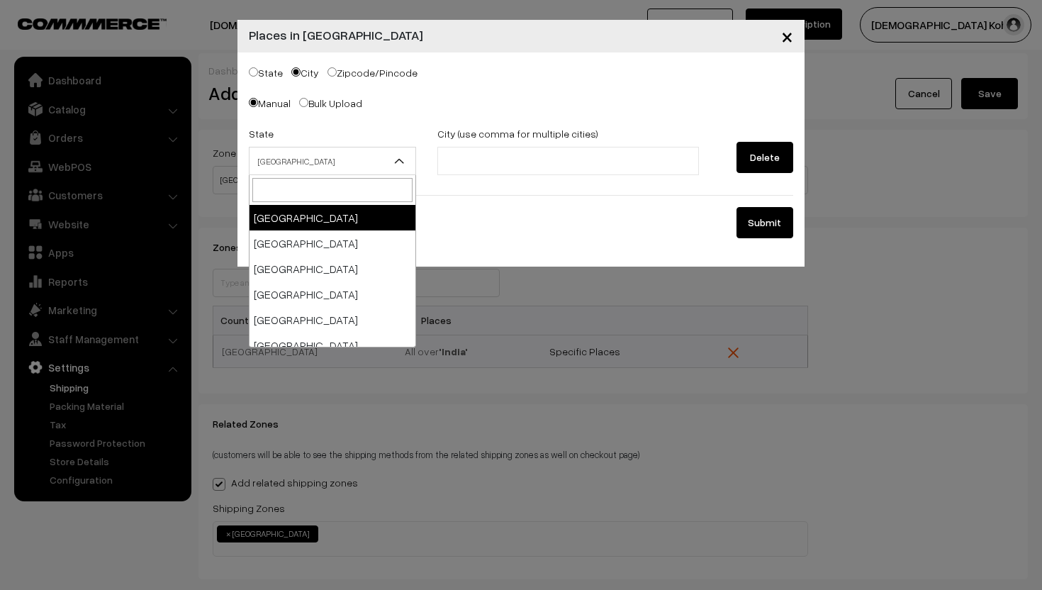
click at [387, 165] on span "Andaman & Nicobar Islands" at bounding box center [332, 161] width 166 height 25
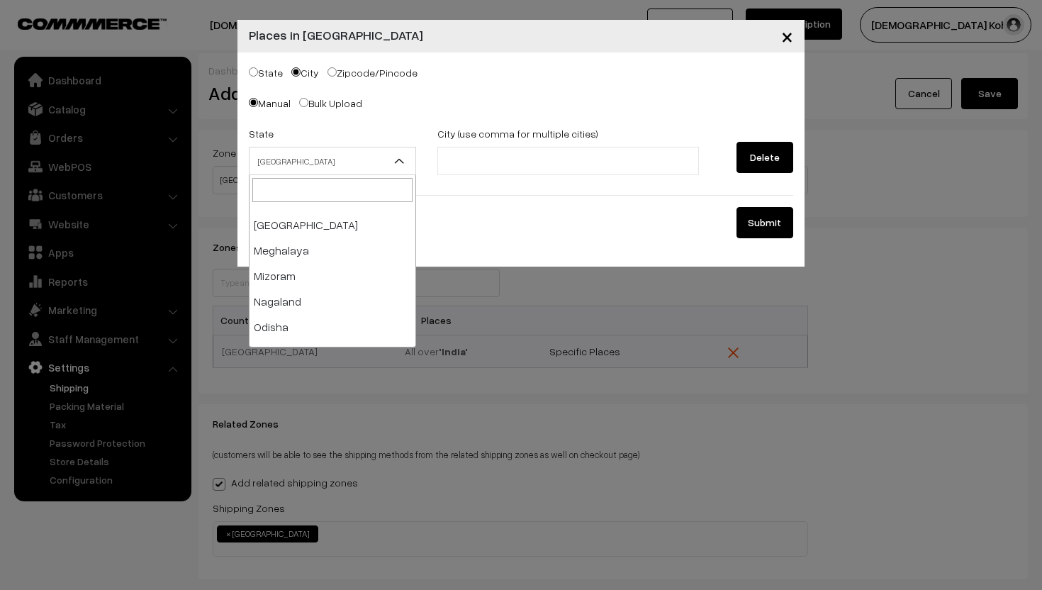
scroll to position [536, 0]
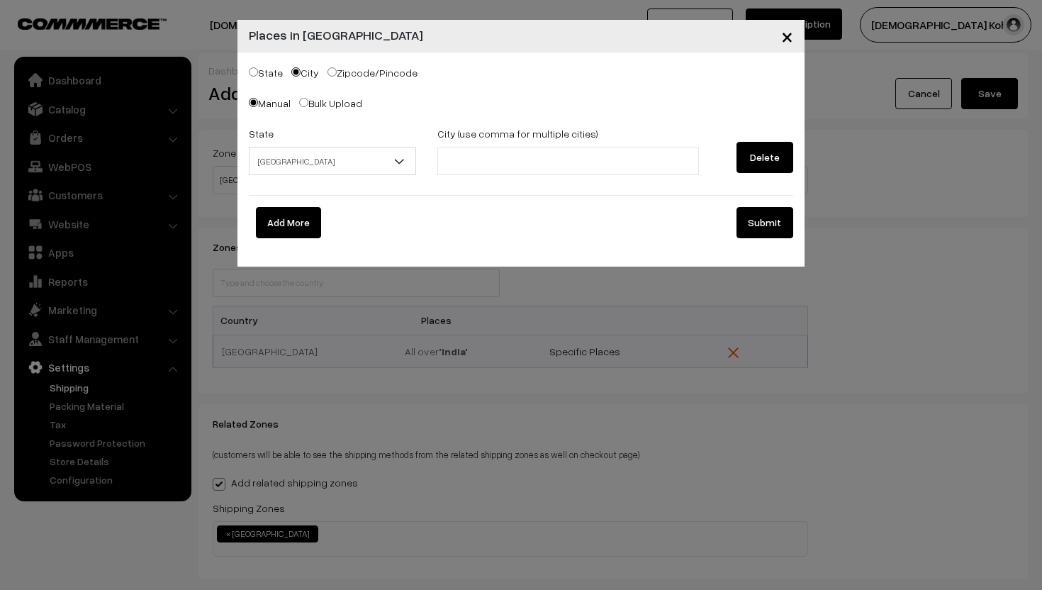
click at [721, 201] on div "State Andaman & Nicobar Islands Andhra Pradesh Arunachal Pradesh Assam Bihar Ch…" at bounding box center [521, 190] width 544 height 130
click at [784, 32] on span "×" at bounding box center [787, 36] width 12 height 26
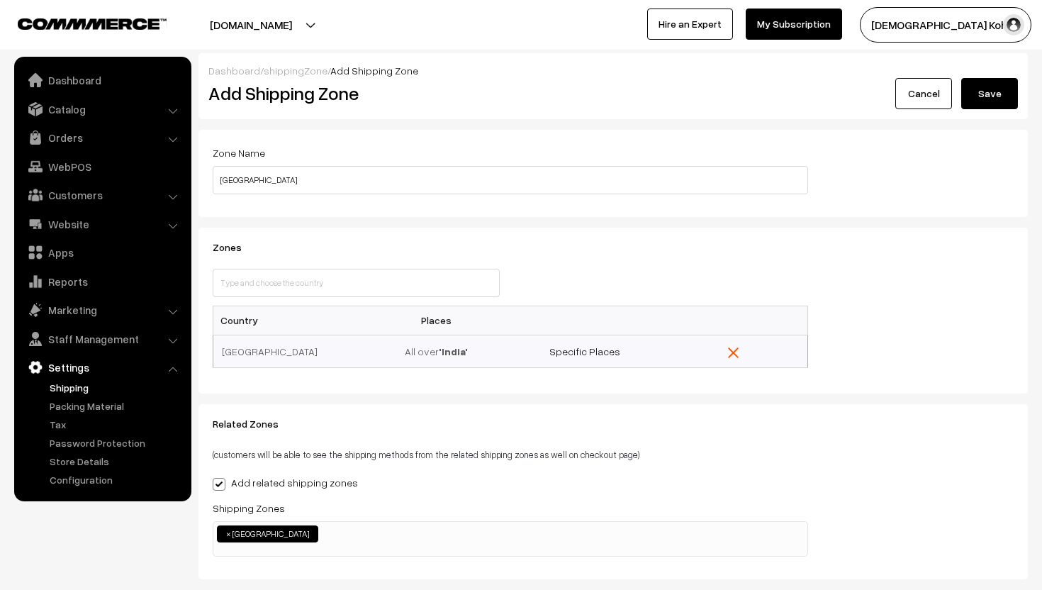
click at [976, 93] on button "Save" at bounding box center [989, 93] width 57 height 31
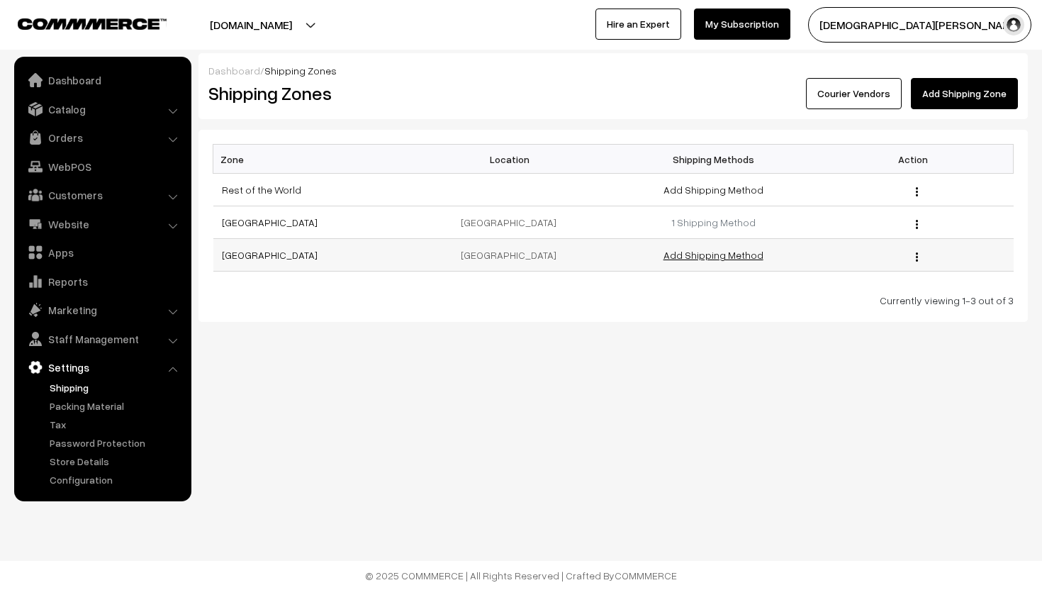
click at [727, 256] on link "Add Shipping Method" at bounding box center [713, 255] width 100 height 12
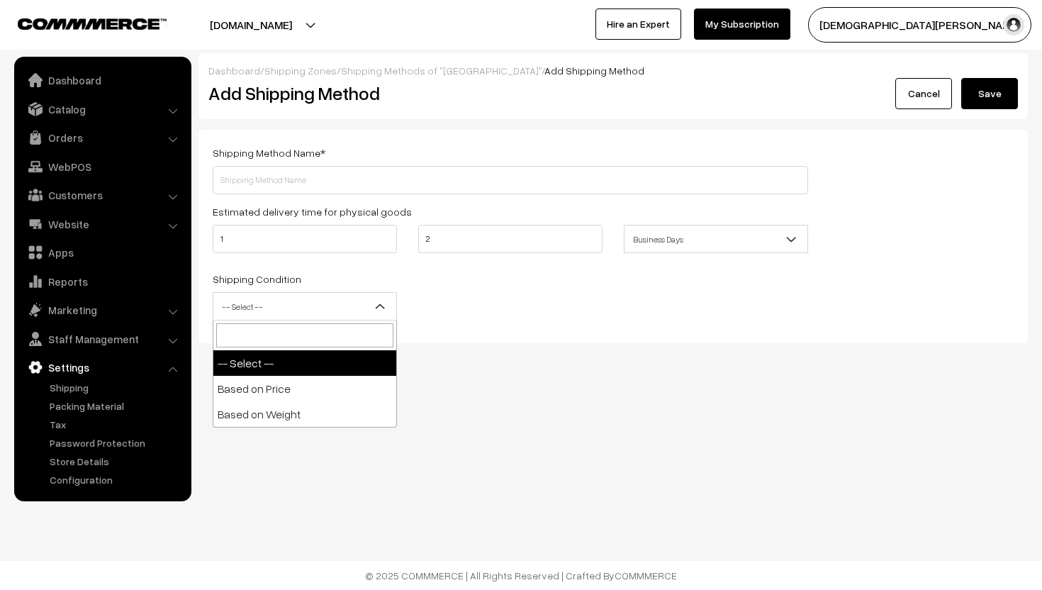
click at [325, 305] on span "-- Select --" at bounding box center [304, 306] width 183 height 25
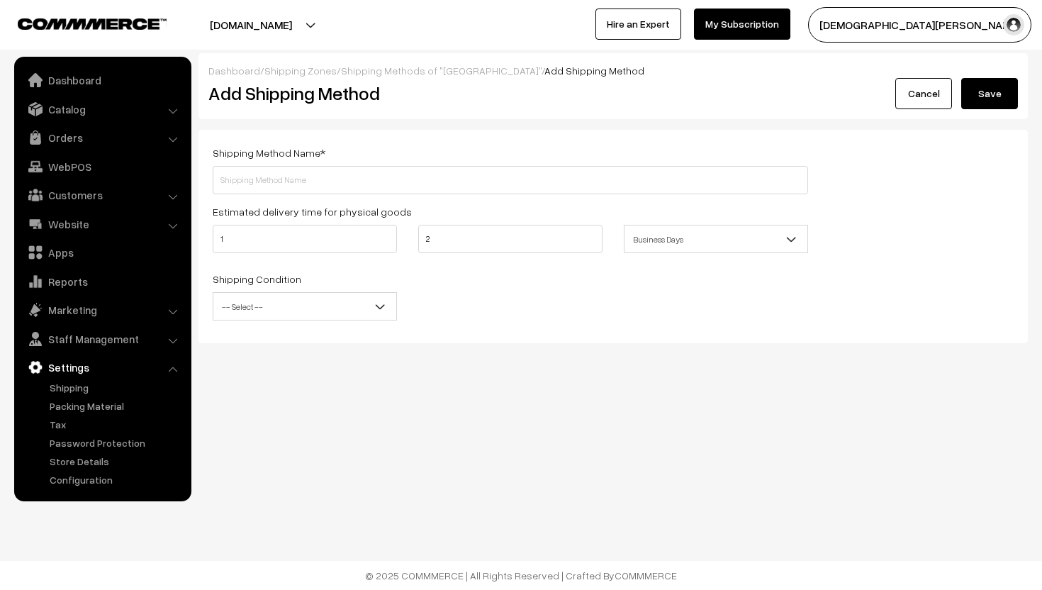
click at [927, 93] on link "Cancel" at bounding box center [923, 93] width 57 height 31
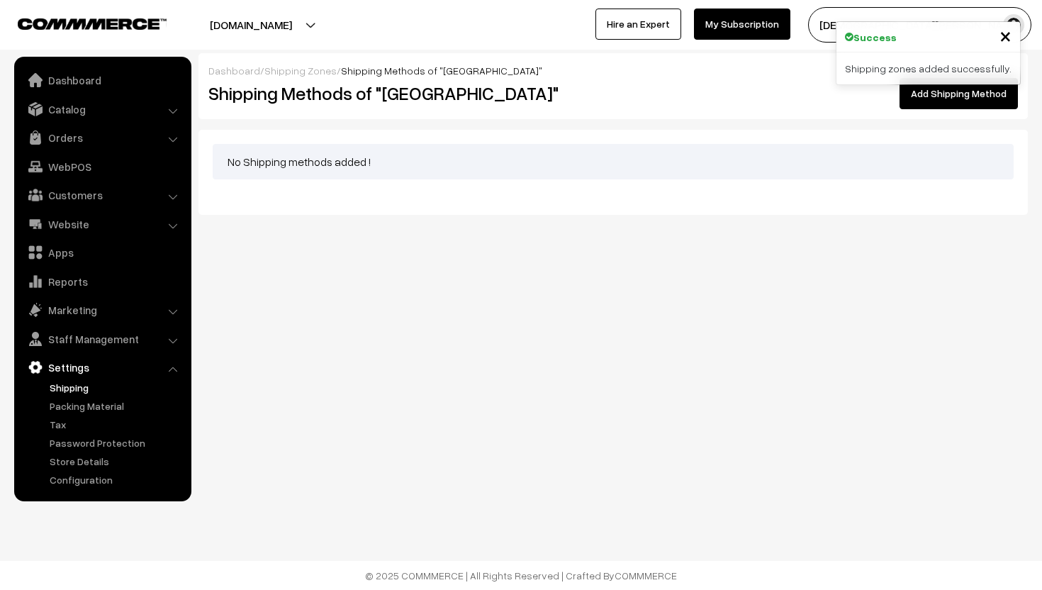
click at [60, 390] on link "Shipping" at bounding box center [116, 387] width 140 height 15
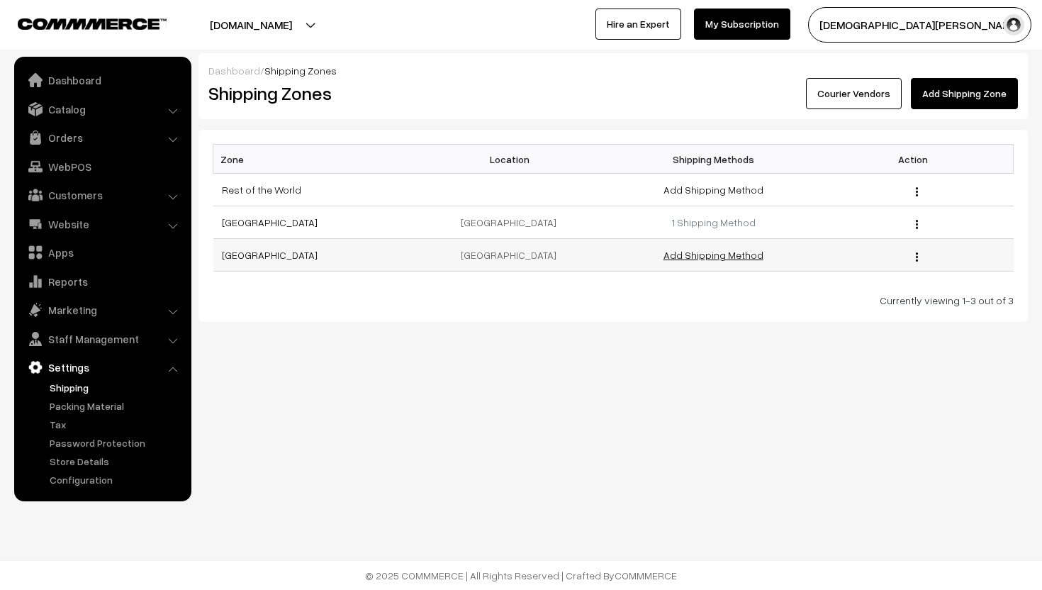
click at [737, 254] on link "Add Shipping Method" at bounding box center [713, 255] width 100 height 12
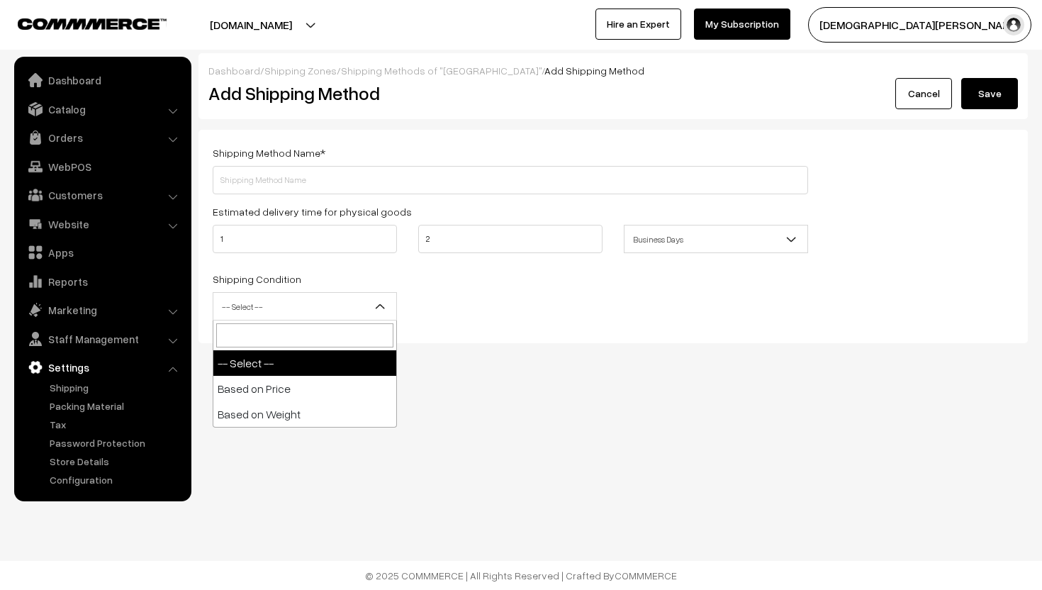
click at [354, 305] on span "-- Select --" at bounding box center [304, 306] width 183 height 25
click at [939, 86] on link "Cancel" at bounding box center [923, 93] width 57 height 31
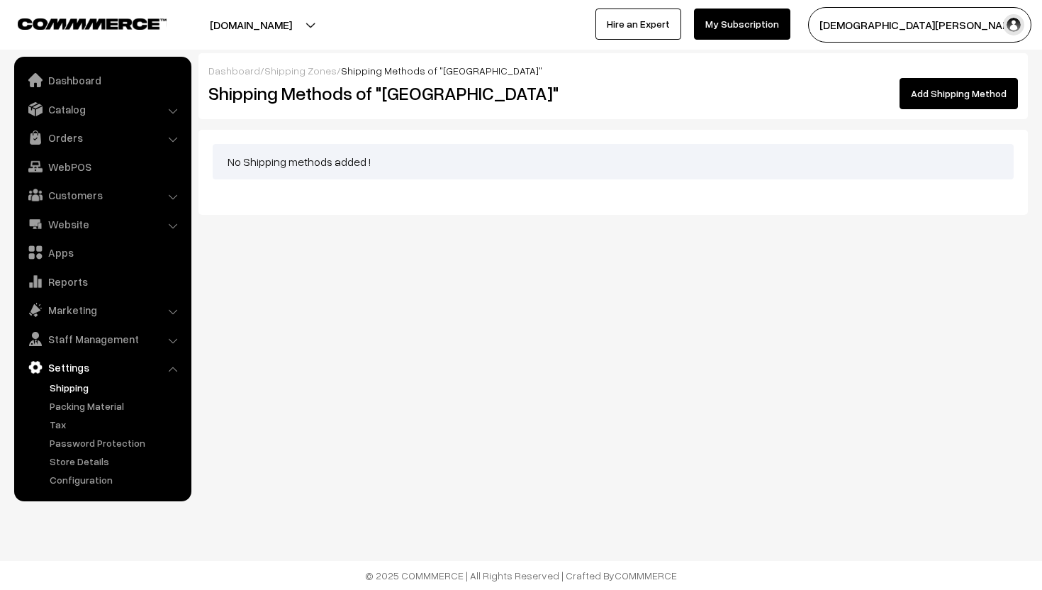
click at [86, 391] on link "Shipping" at bounding box center [116, 387] width 140 height 15
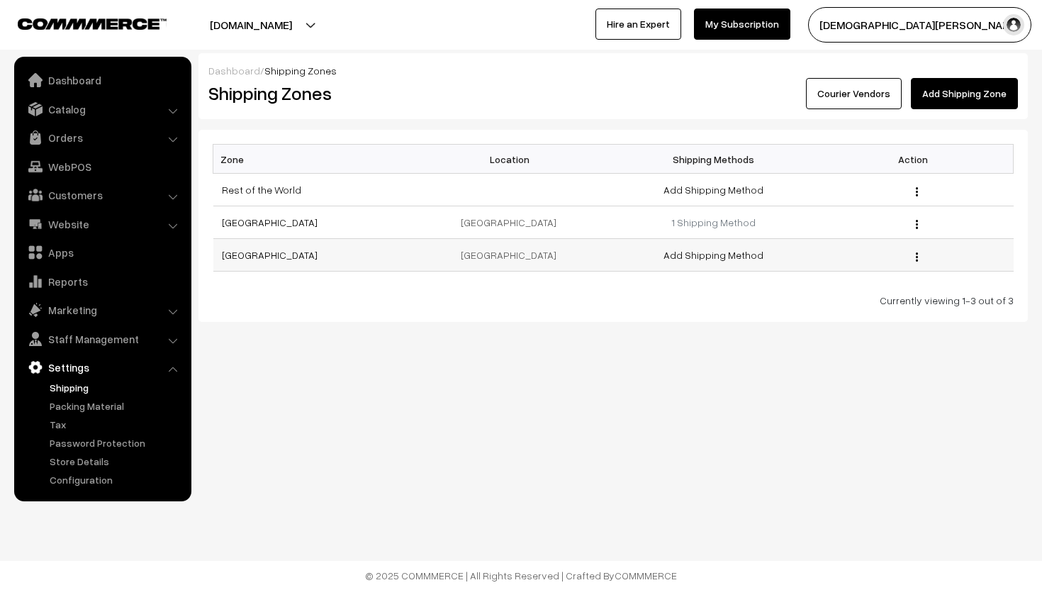
click at [913, 248] on div "Edit Delete" at bounding box center [912, 254] width 183 height 15
click at [916, 253] on img "button" at bounding box center [916, 256] width 2 height 9
click at [880, 302] on link "Delete" at bounding box center [853, 307] width 120 height 31
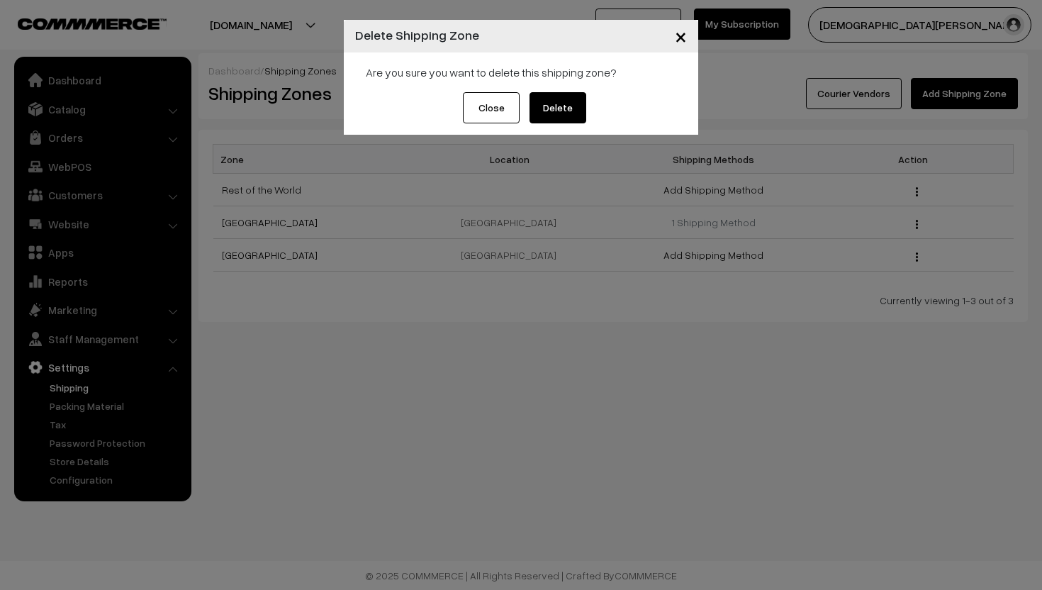
click at [575, 106] on button "Delete" at bounding box center [557, 107] width 57 height 31
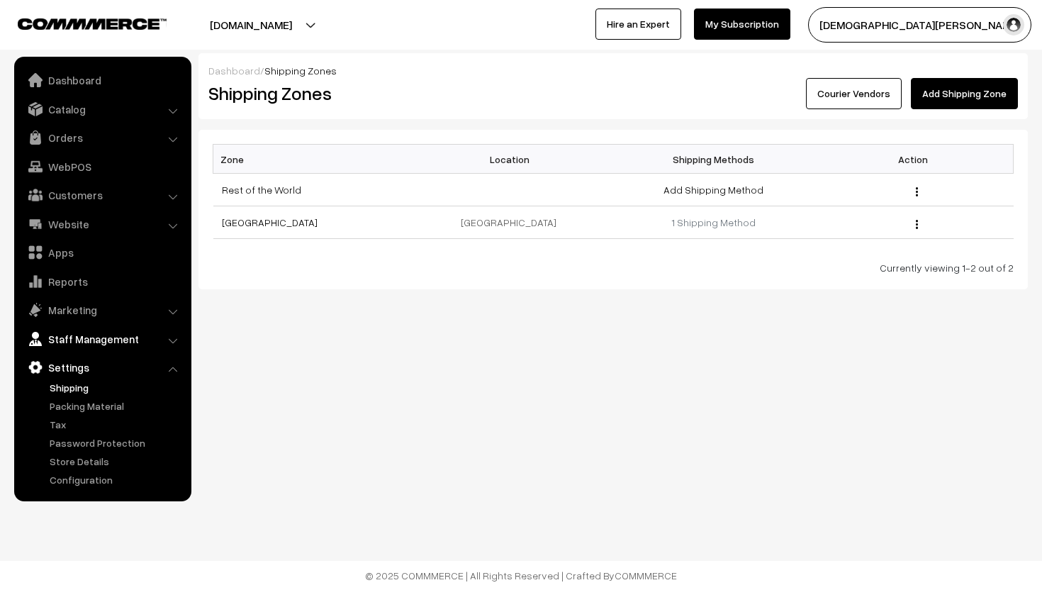
click at [89, 344] on link "Staff Management" at bounding box center [102, 339] width 169 height 26
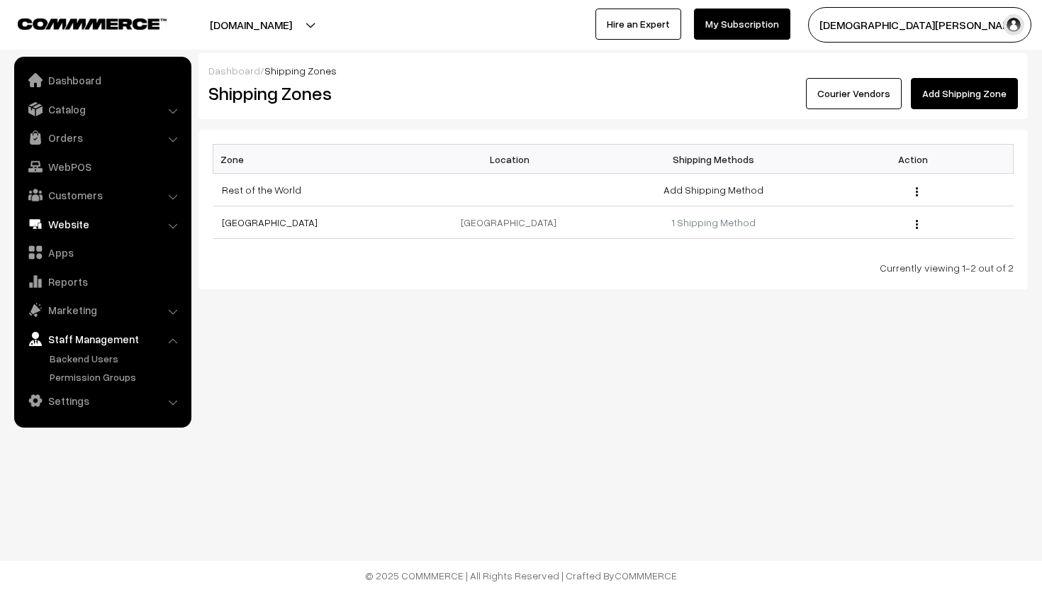
click at [127, 222] on link "Website" at bounding box center [102, 224] width 169 height 26
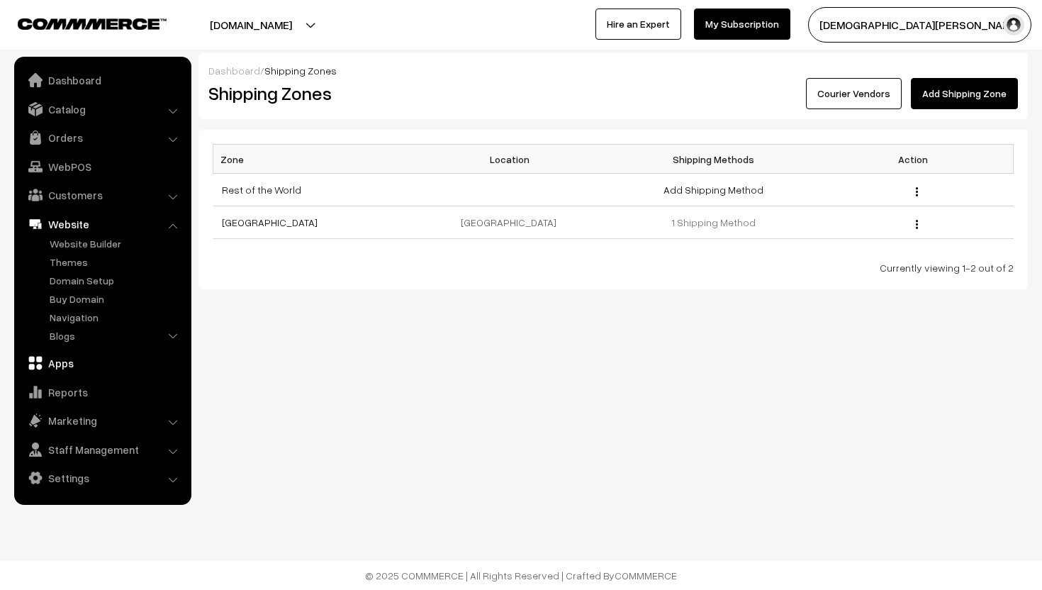
click at [75, 359] on link "Apps" at bounding box center [102, 363] width 169 height 26
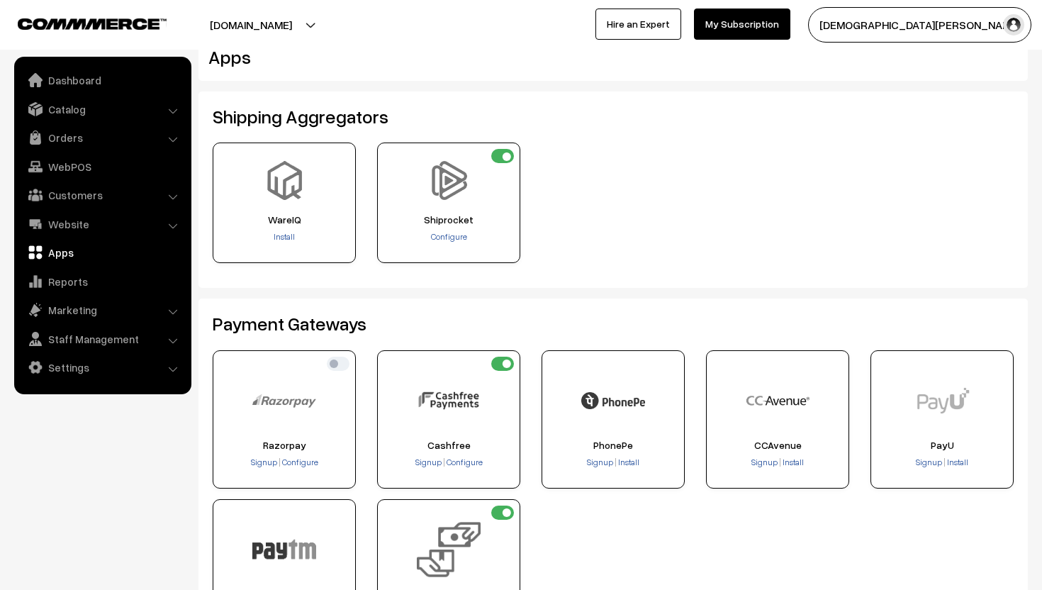
scroll to position [22, 0]
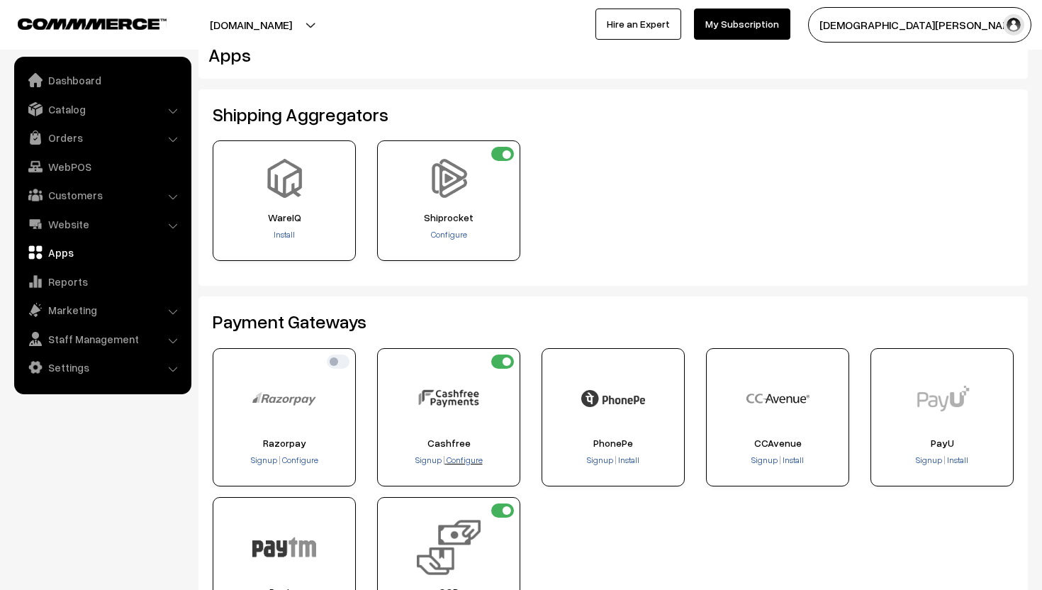
click at [470, 456] on span "Configure" at bounding box center [464, 459] width 36 height 11
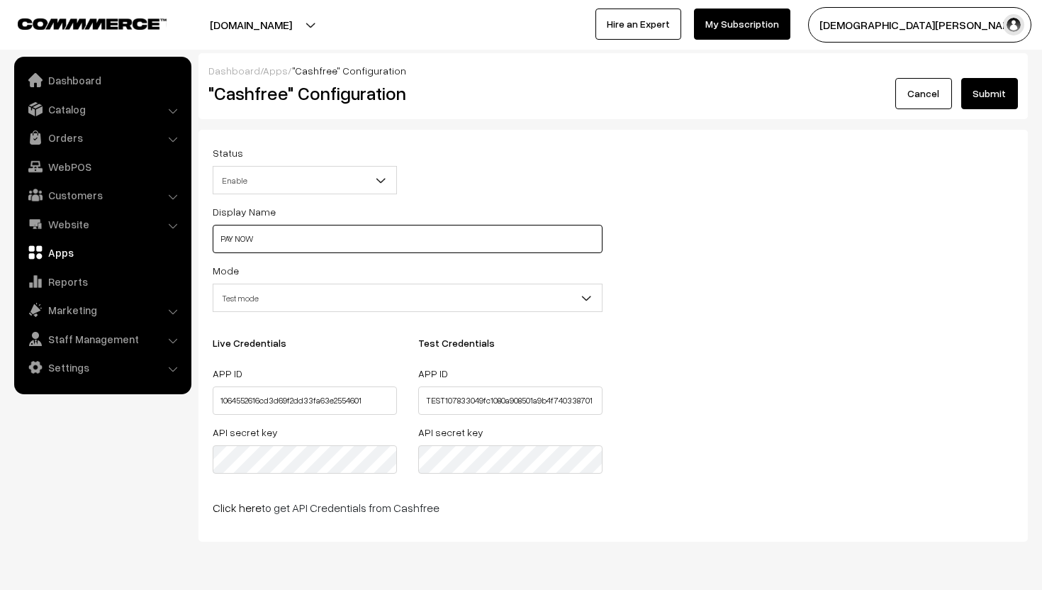
click at [284, 230] on input "PAY NOW" at bounding box center [408, 239] width 390 height 28
click at [315, 231] on input "PAY NOW" at bounding box center [408, 239] width 390 height 28
click at [277, 232] on input "PAY NOW" at bounding box center [408, 239] width 390 height 28
click at [266, 239] on input "PAY NOW" at bounding box center [408, 239] width 390 height 28
type input "PAY NOW"
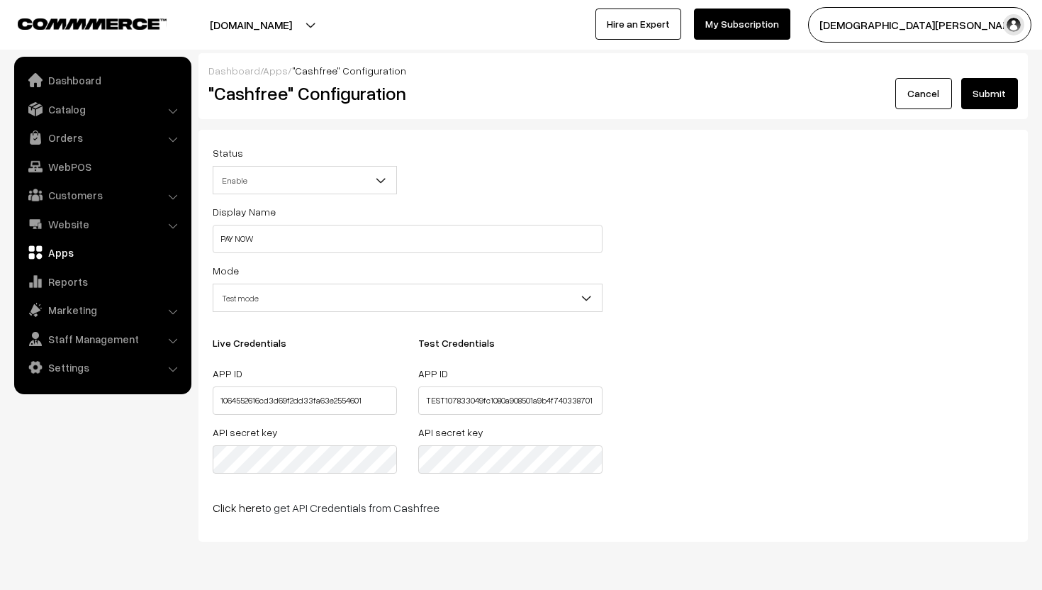
click at [989, 97] on button "Submit" at bounding box center [989, 93] width 57 height 31
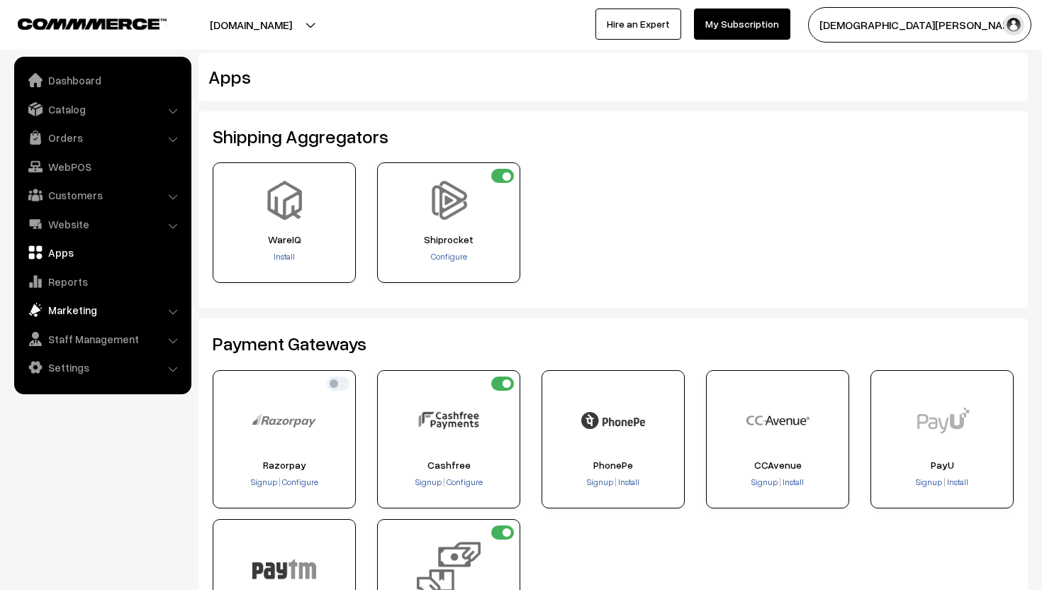
click at [84, 311] on link "Marketing" at bounding box center [102, 310] width 169 height 26
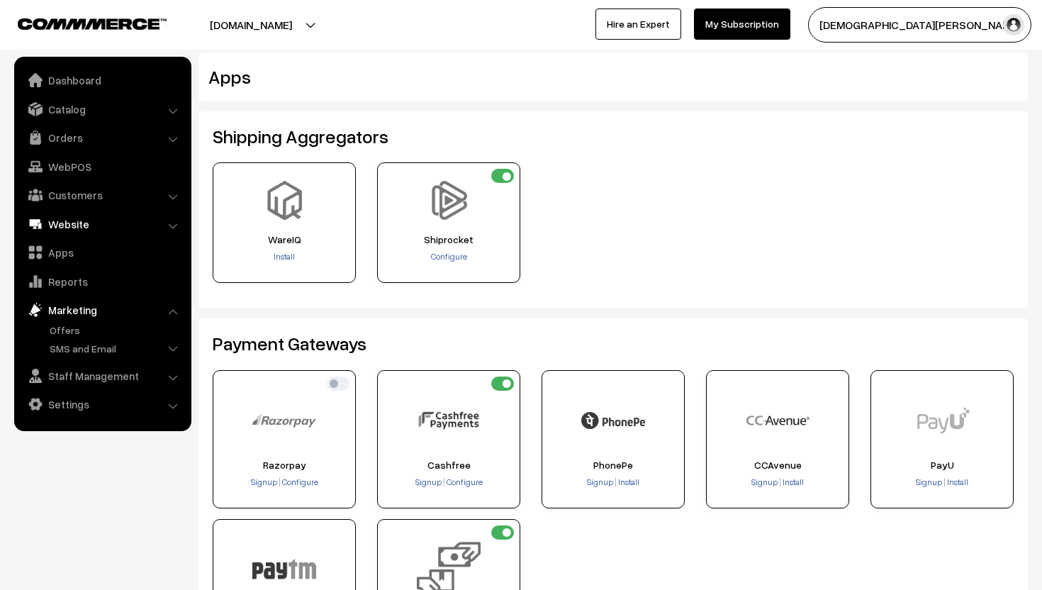
click at [73, 230] on link "Website" at bounding box center [102, 224] width 169 height 26
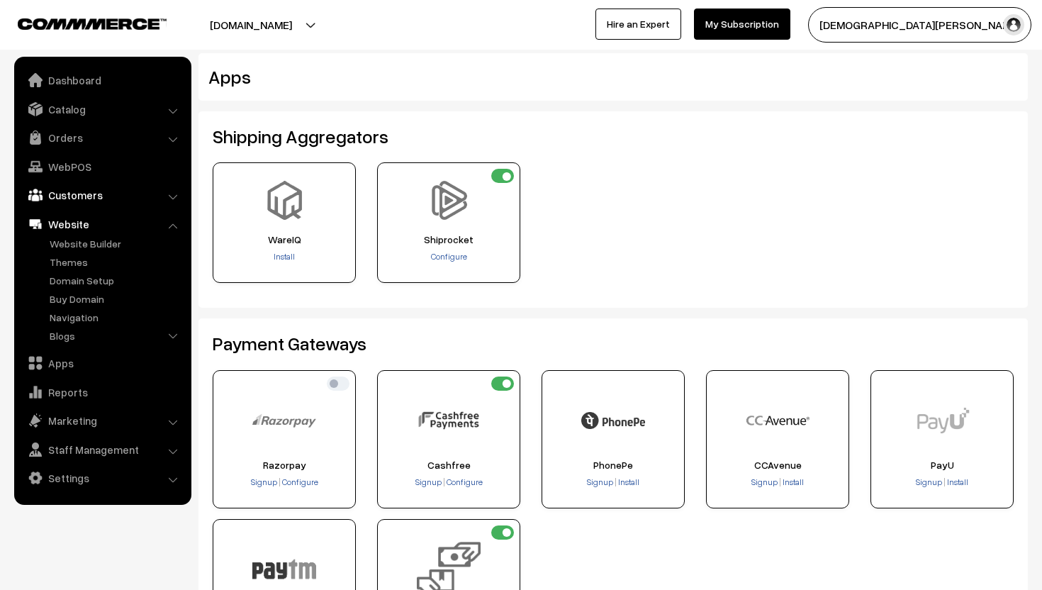
click at [84, 195] on link "Customers" at bounding box center [102, 195] width 169 height 26
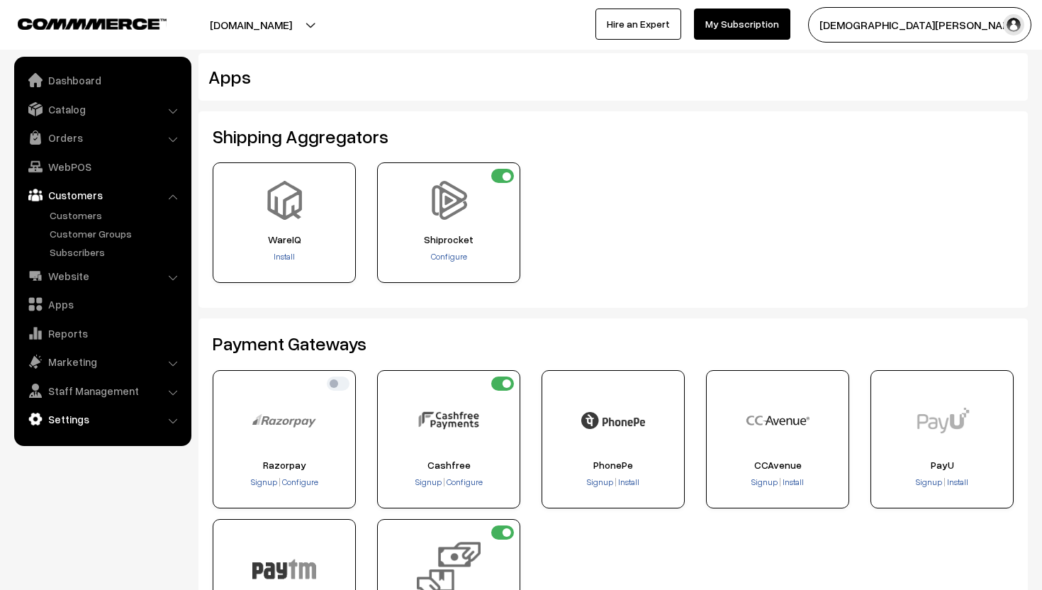
click at [79, 406] on link "Settings" at bounding box center [102, 419] width 169 height 26
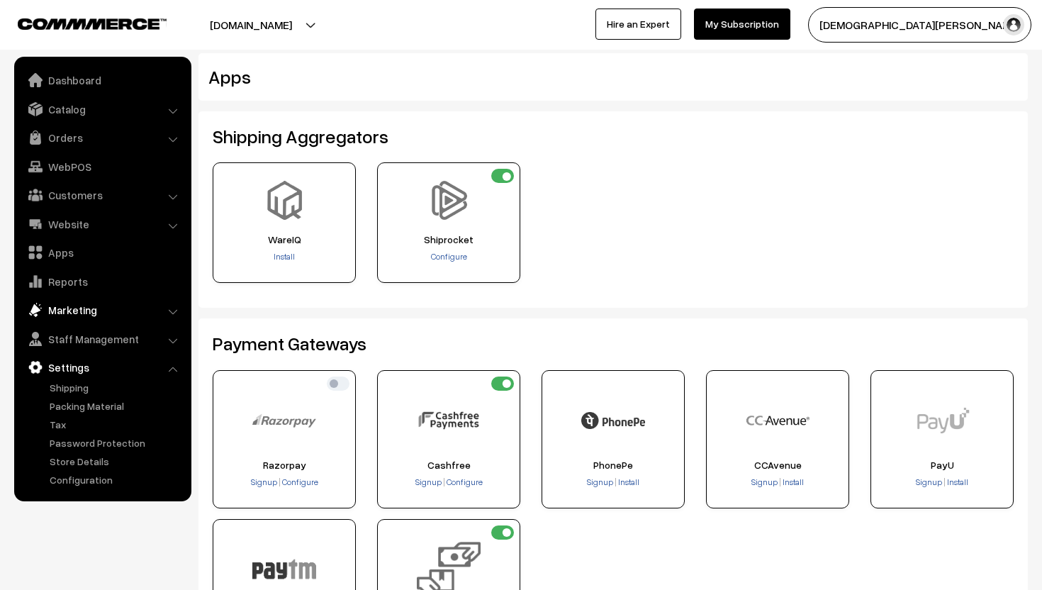
click at [81, 315] on link "Marketing" at bounding box center [102, 310] width 169 height 26
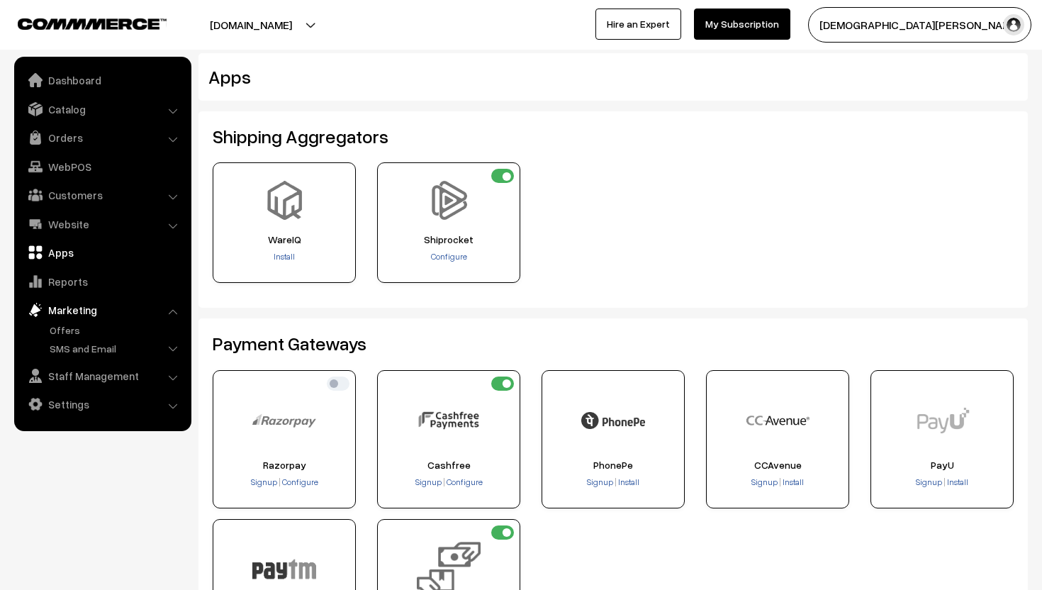
click at [83, 253] on link "Apps" at bounding box center [102, 252] width 169 height 26
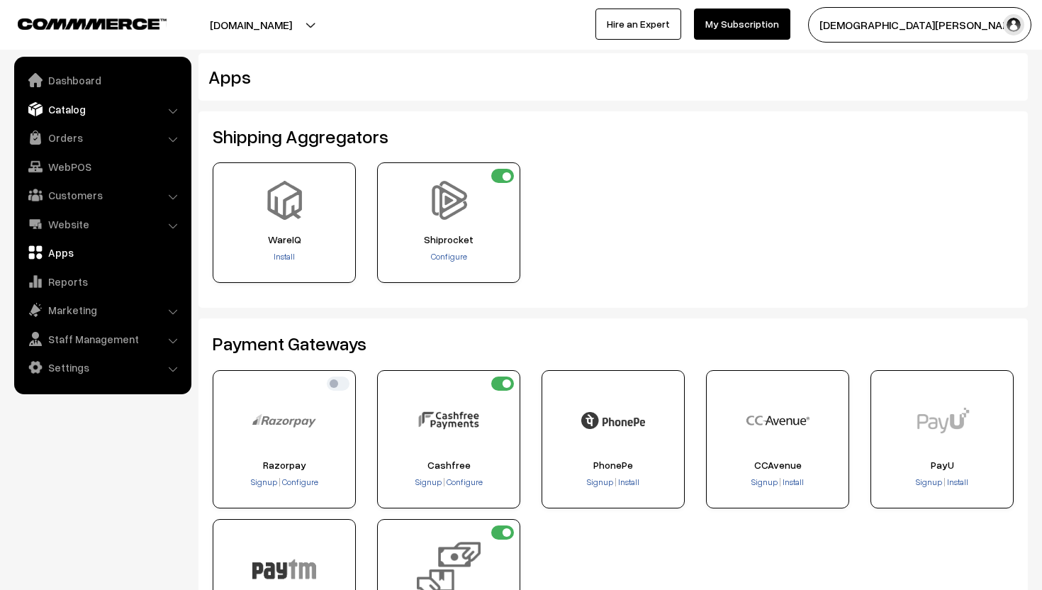
click at [100, 108] on link "Catalog" at bounding box center [102, 109] width 169 height 26
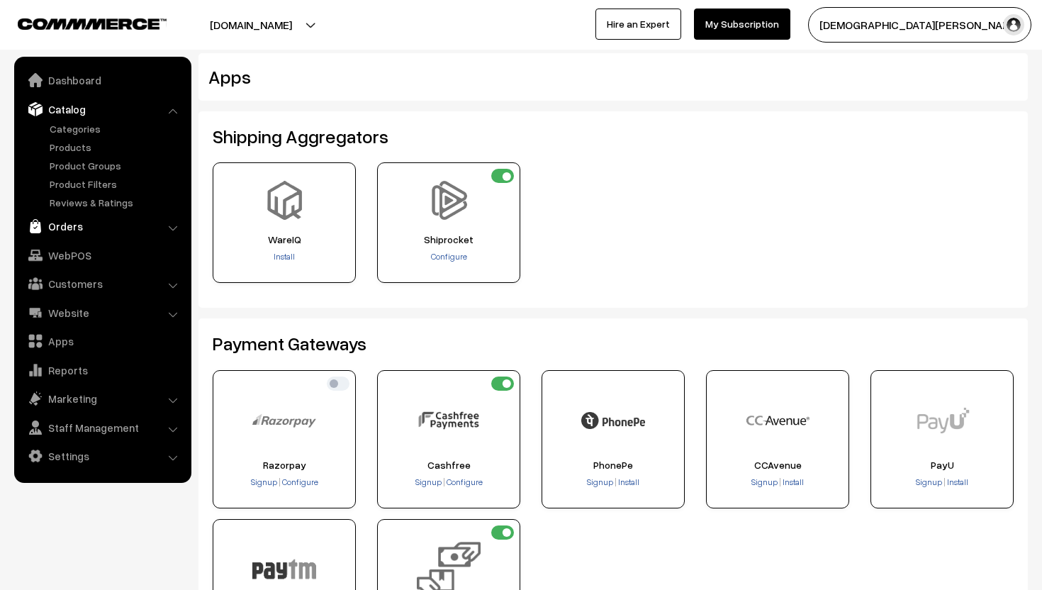
click at [106, 227] on link "Orders" at bounding box center [102, 226] width 169 height 26
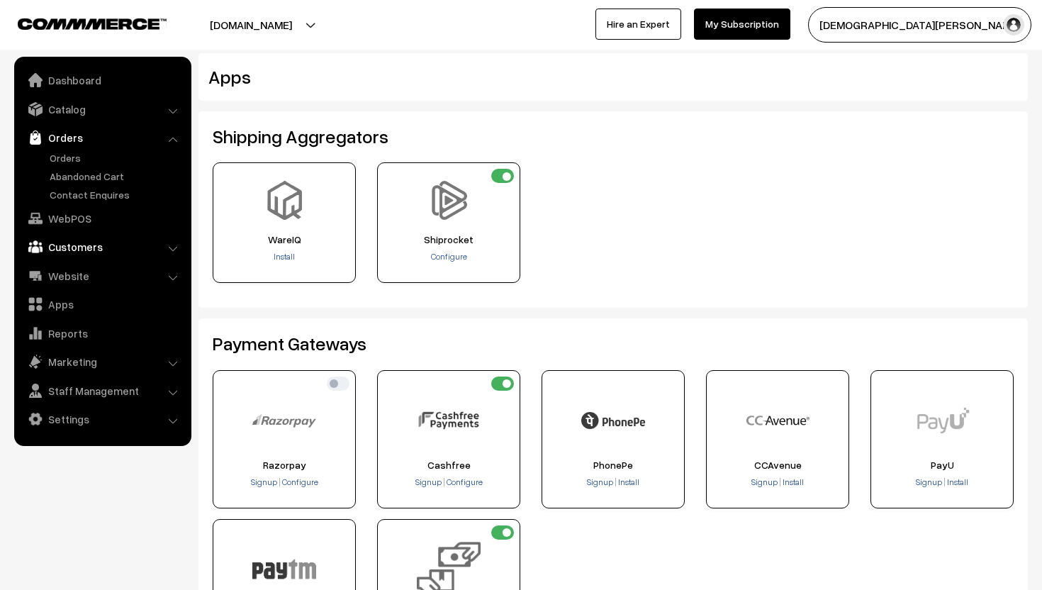
click at [99, 239] on link "Customers" at bounding box center [102, 247] width 169 height 26
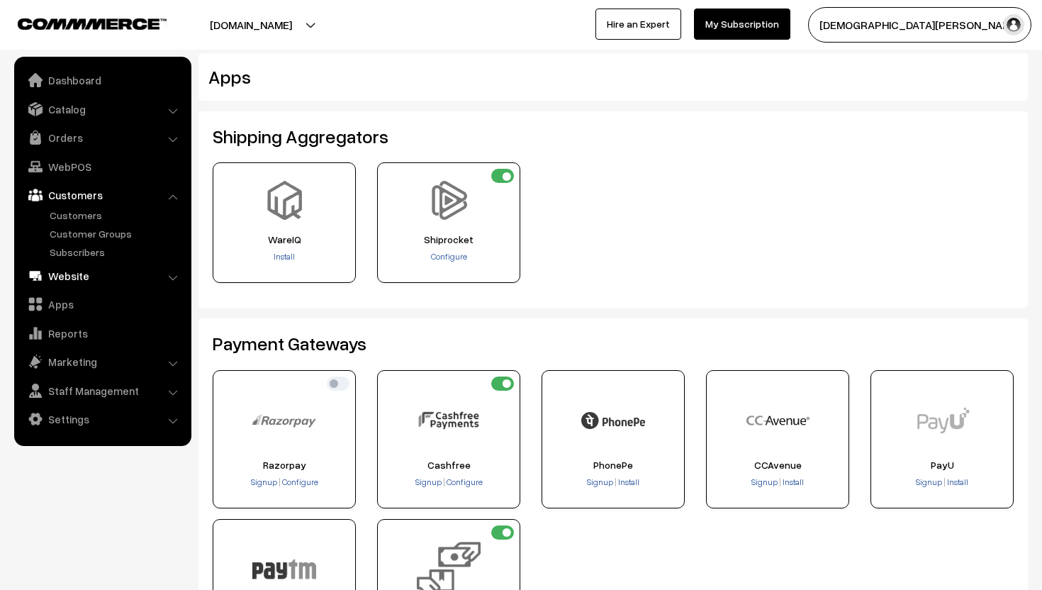
click at [84, 287] on link "Website" at bounding box center [102, 276] width 169 height 26
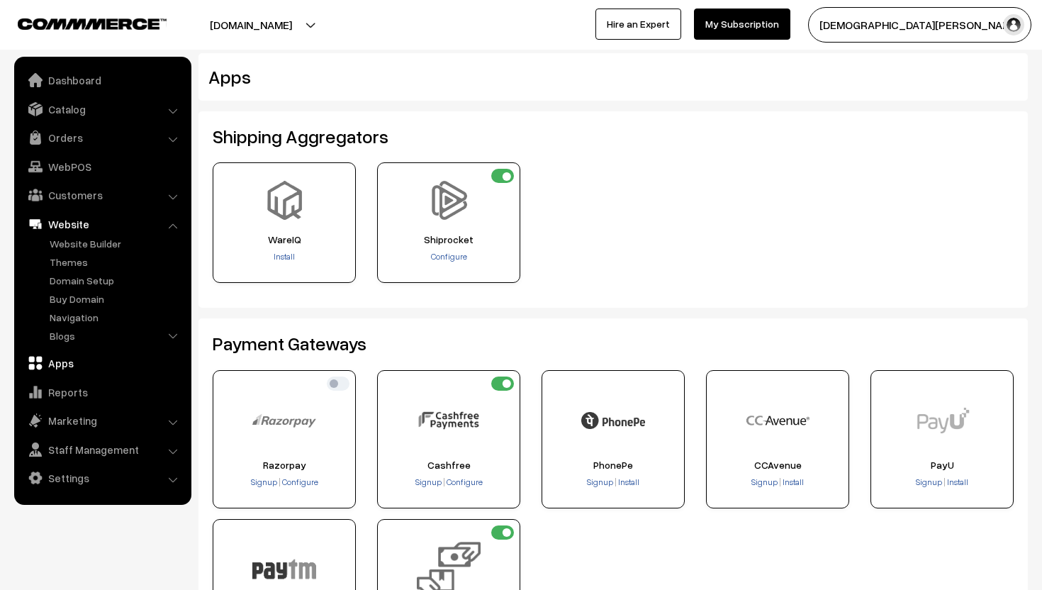
click at [80, 362] on link "Apps" at bounding box center [102, 363] width 169 height 26
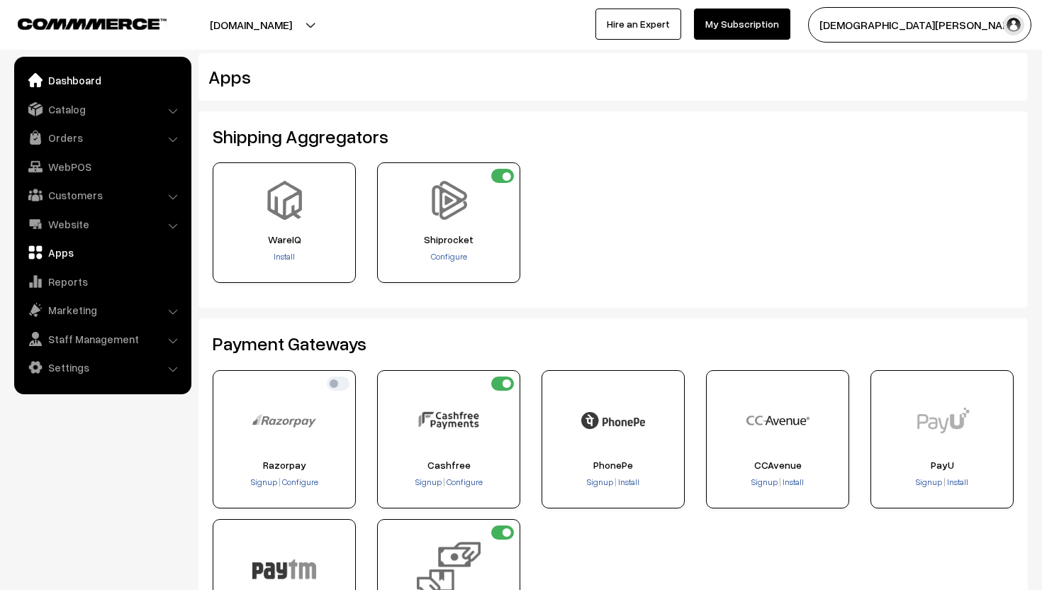
click at [84, 72] on link "Dashboard" at bounding box center [102, 80] width 169 height 26
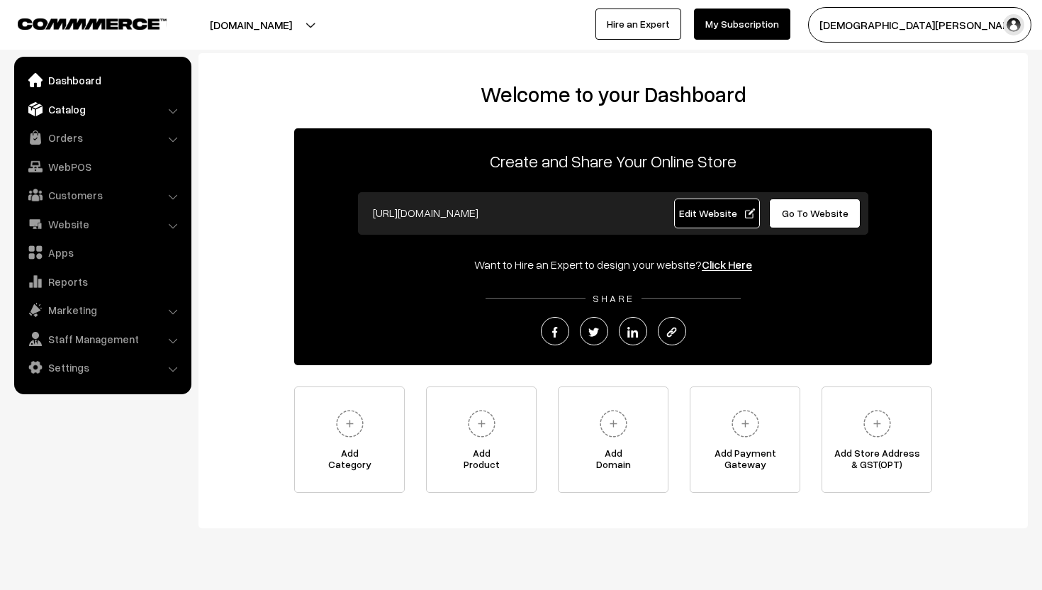
click at [81, 111] on link "Catalog" at bounding box center [102, 109] width 169 height 26
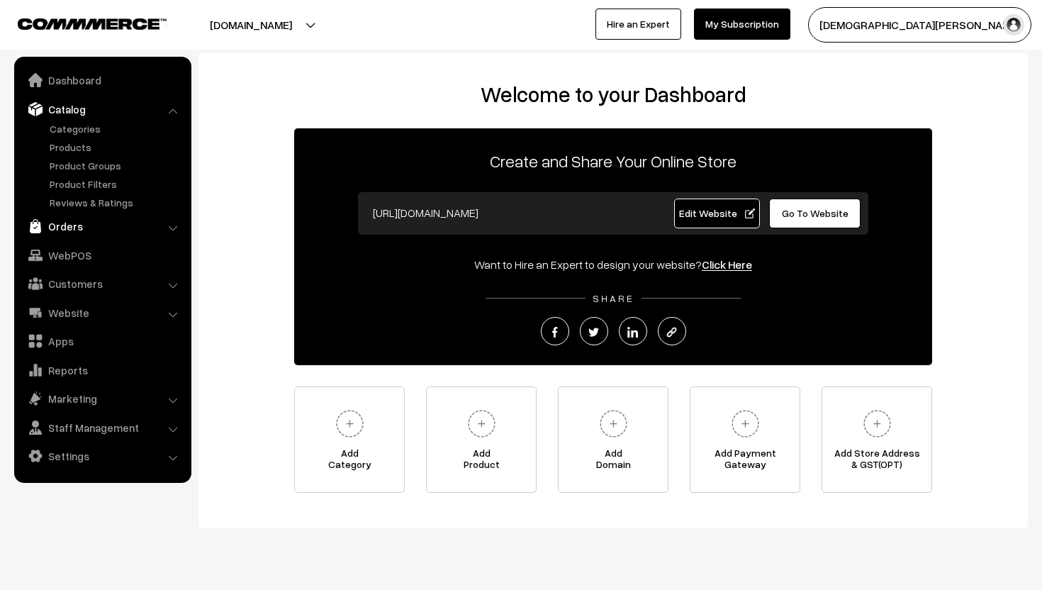
click at [82, 225] on link "Orders" at bounding box center [102, 226] width 169 height 26
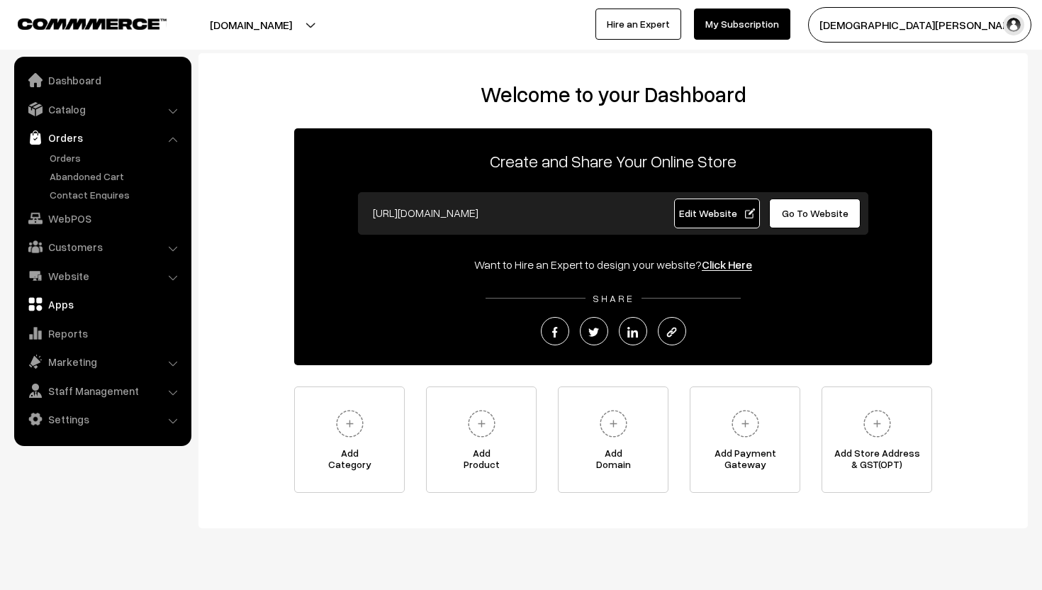
click at [72, 304] on link "Apps" at bounding box center [102, 304] width 169 height 26
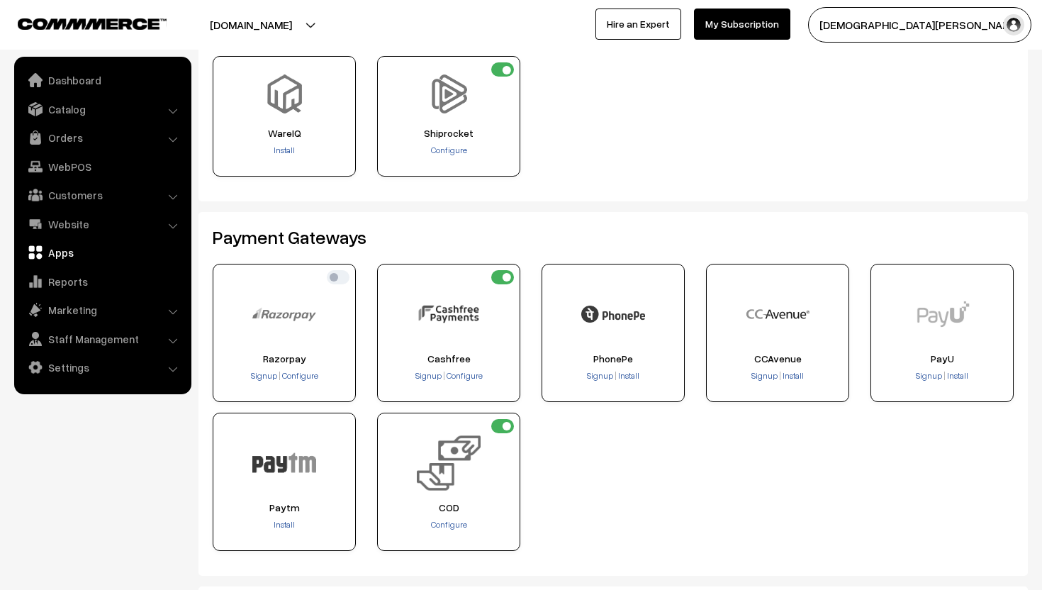
scroll to position [99, 0]
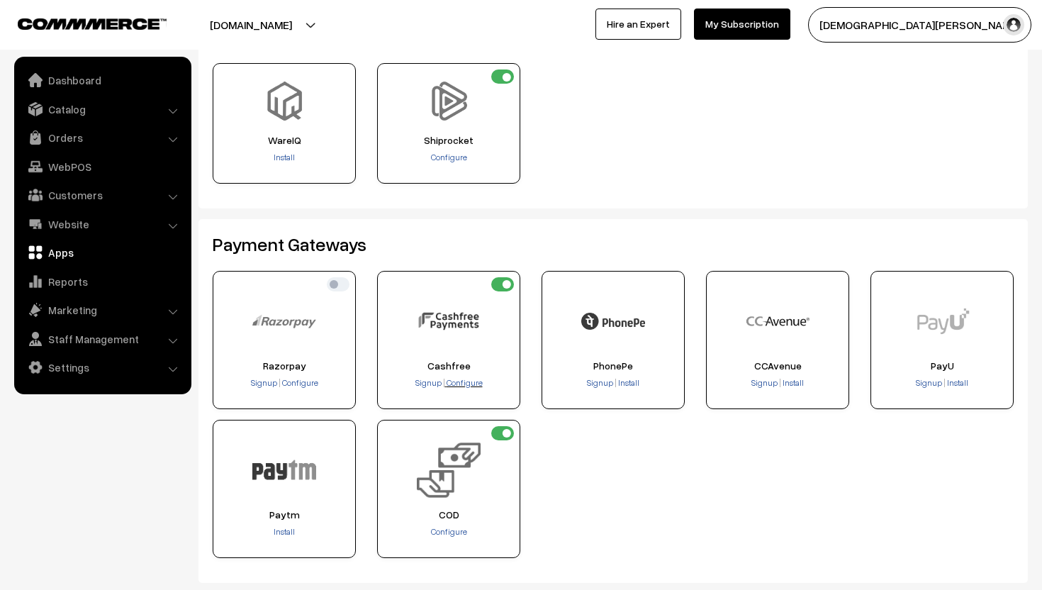
click at [468, 381] on span "Configure" at bounding box center [464, 382] width 36 height 11
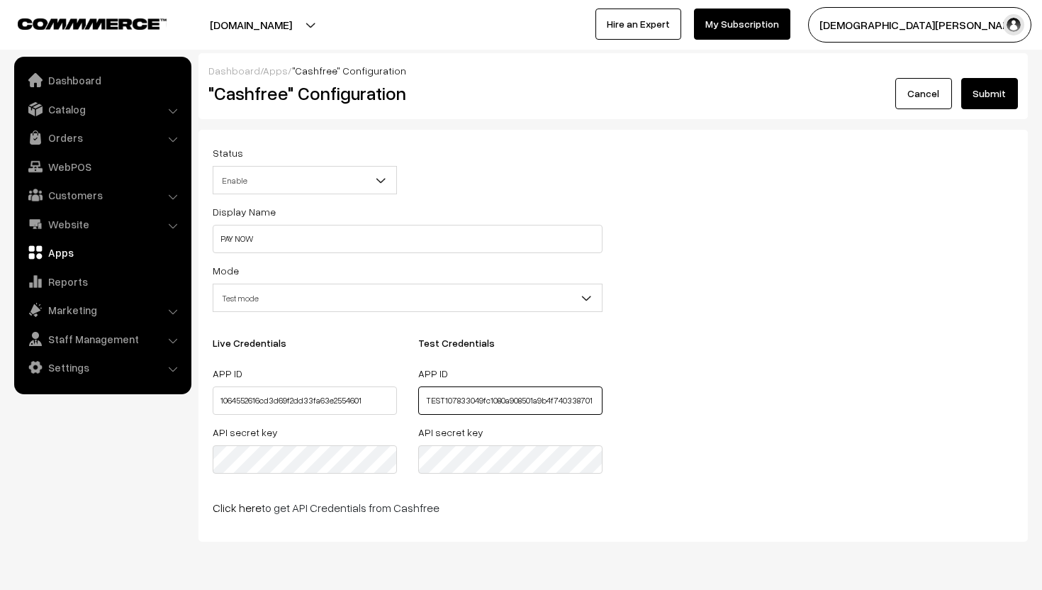
click at [461, 405] on input "TEST107833049fc1080a908501a9b4f740338701" at bounding box center [510, 400] width 184 height 28
click at [232, 511] on link "Click here" at bounding box center [237, 507] width 49 height 14
click at [547, 405] on input "TEST107833049fc1080a908501a9b4f740338701" at bounding box center [510, 400] width 184 height 28
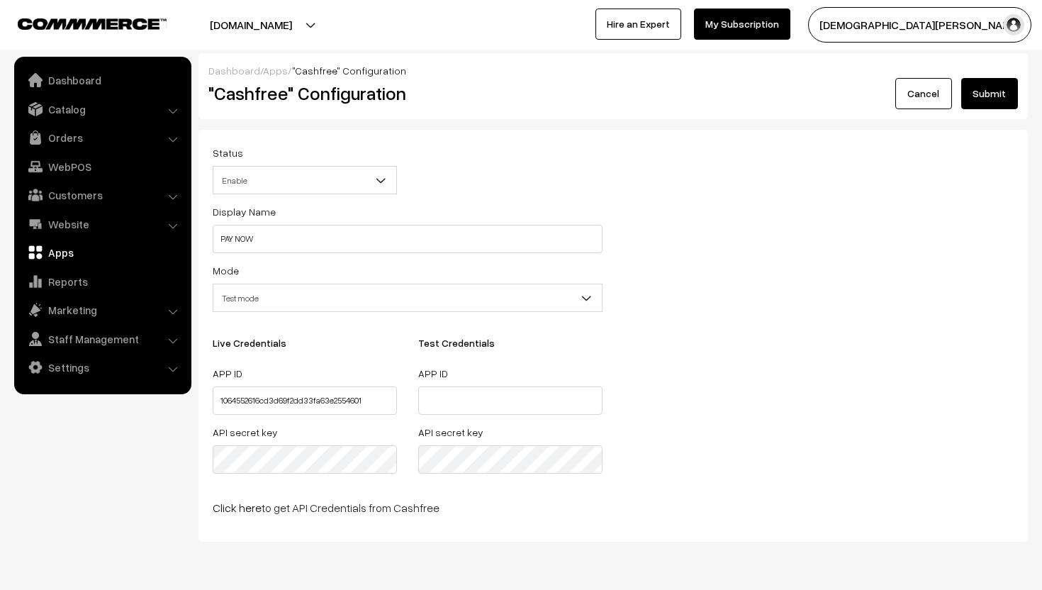
click at [993, 91] on button "Submit" at bounding box center [989, 93] width 57 height 31
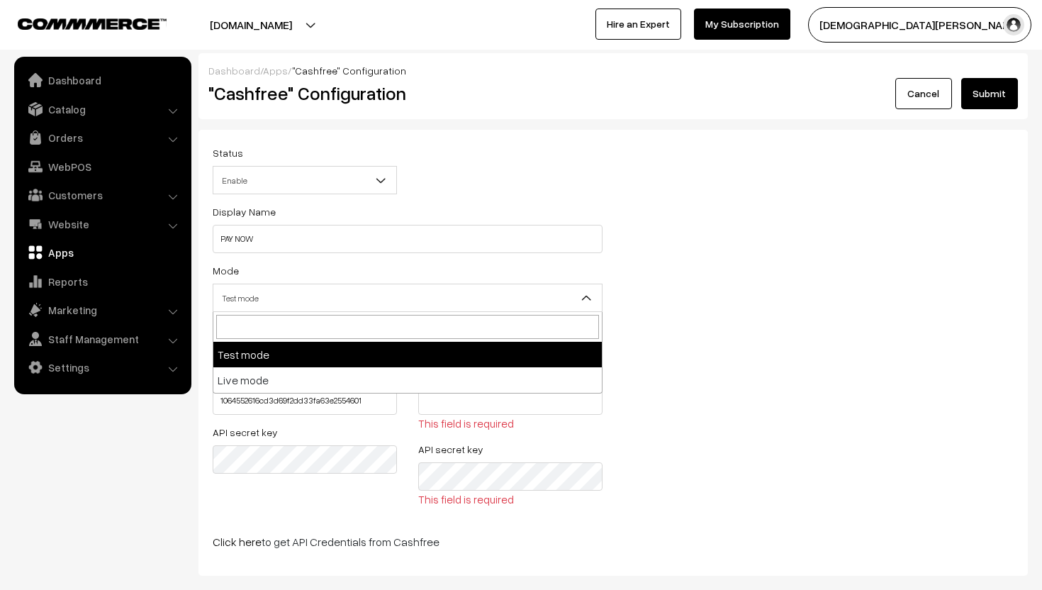
click at [507, 303] on span "Test mode" at bounding box center [407, 298] width 388 height 25
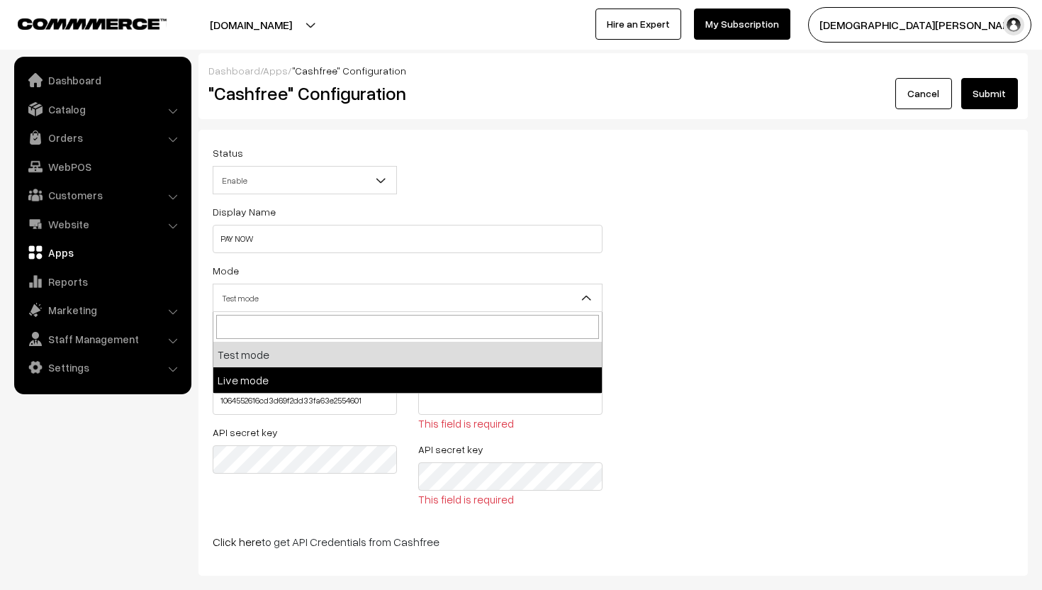
select select "live"
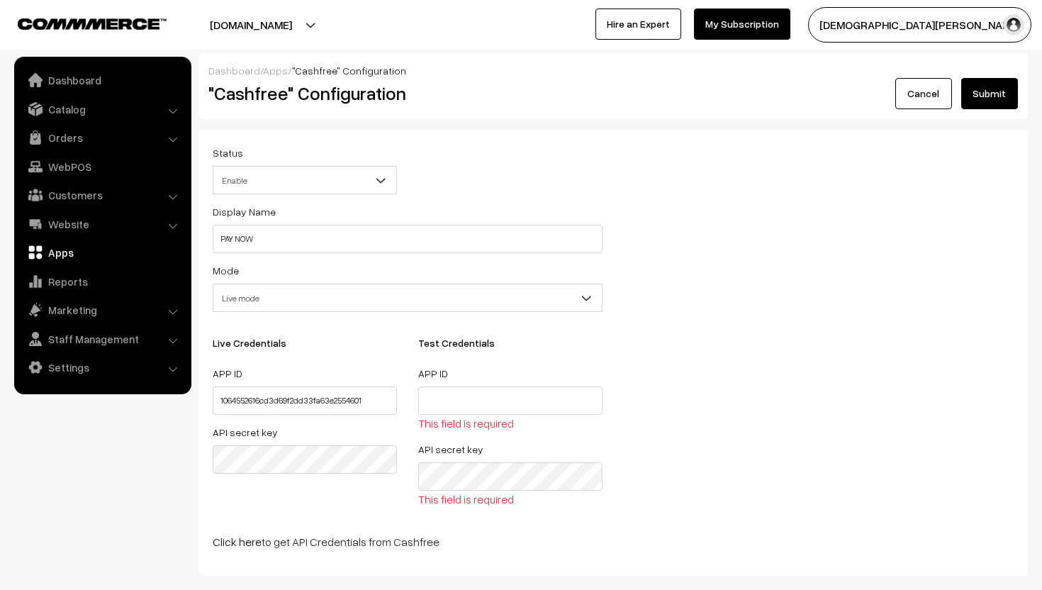
click at [991, 87] on button "Submit" at bounding box center [989, 93] width 57 height 31
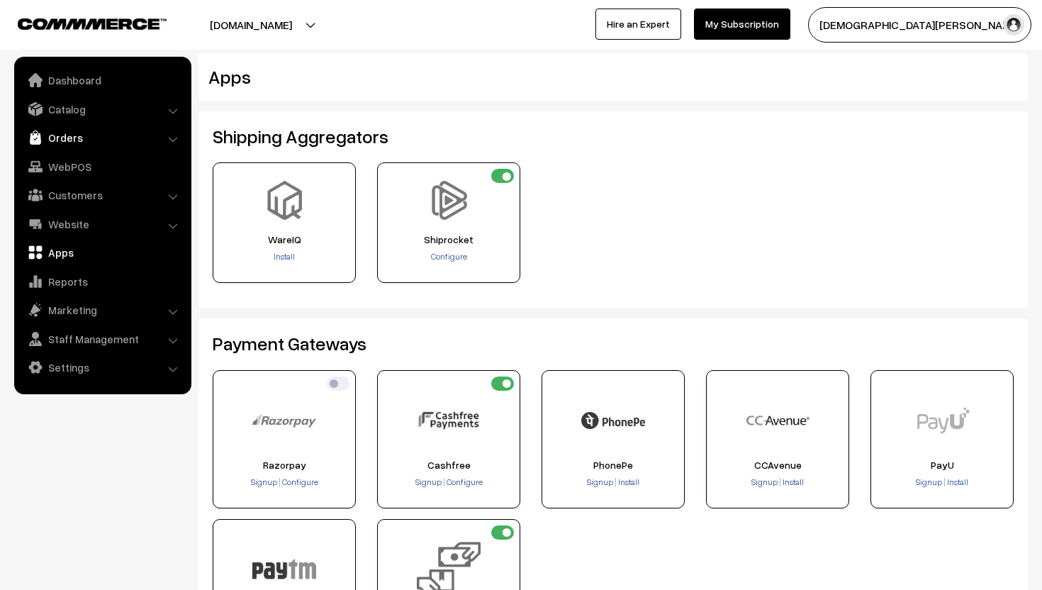
click at [81, 133] on link "Orders" at bounding box center [102, 138] width 169 height 26
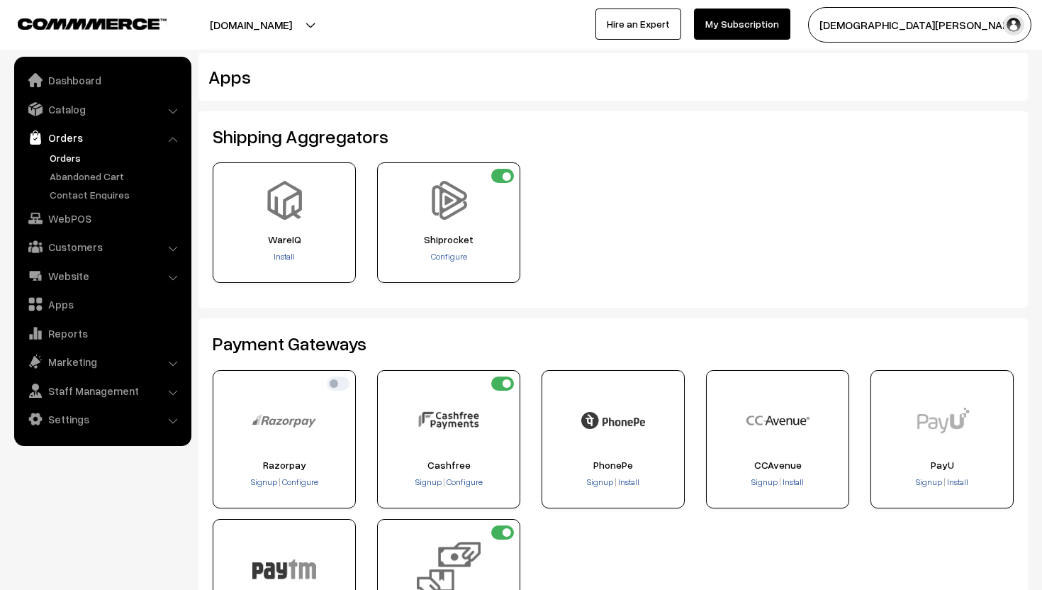
click at [78, 159] on link "Orders" at bounding box center [116, 157] width 140 height 15
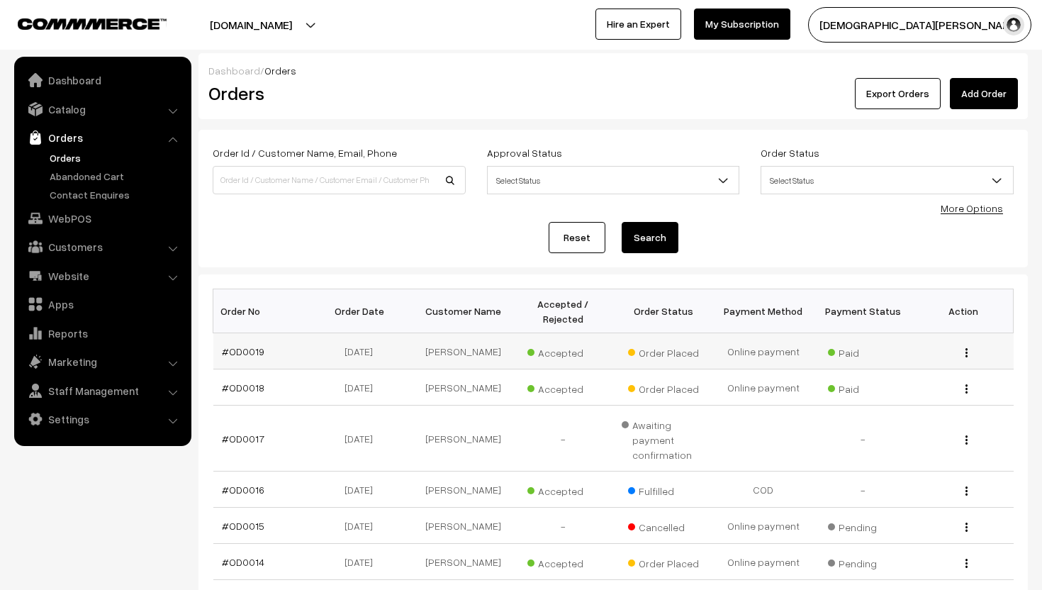
click at [966, 349] on img "button" at bounding box center [966, 352] width 2 height 9
click at [947, 365] on link "View" at bounding box center [902, 372] width 120 height 31
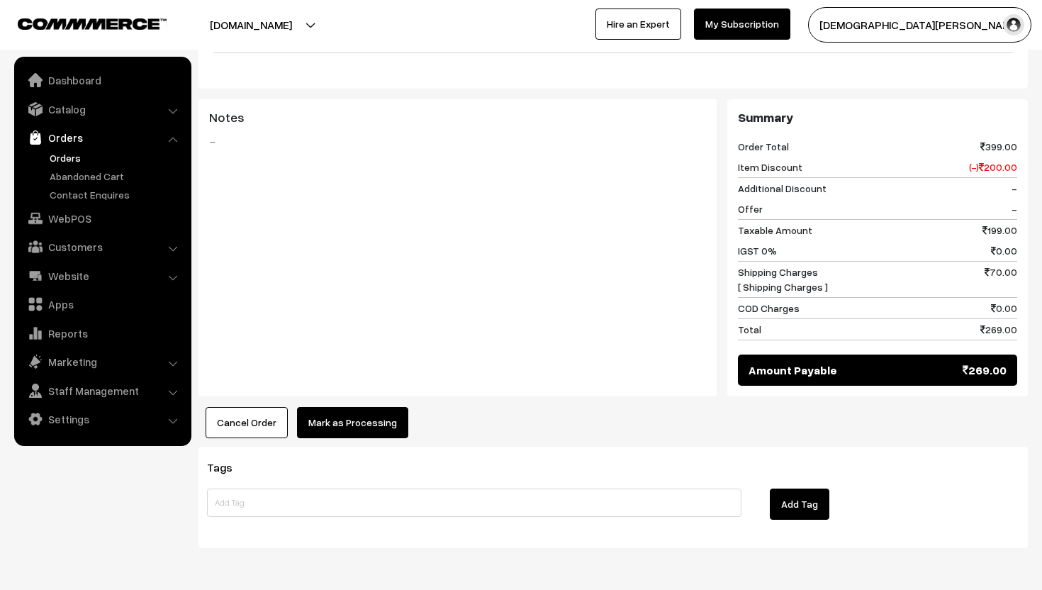
scroll to position [588, 0]
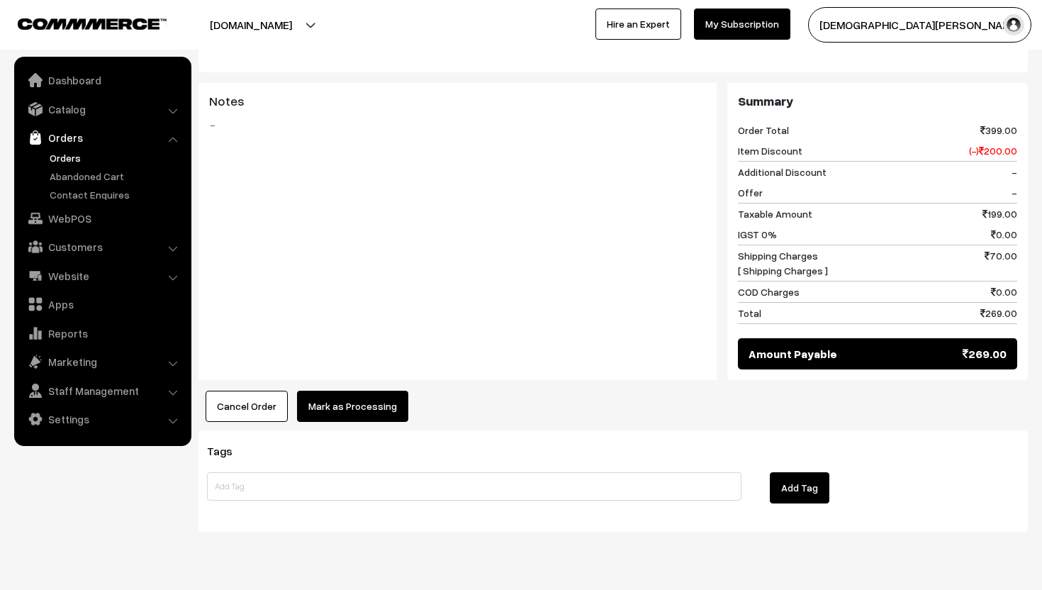
click at [332, 390] on button "Mark as Processing" at bounding box center [352, 405] width 111 height 31
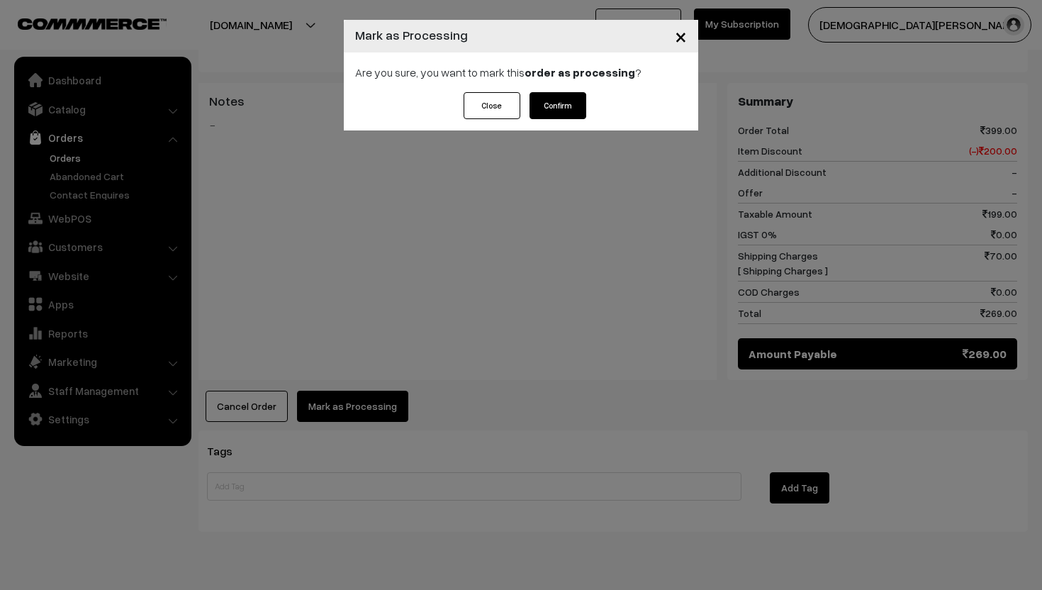
click at [539, 108] on button "Confirm" at bounding box center [557, 105] width 57 height 27
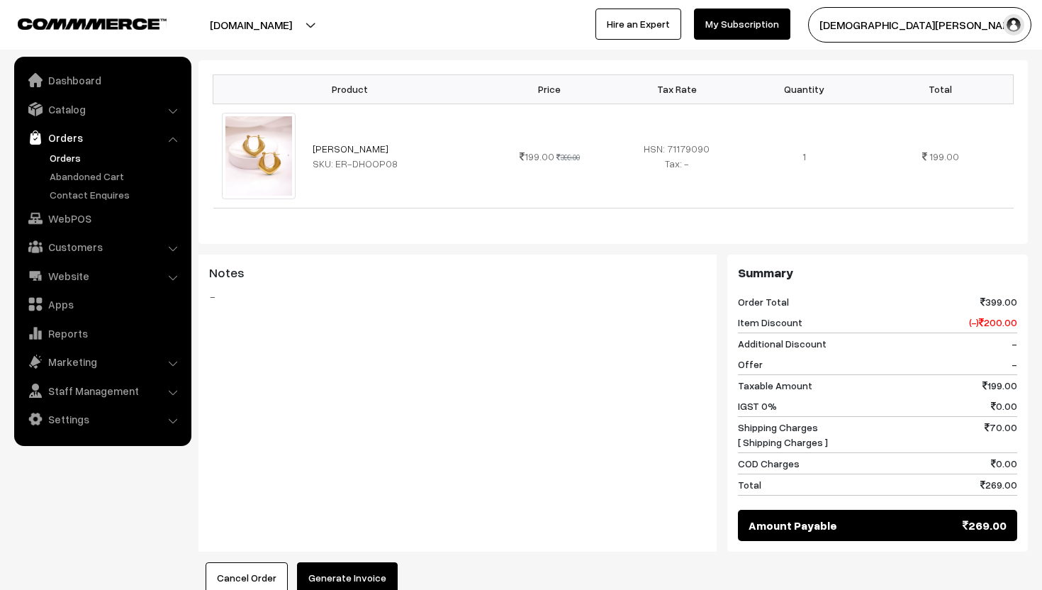
scroll to position [588, 0]
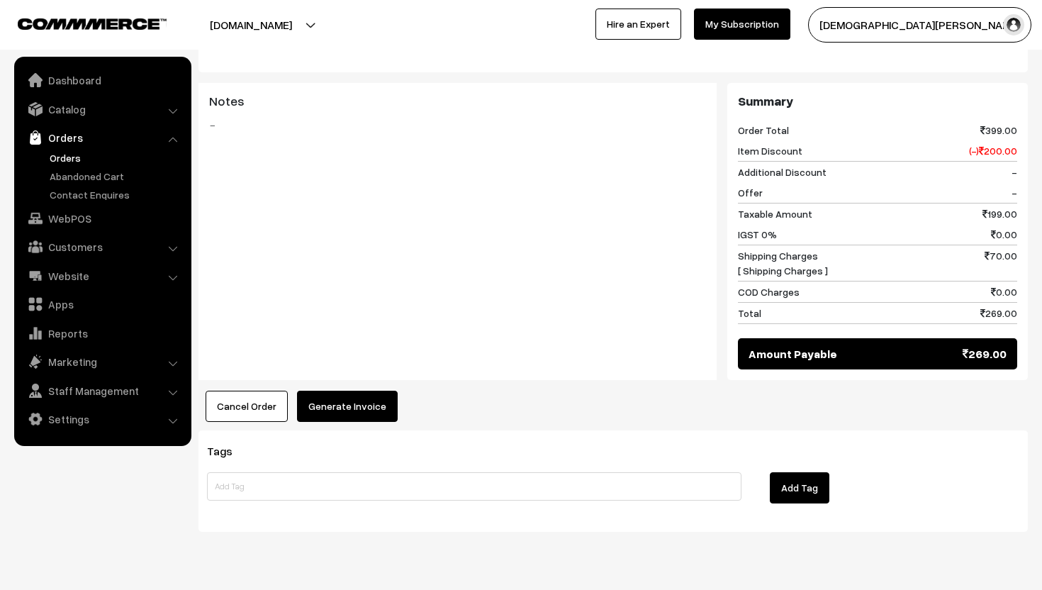
click at [345, 390] on button "Generate Invoice" at bounding box center [347, 405] width 101 height 31
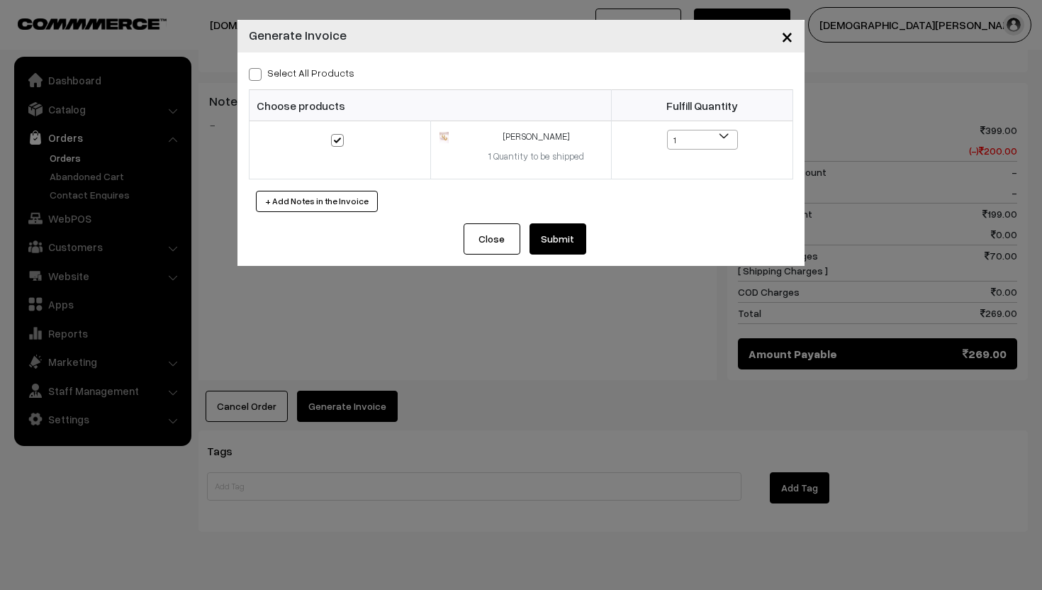
click at [575, 234] on button "Submit" at bounding box center [557, 238] width 57 height 31
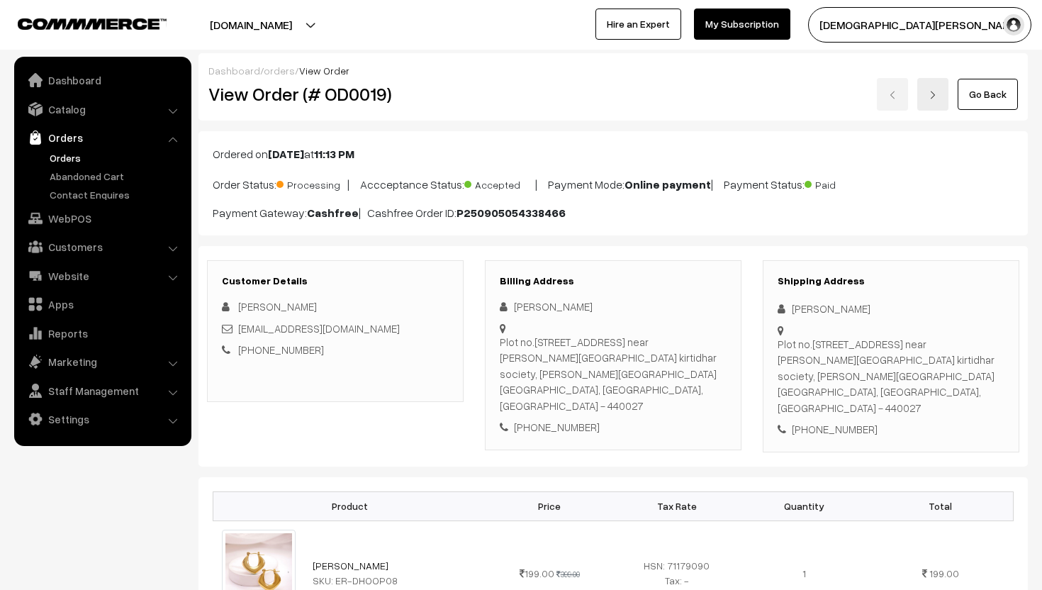
scroll to position [588, 0]
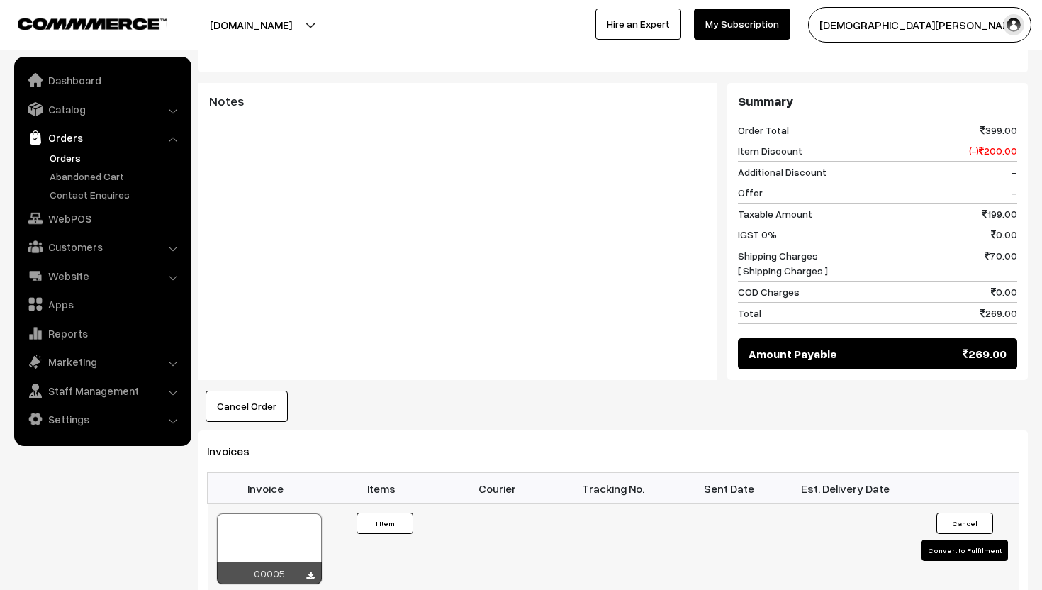
click at [934, 539] on button "Convert to Fulfilment" at bounding box center [964, 549] width 86 height 21
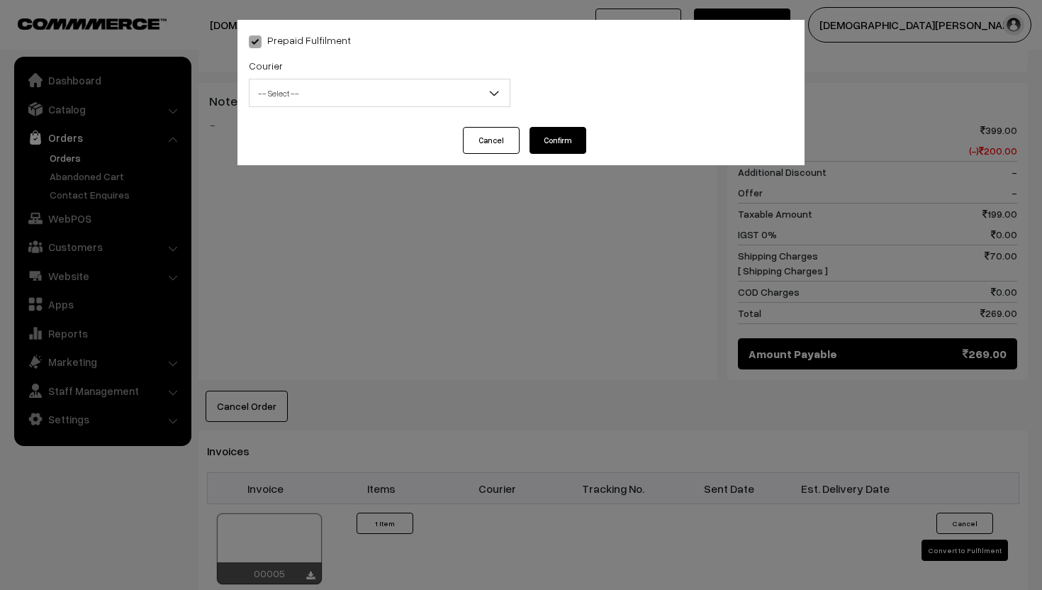
click at [348, 94] on span "-- Select --" at bounding box center [379, 93] width 260 height 25
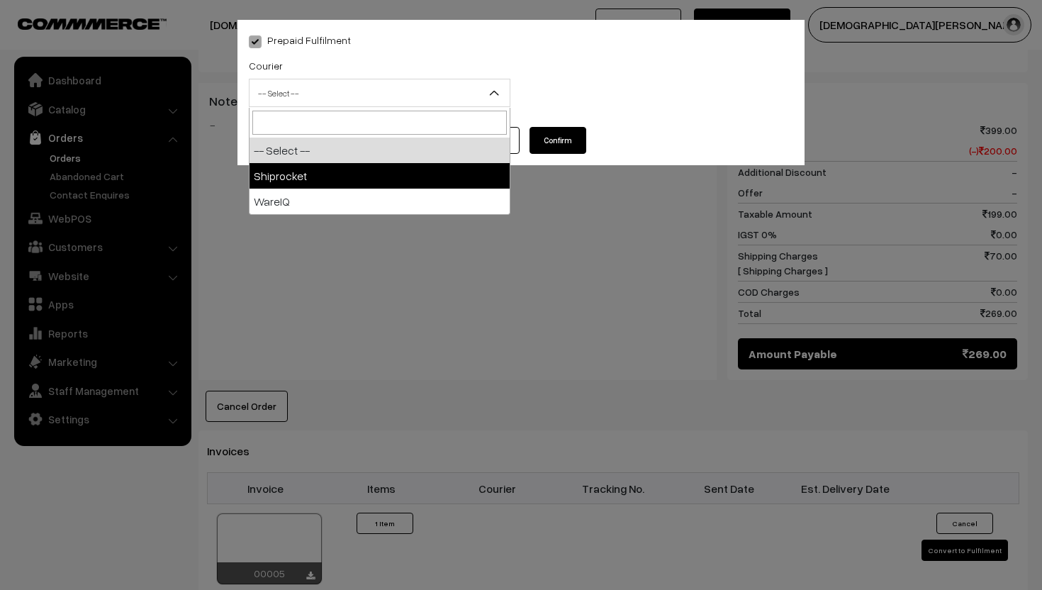
select select "1"
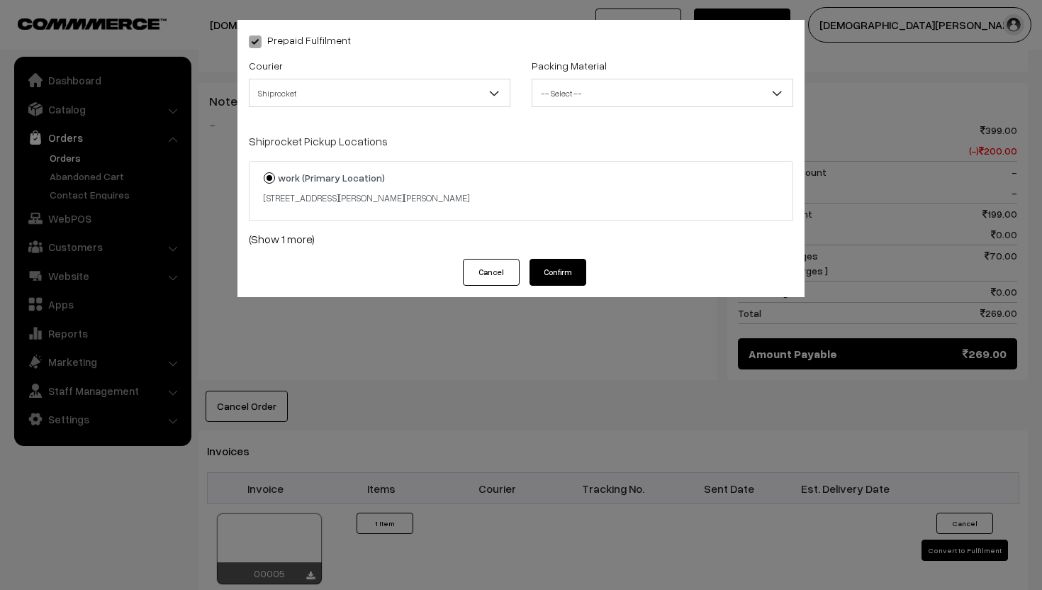
click at [548, 276] on button "Confirm" at bounding box center [557, 272] width 57 height 27
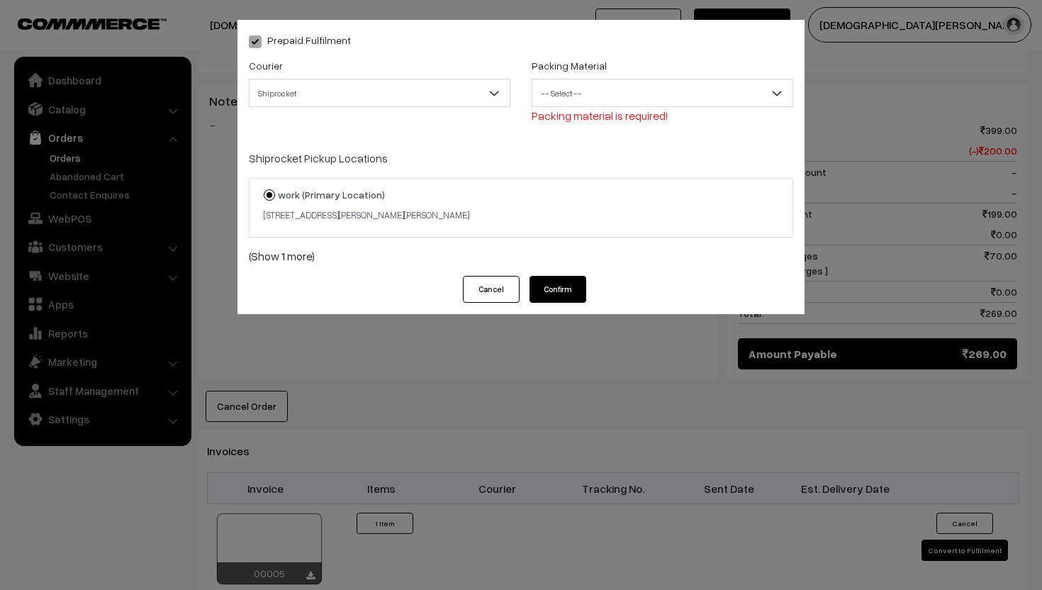
click at [601, 95] on span "-- Select --" at bounding box center [662, 93] width 260 height 25
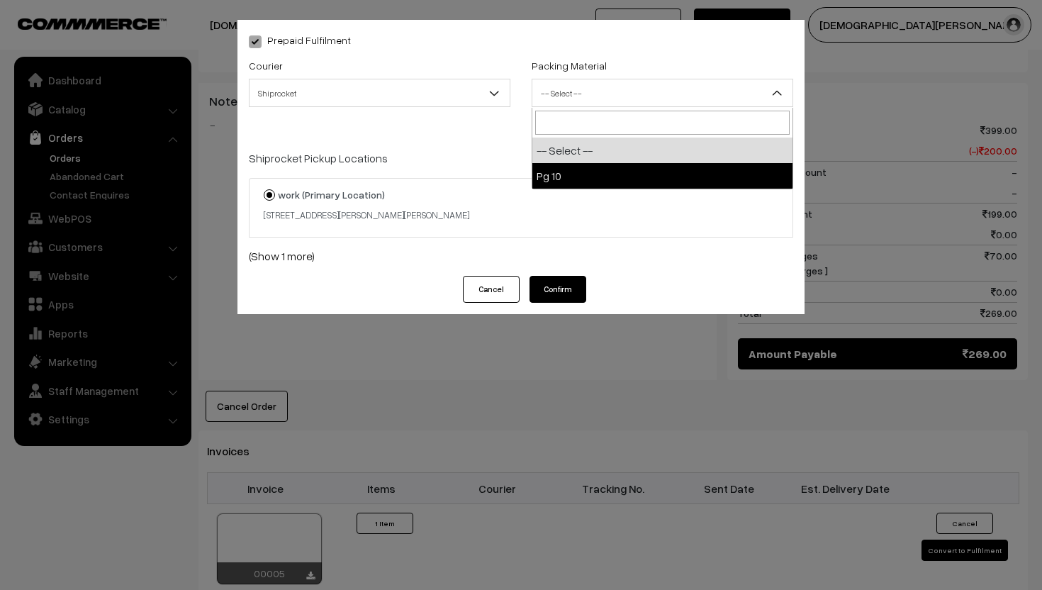
select select "1"
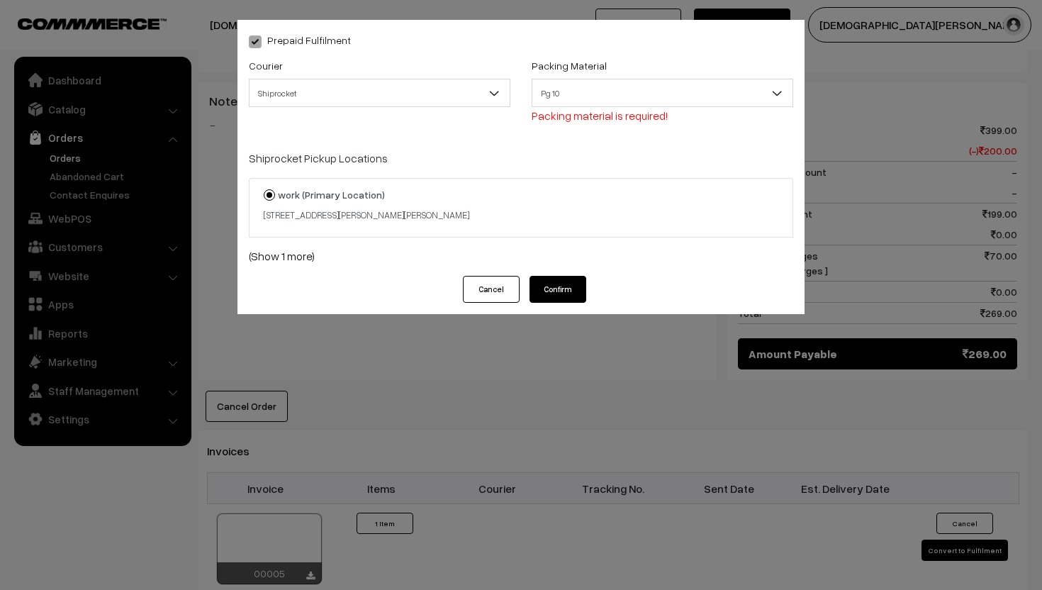
click at [566, 281] on button "Confirm" at bounding box center [557, 289] width 57 height 27
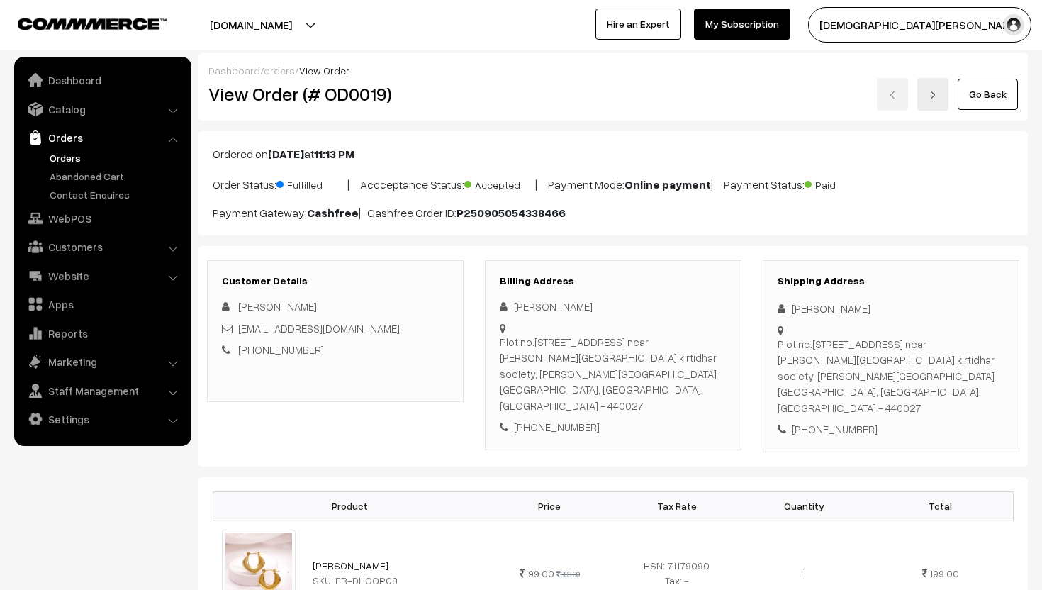
scroll to position [588, 0]
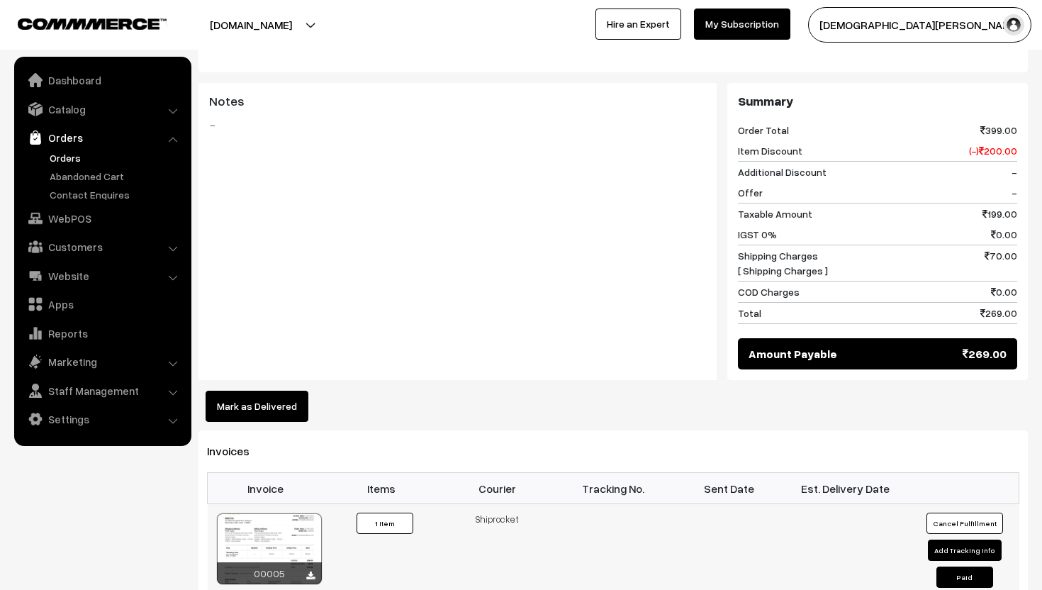
click at [954, 566] on button "Paid" at bounding box center [964, 576] width 57 height 21
click at [64, 158] on link "Orders" at bounding box center [116, 157] width 140 height 15
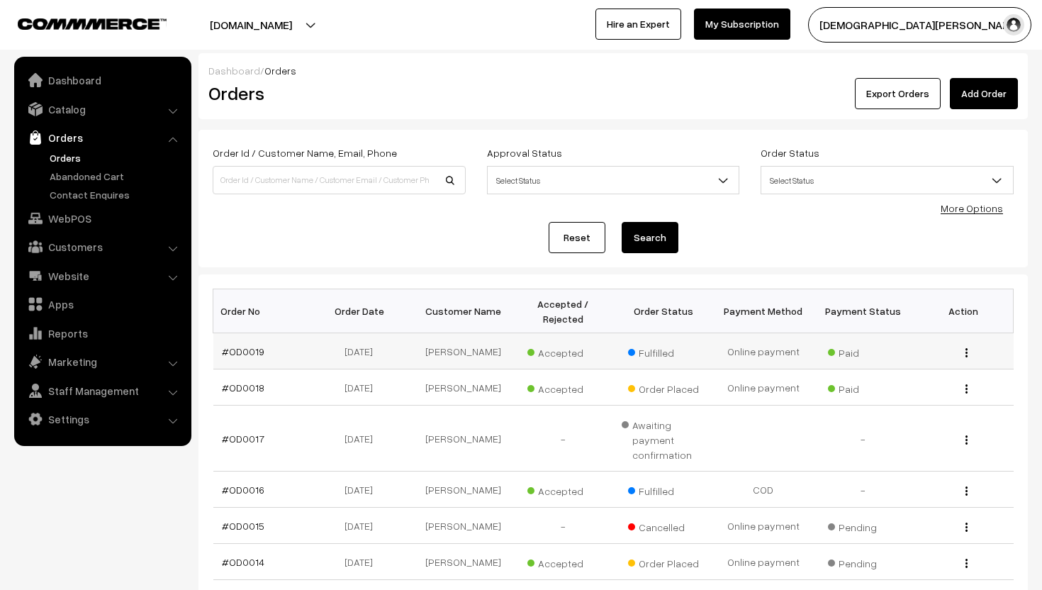
click at [967, 349] on button "button" at bounding box center [966, 351] width 4 height 11
click at [942, 369] on link "View" at bounding box center [902, 372] width 120 height 31
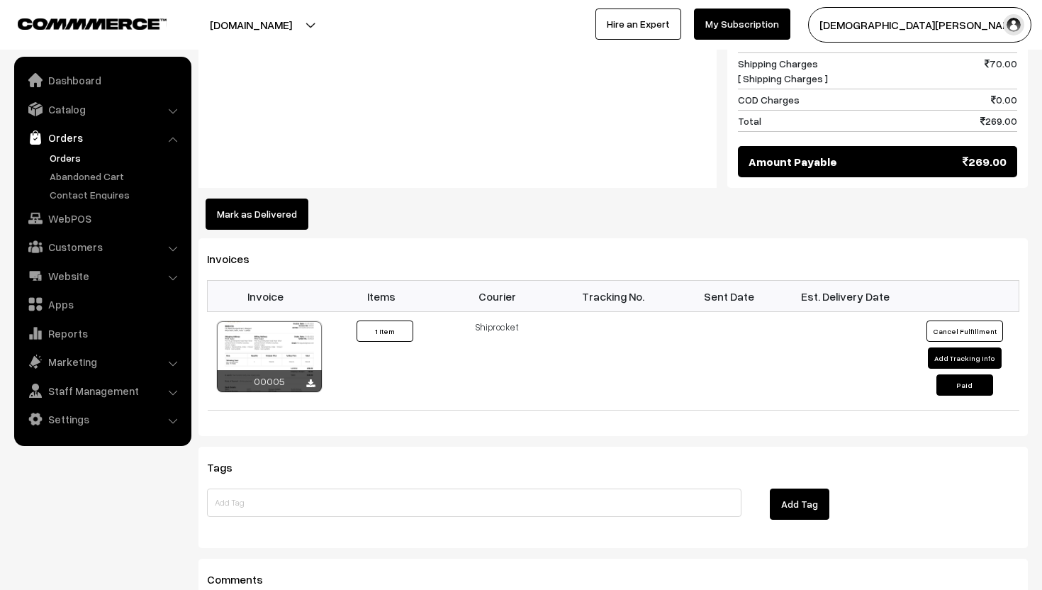
scroll to position [774, 0]
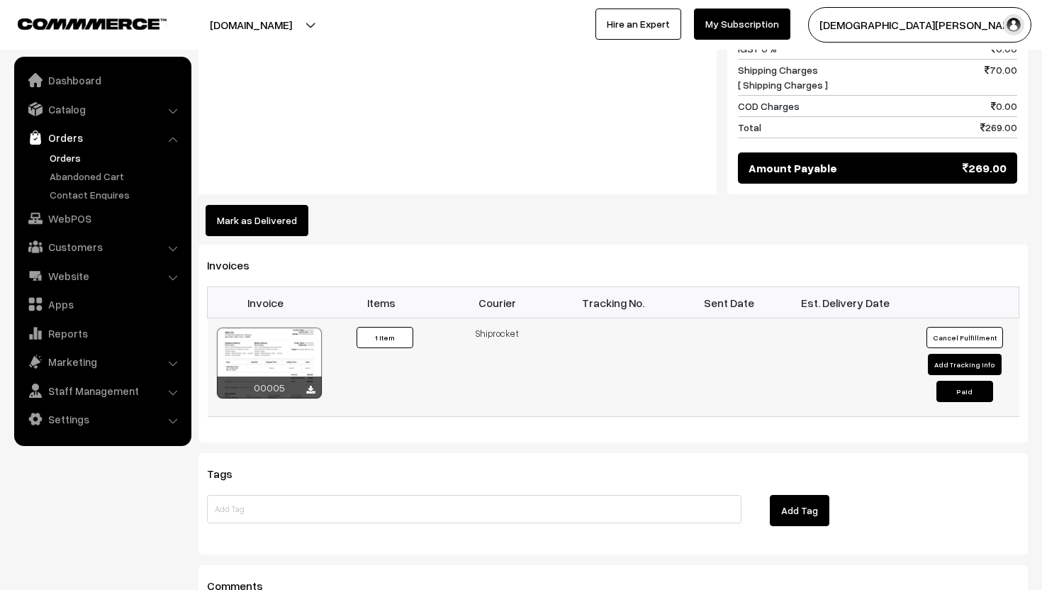
click at [956, 354] on button "Add Tracking Info" at bounding box center [965, 364] width 74 height 21
select select "1"
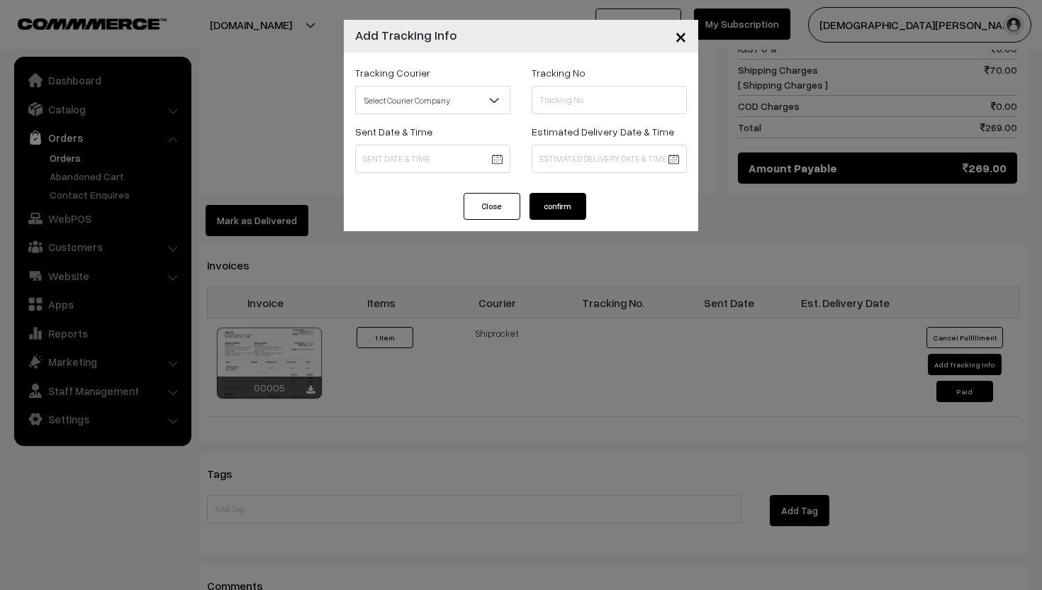
click at [493, 202] on button "Close" at bounding box center [491, 206] width 57 height 27
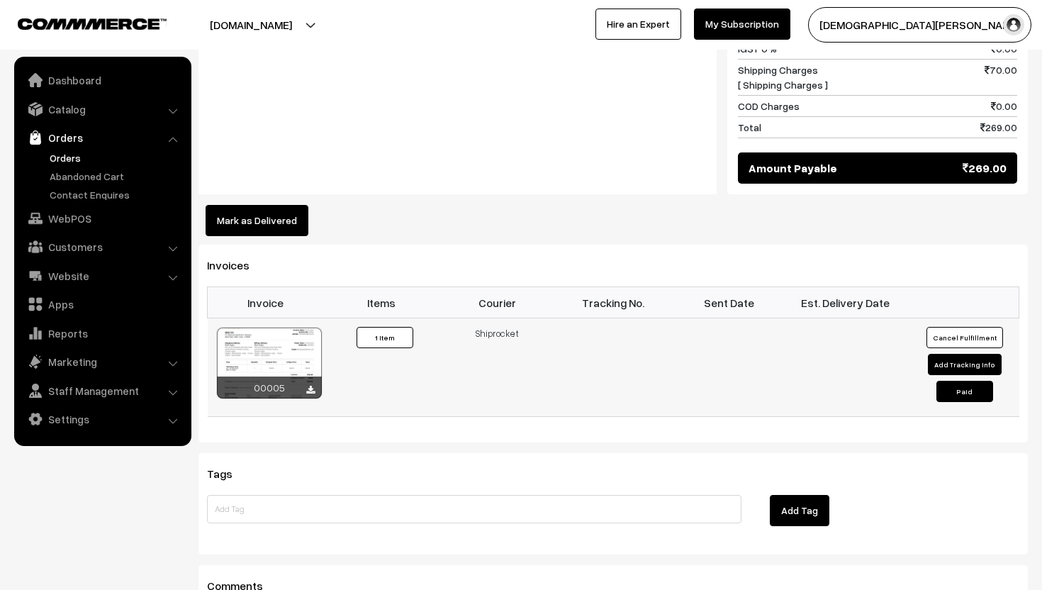
click at [264, 328] on div at bounding box center [269, 362] width 105 height 71
click at [96, 242] on link "Customers" at bounding box center [102, 247] width 169 height 26
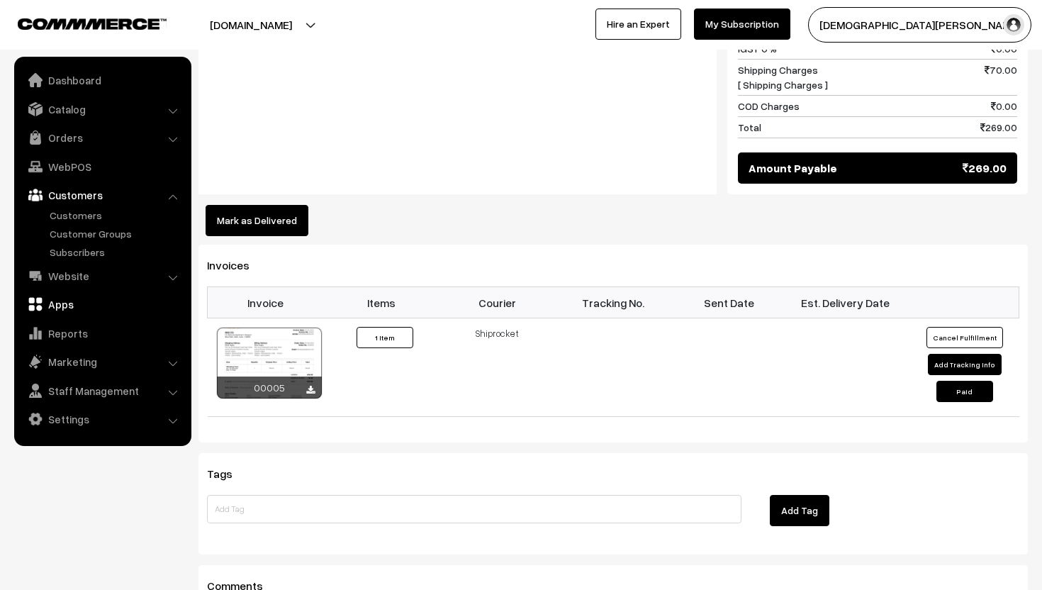
click at [83, 296] on link "Apps" at bounding box center [102, 304] width 169 height 26
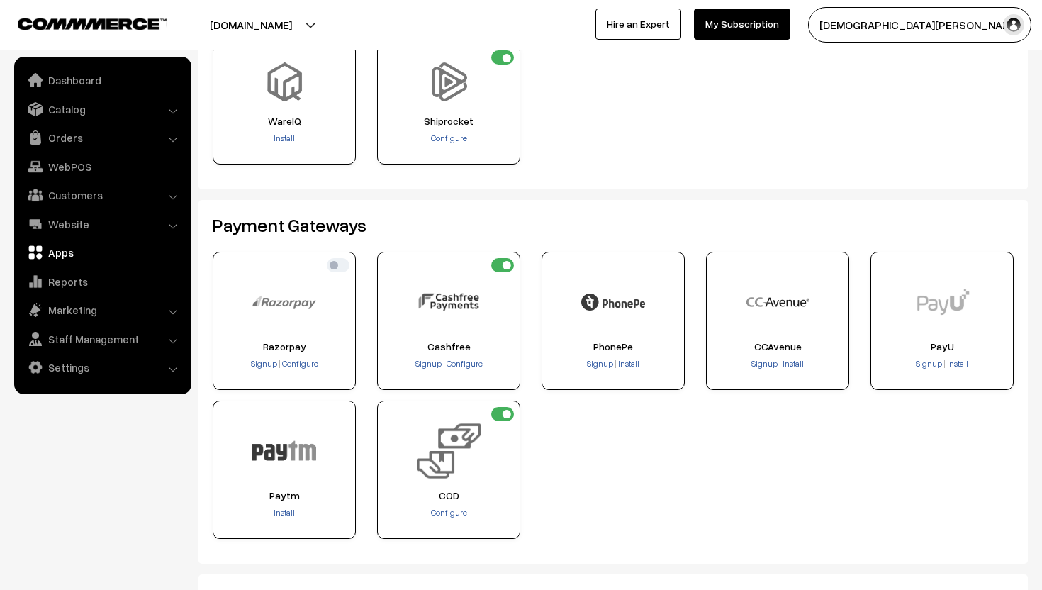
scroll to position [124, 0]
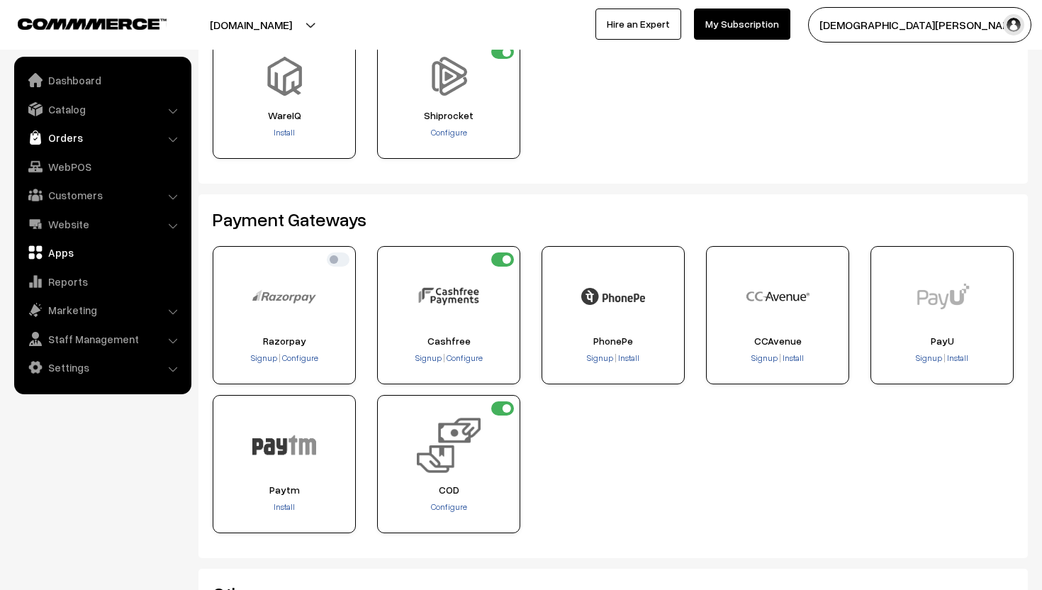
click at [100, 125] on link "Orders" at bounding box center [102, 138] width 169 height 26
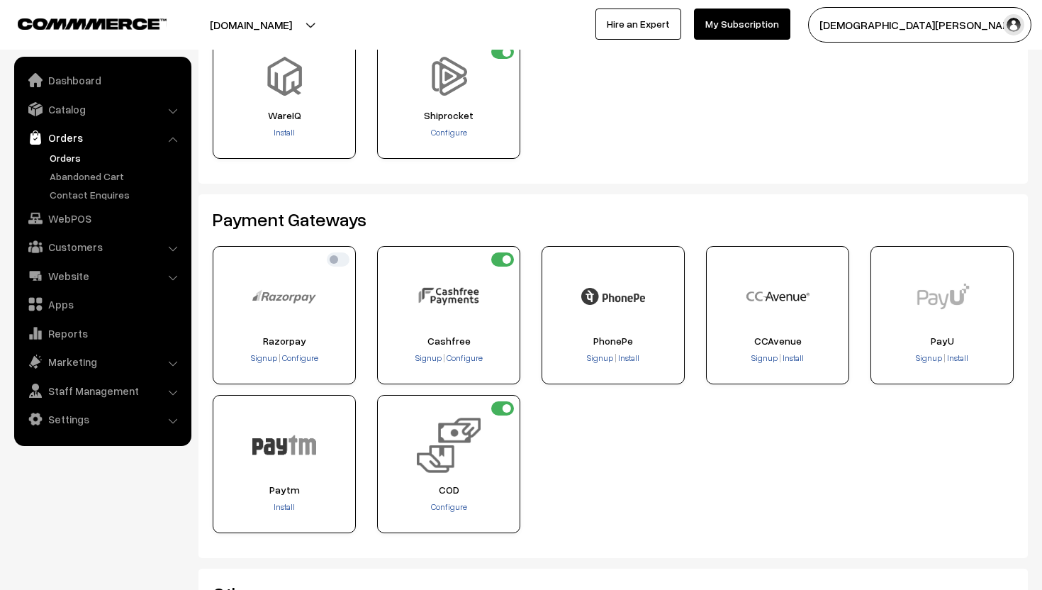
click at [90, 159] on link "Orders" at bounding box center [116, 157] width 140 height 15
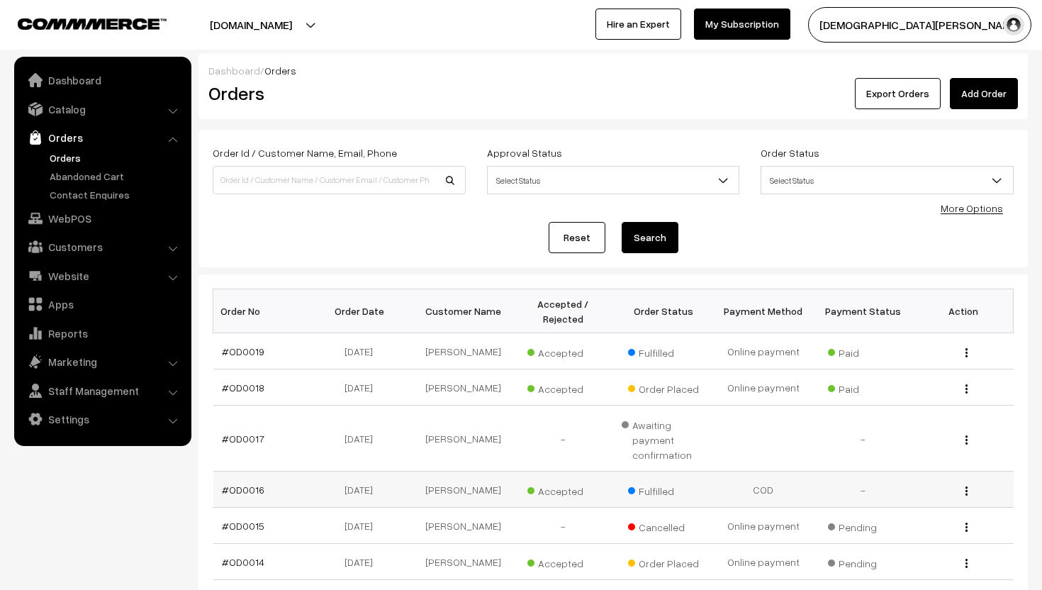
click at [964, 490] on button "button" at bounding box center [966, 490] width 4 height 11
click at [947, 504] on link "View" at bounding box center [902, 510] width 120 height 31
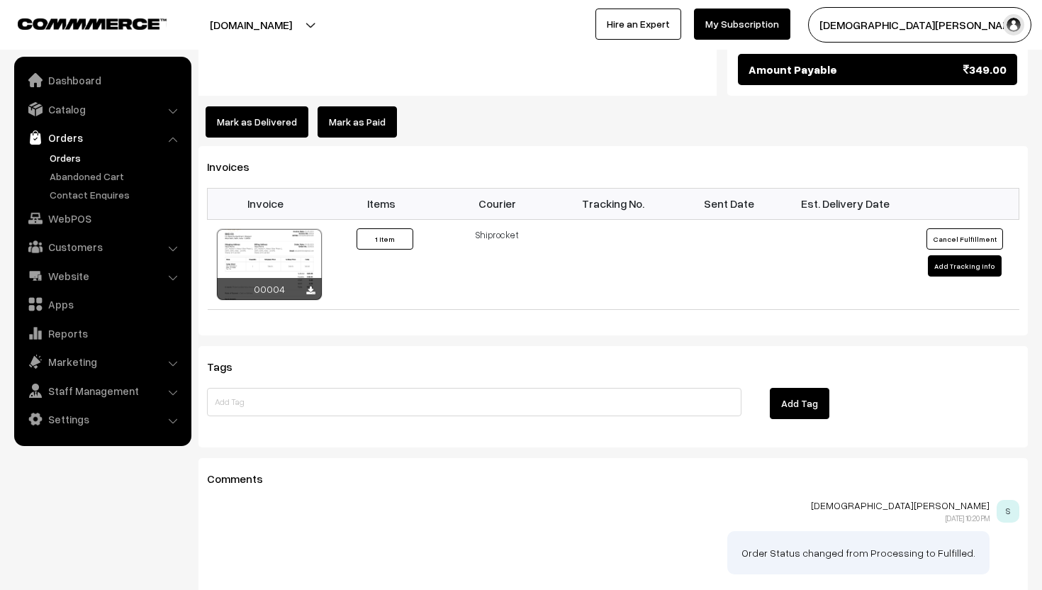
scroll to position [841, 0]
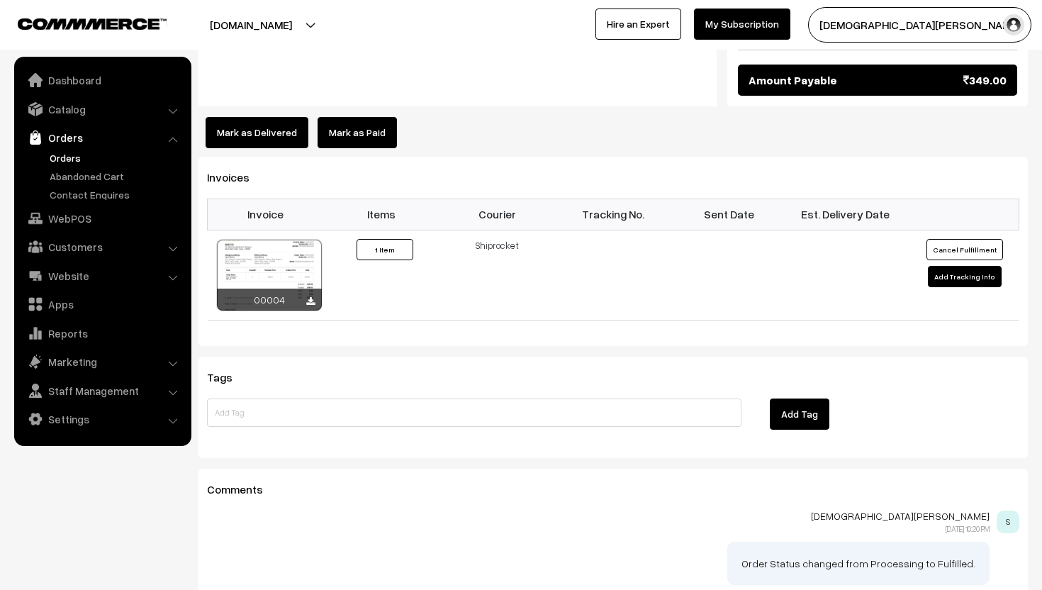
click at [89, 150] on link "Orders" at bounding box center [116, 157] width 140 height 15
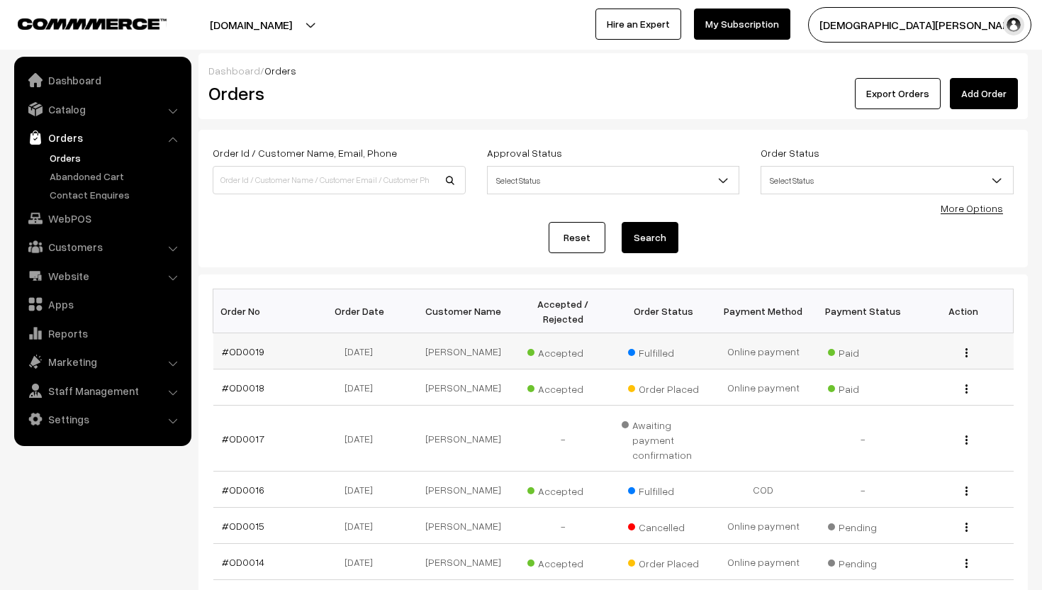
click at [965, 351] on img "button" at bounding box center [966, 352] width 2 height 9
click at [947, 369] on link "View" at bounding box center [902, 372] width 120 height 31
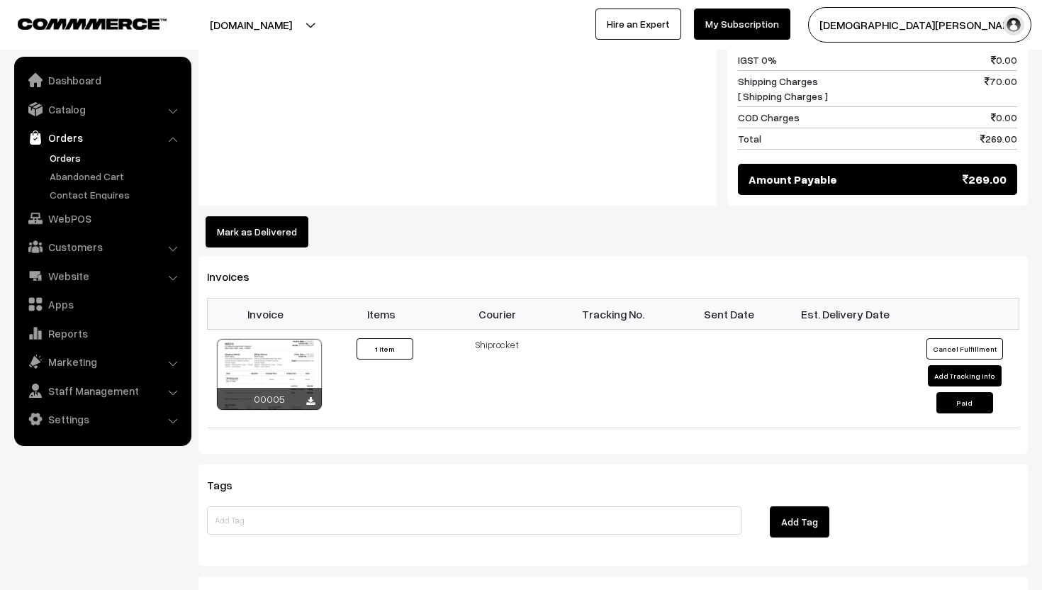
scroll to position [763, 0]
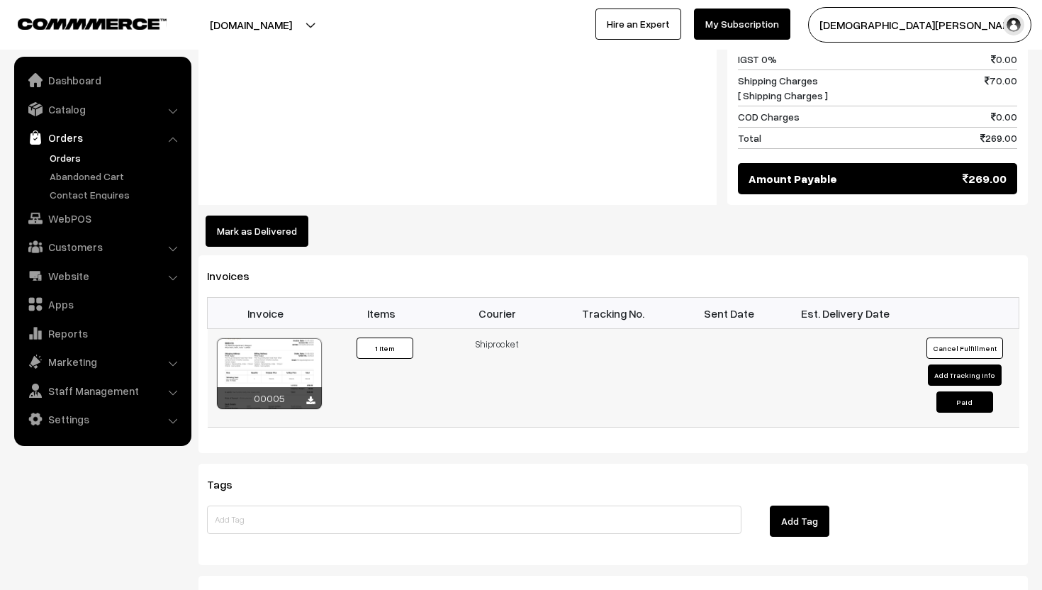
click at [948, 391] on button "Paid" at bounding box center [964, 401] width 57 height 21
click at [950, 364] on button "Add Tracking Info" at bounding box center [965, 374] width 74 height 21
select select "1"
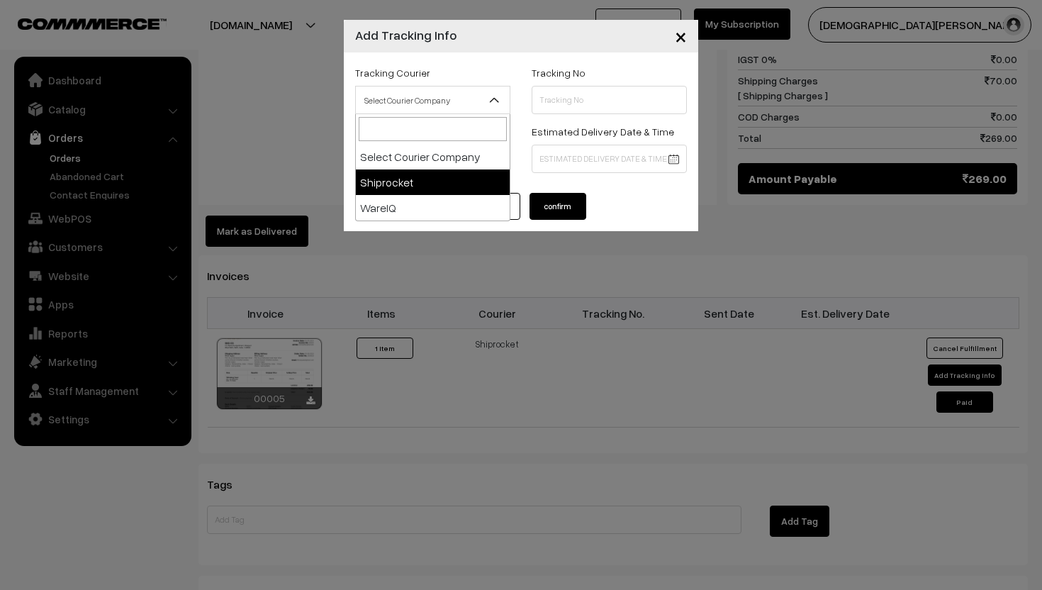
click at [440, 109] on span "Select Courier Company" at bounding box center [433, 100] width 154 height 25
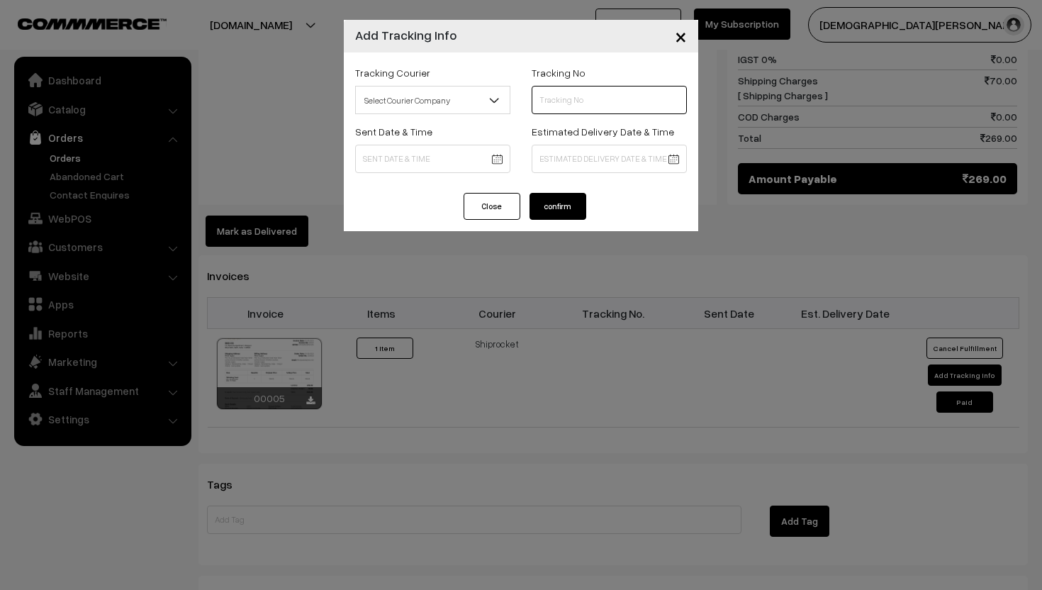
click at [587, 103] on input "text" at bounding box center [608, 100] width 155 height 28
click at [508, 204] on button "Close" at bounding box center [491, 206] width 57 height 27
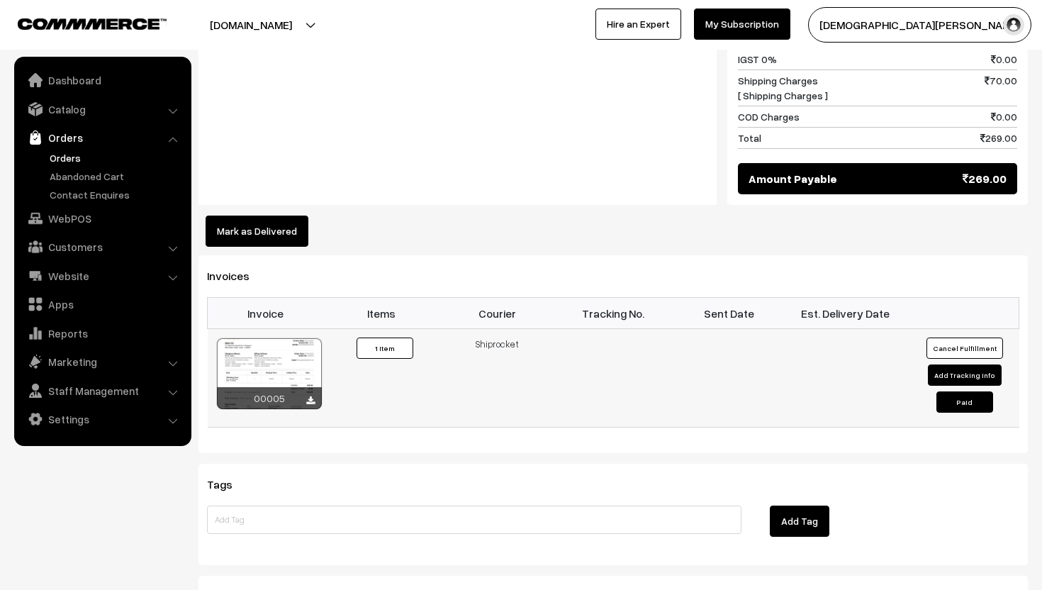
click at [957, 364] on button "Add Tracking Info" at bounding box center [965, 374] width 74 height 21
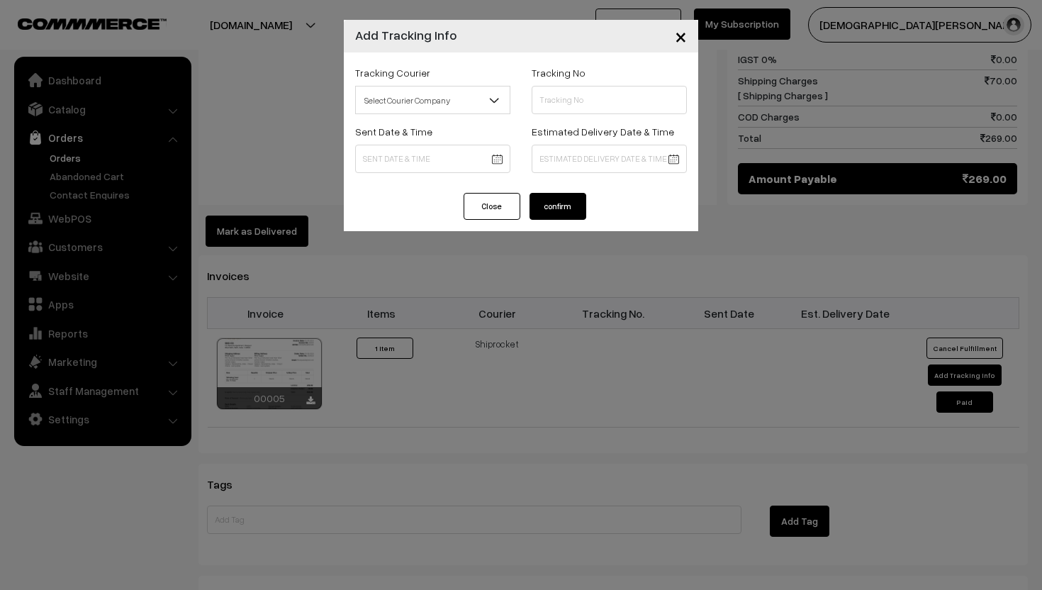
click at [480, 105] on span "Select Courier Company" at bounding box center [433, 100] width 154 height 25
click at [566, 97] on input "text" at bounding box center [608, 100] width 155 height 28
paste input "14112355910944"
type input "14112355910944"
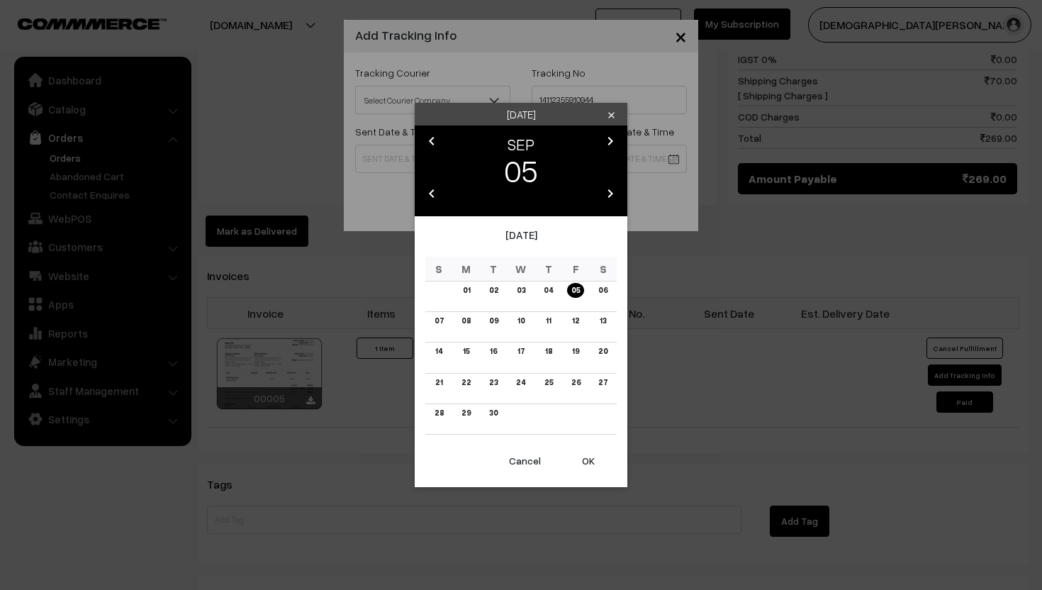
click at [494, 158] on body "Thank you for showing interest. Our team will call you shortly. Close [DOMAIN_N…" at bounding box center [521, 25] width 1042 height 1576
click at [602, 293] on link "06" at bounding box center [603, 290] width 18 height 15
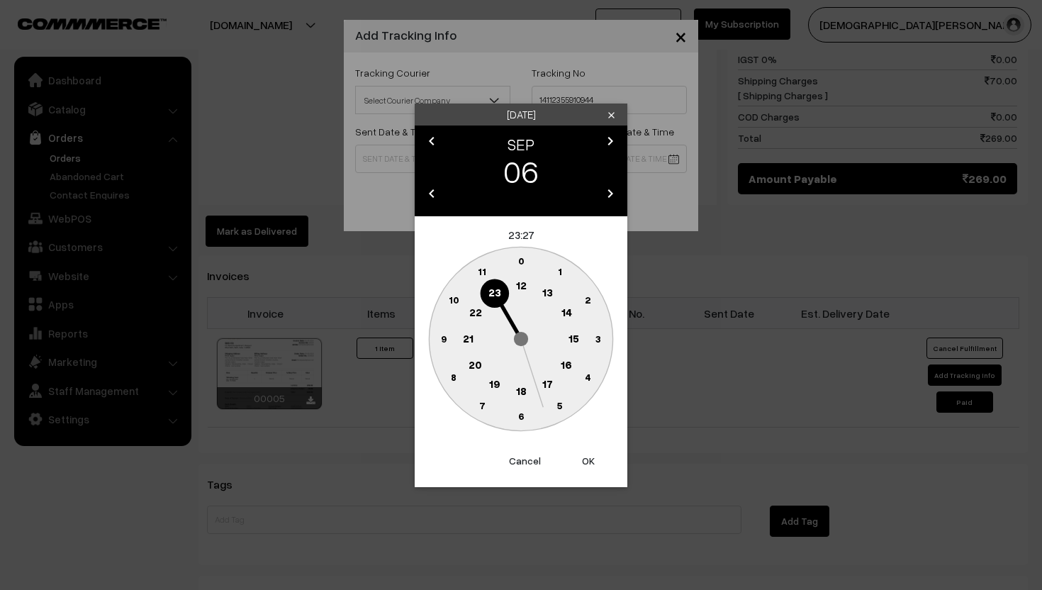
click at [522, 461] on button "Cancel" at bounding box center [524, 460] width 57 height 31
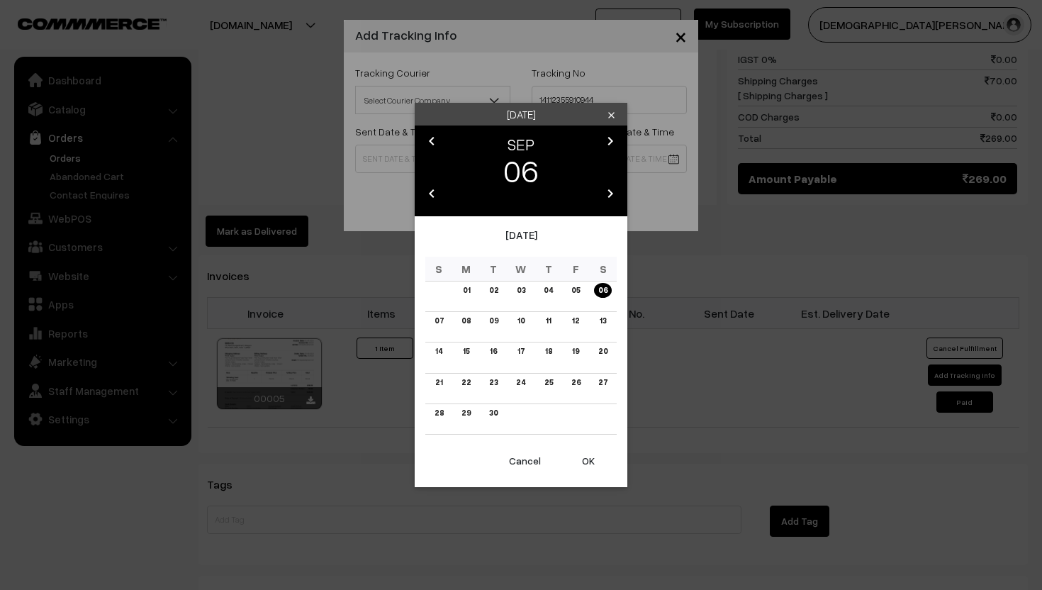
click at [587, 460] on button "OK" at bounding box center [588, 460] width 57 height 31
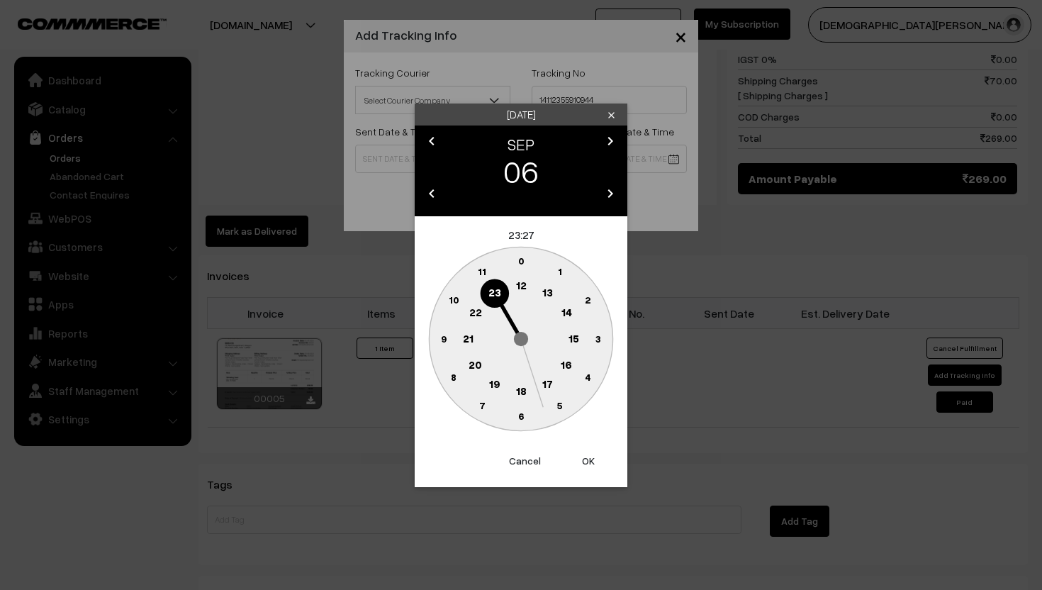
click at [553, 299] on circle at bounding box center [547, 292] width 29 height 29
click at [590, 455] on button "OK" at bounding box center [588, 460] width 57 height 31
type input "[DATE] 13:27"
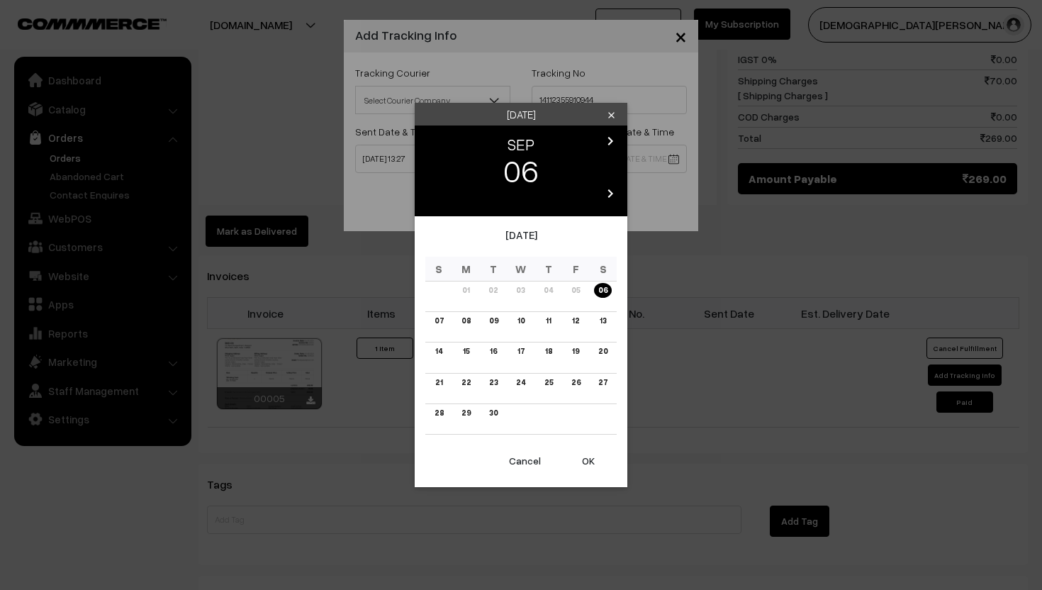
click at [618, 159] on body "Thank you for showing interest. Our team will call you shortly. Close [DOMAIN_N…" at bounding box center [521, 25] width 1042 height 1576
click at [525, 322] on link "10" at bounding box center [521, 320] width 16 height 15
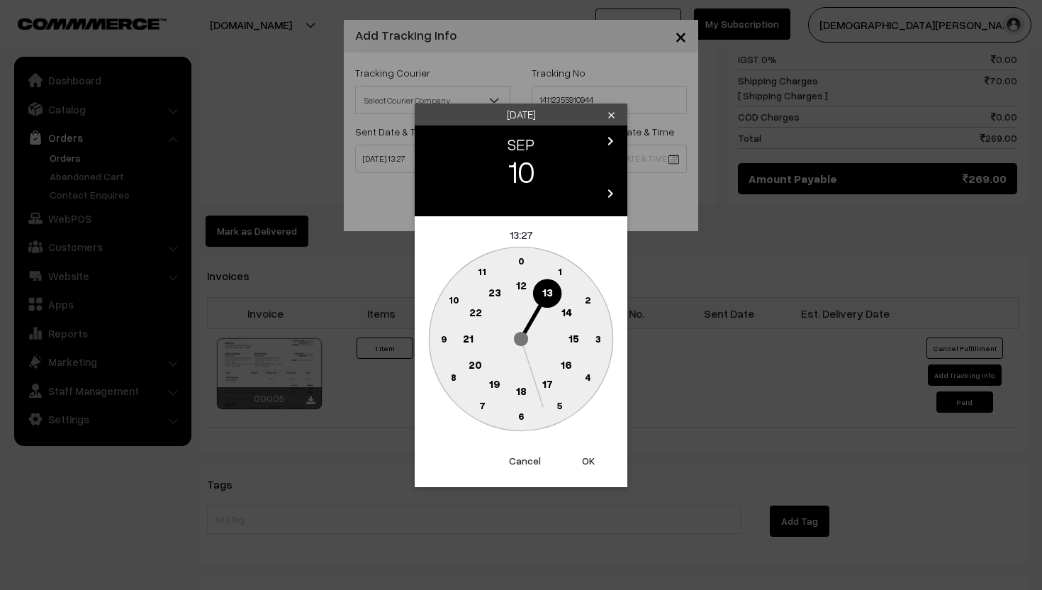
click at [587, 461] on button "OK" at bounding box center [588, 460] width 57 height 31
click at [589, 461] on button "OK" at bounding box center [588, 460] width 57 height 31
type input "[DATE] 13:27"
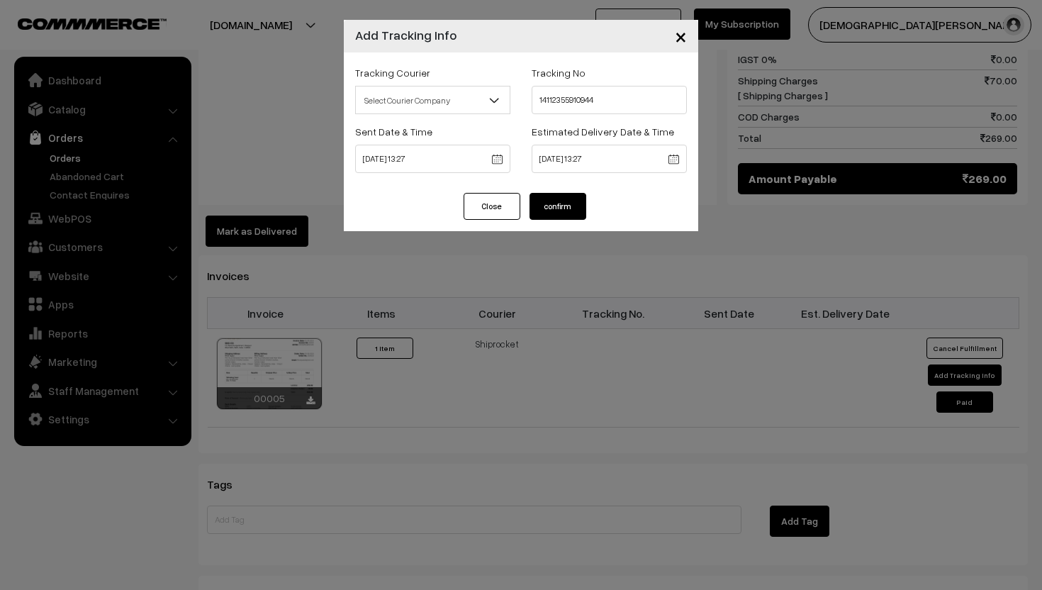
click at [569, 209] on button "confirm" at bounding box center [557, 206] width 57 height 27
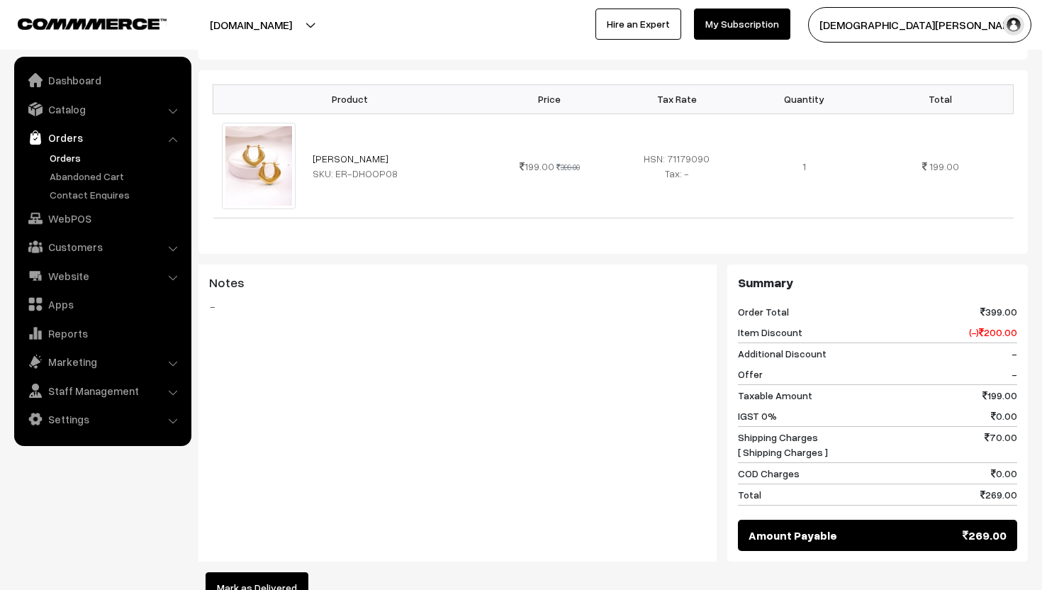
scroll to position [409, 0]
